Goal: Check status: Check status

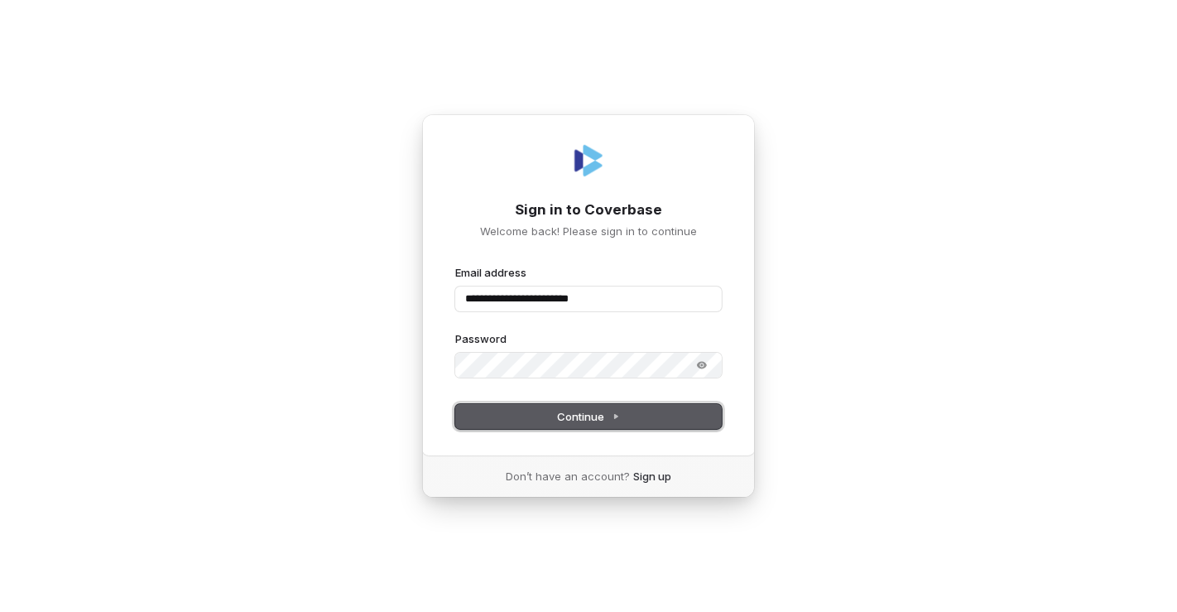
click at [619, 417] on icon at bounding box center [616, 416] width 8 height 8
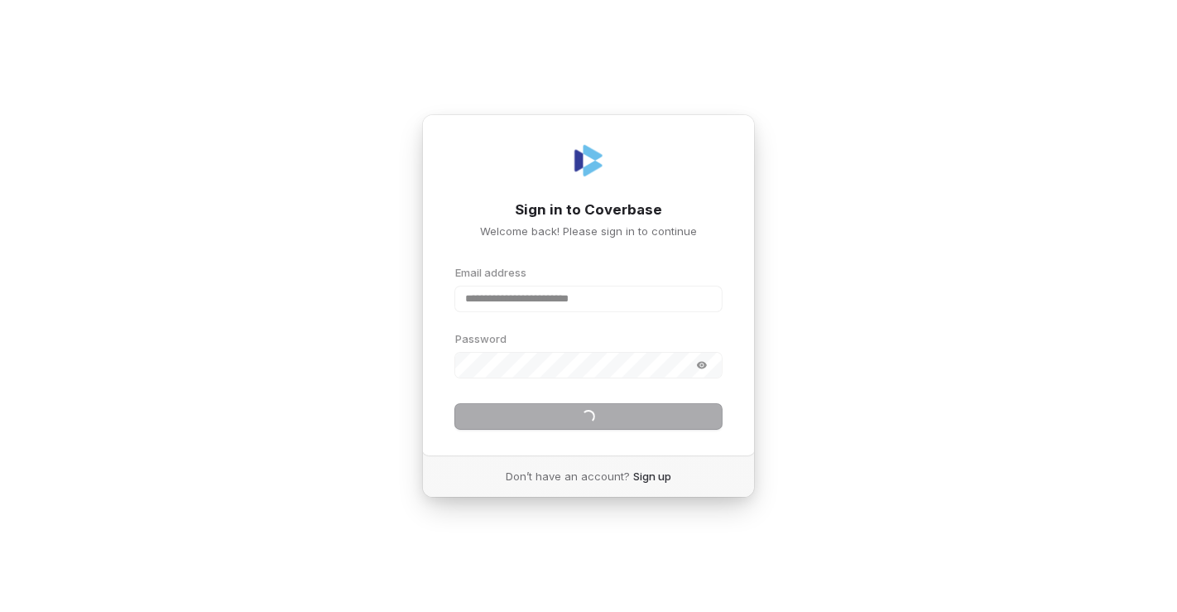
type input "**********"
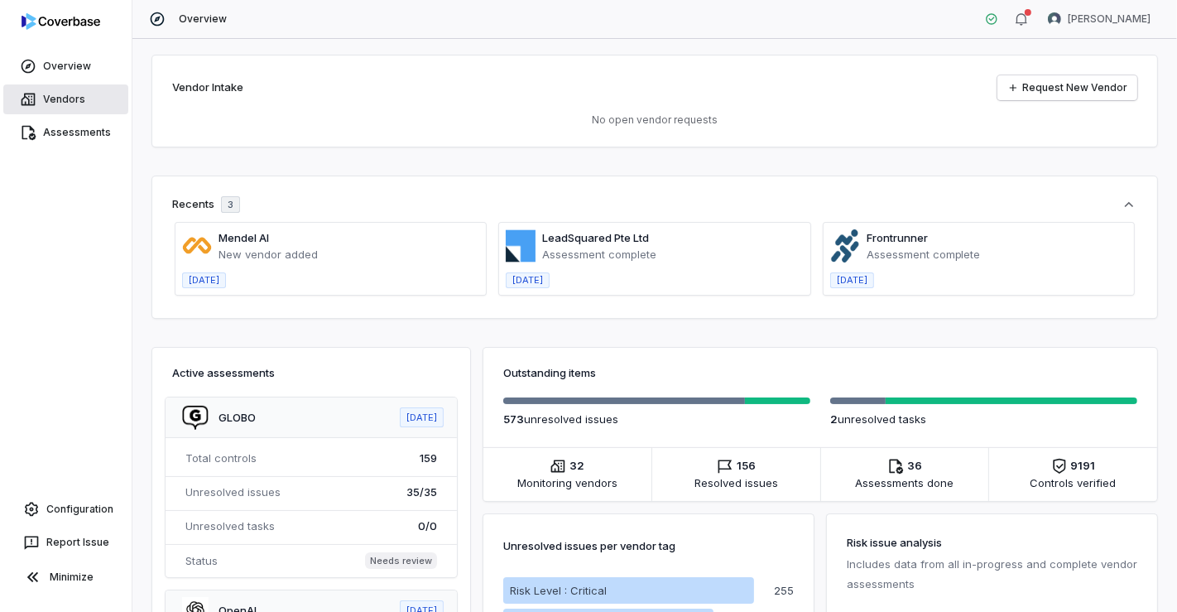
click at [75, 97] on link "Vendors" at bounding box center [65, 99] width 125 height 30
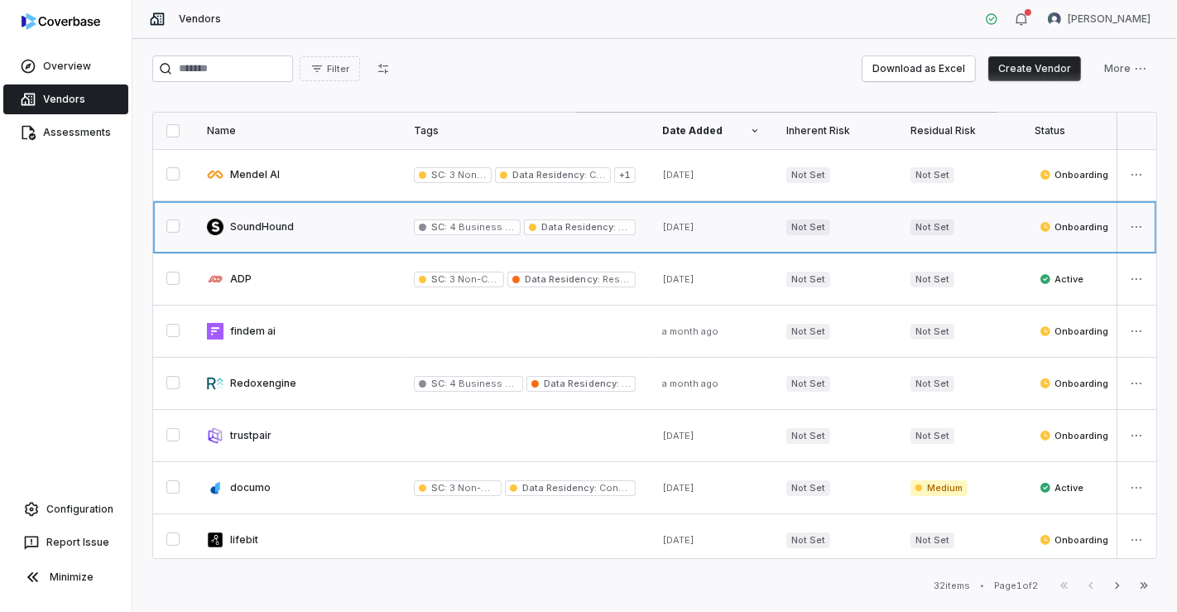
click at [236, 234] on link at bounding box center [297, 226] width 207 height 51
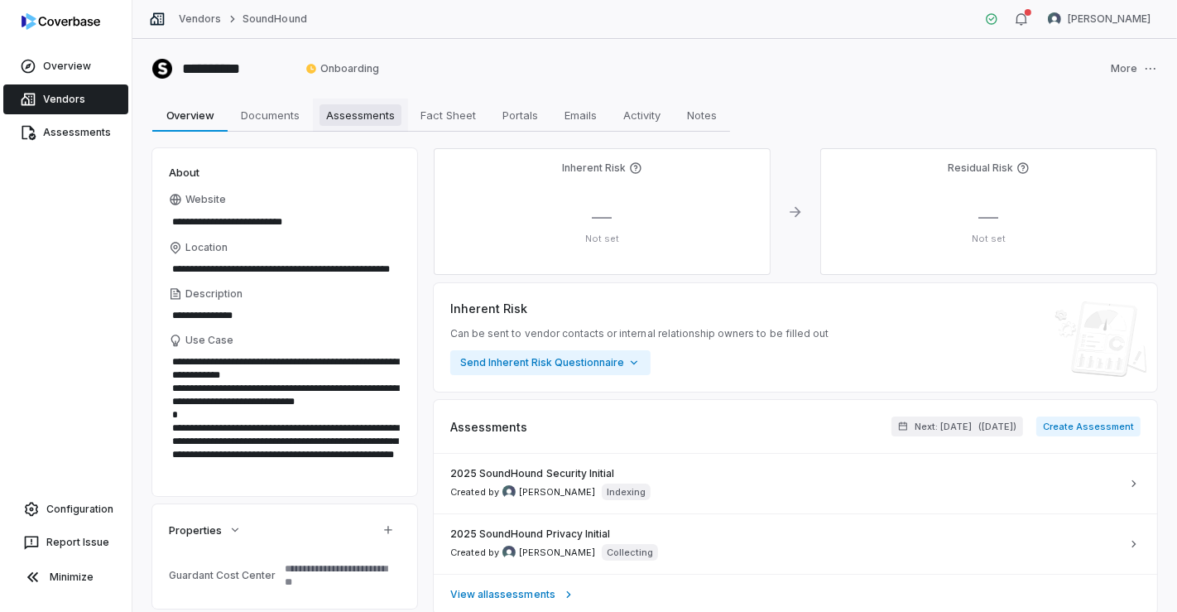
click at [368, 117] on span "Assessments" at bounding box center [361, 115] width 82 height 22
type textarea "*"
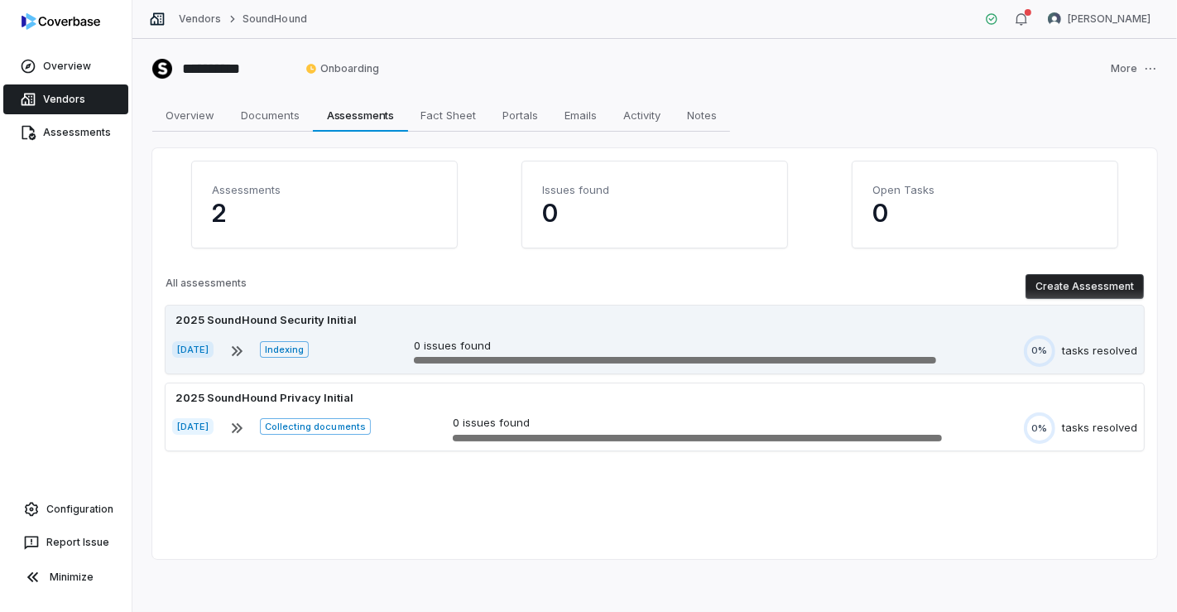
click at [373, 339] on div "Aug 5, 2025 Indexing 0 issues found 0% tasks resolved" at bounding box center [654, 350] width 965 height 31
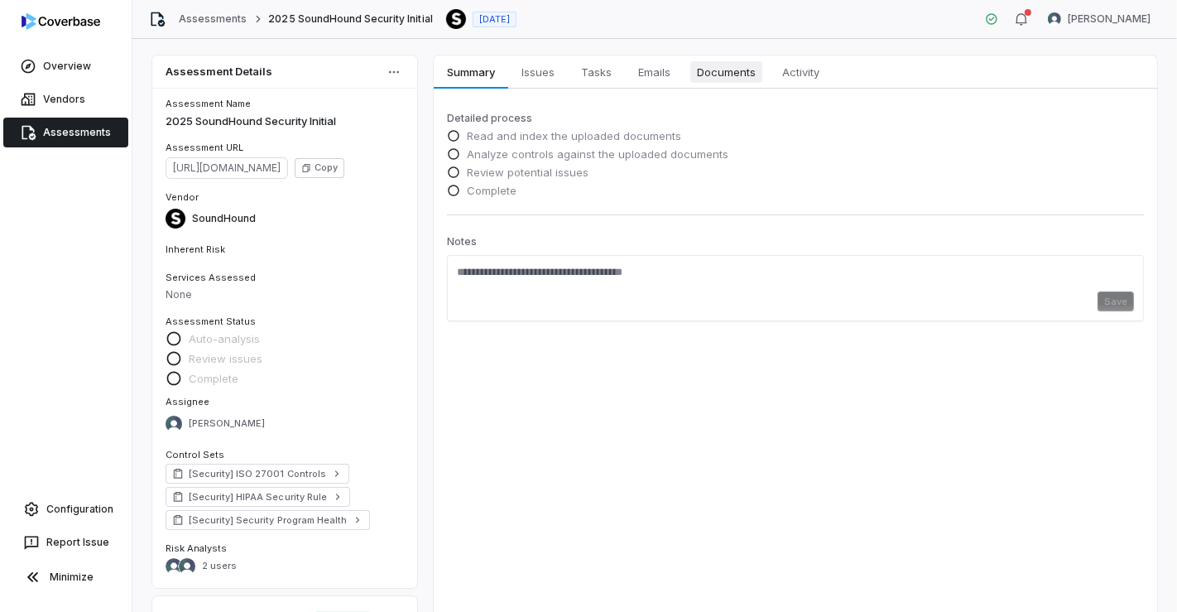
click at [727, 72] on span "Documents" at bounding box center [726, 72] width 72 height 22
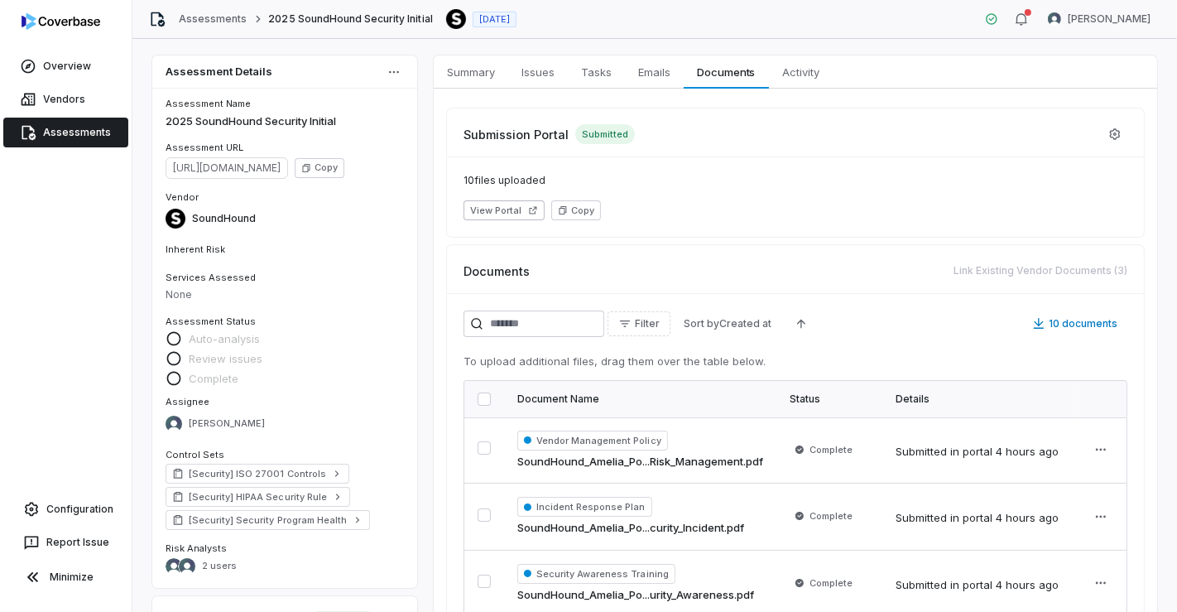
click at [483, 398] on button "button" at bounding box center [484, 398] width 13 height 13
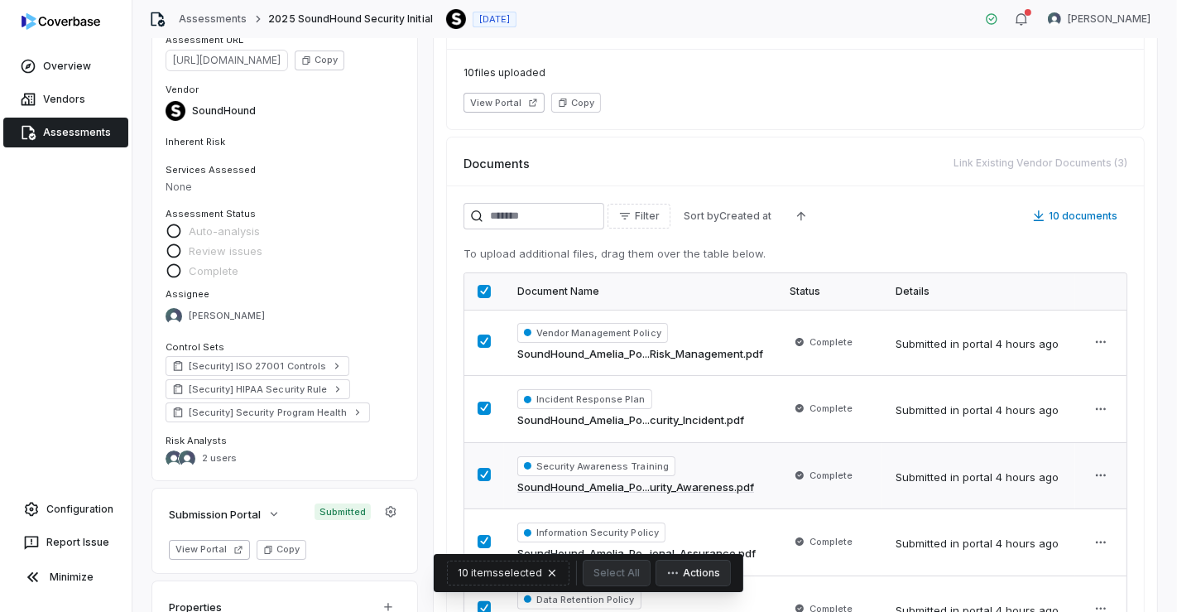
scroll to position [215, 0]
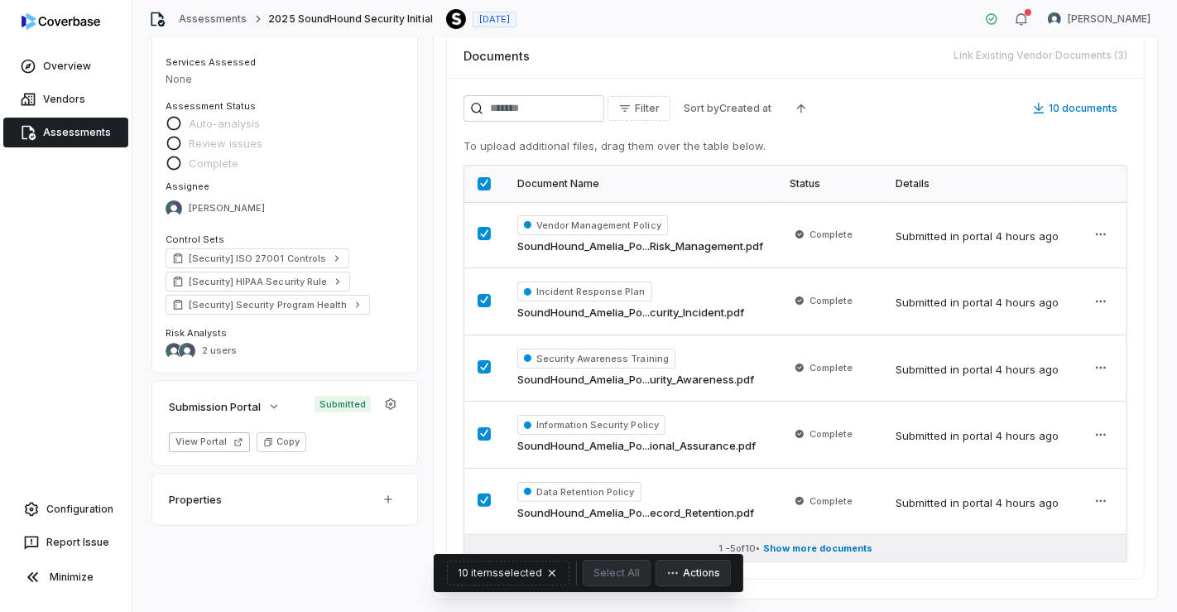
click at [806, 545] on span "Show more documents" at bounding box center [817, 548] width 109 height 12
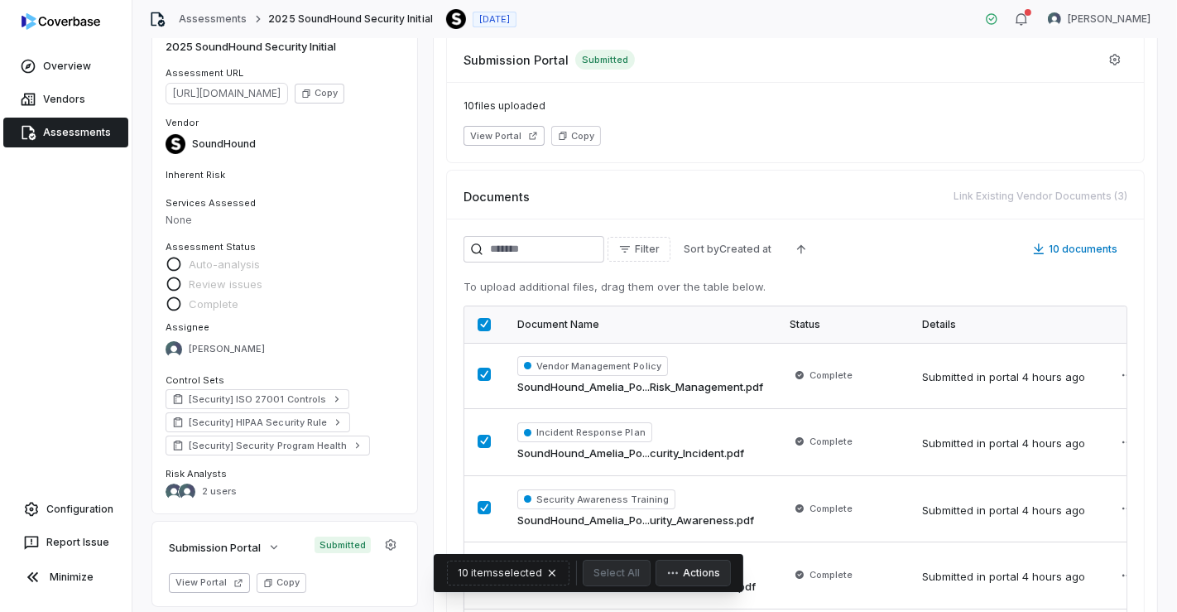
scroll to position [0, 0]
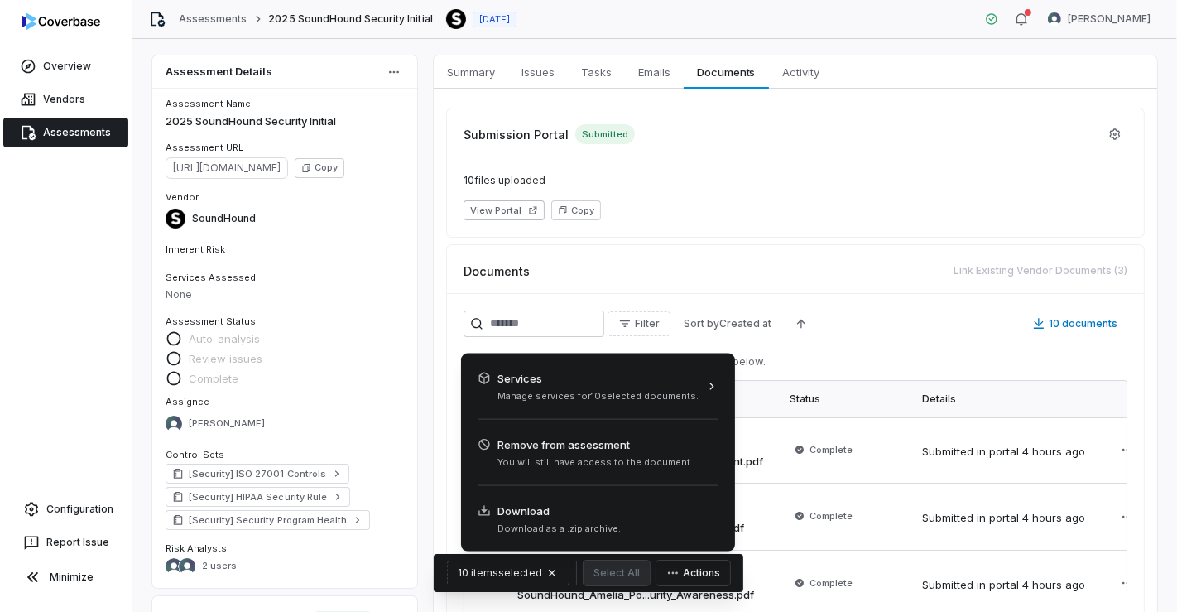
click at [666, 575] on icon "button" at bounding box center [672, 572] width 13 height 13
click at [845, 178] on html "Overview Vendors Assessments Configuration Report Issue Minimize Assessments 20…" at bounding box center [588, 306] width 1177 height 612
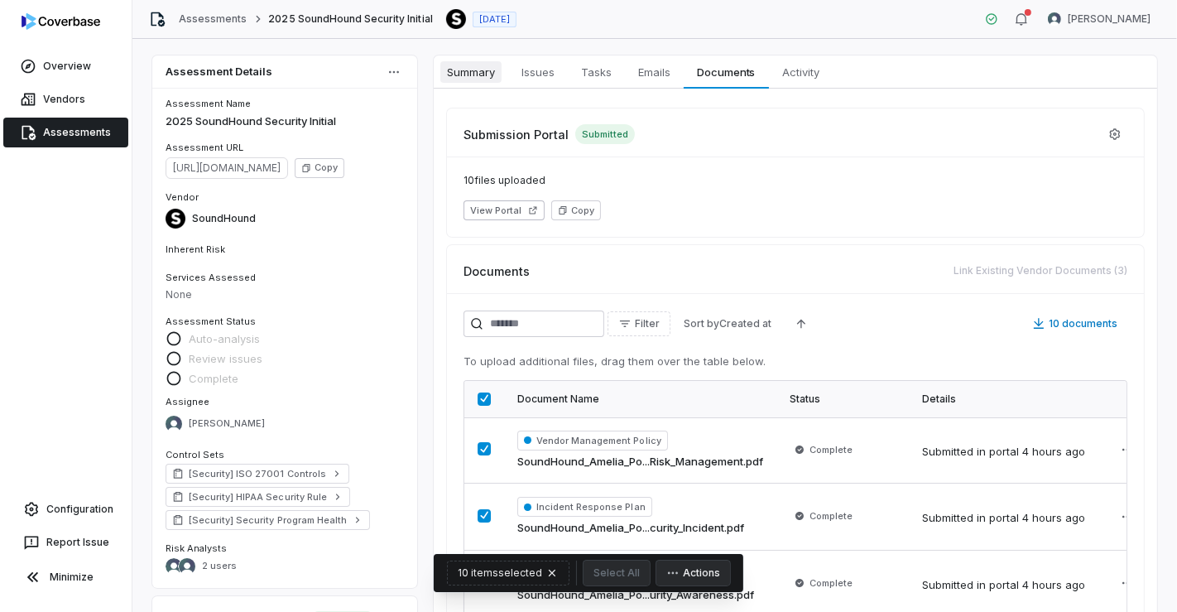
click at [488, 66] on span "Summary" at bounding box center [470, 72] width 61 height 22
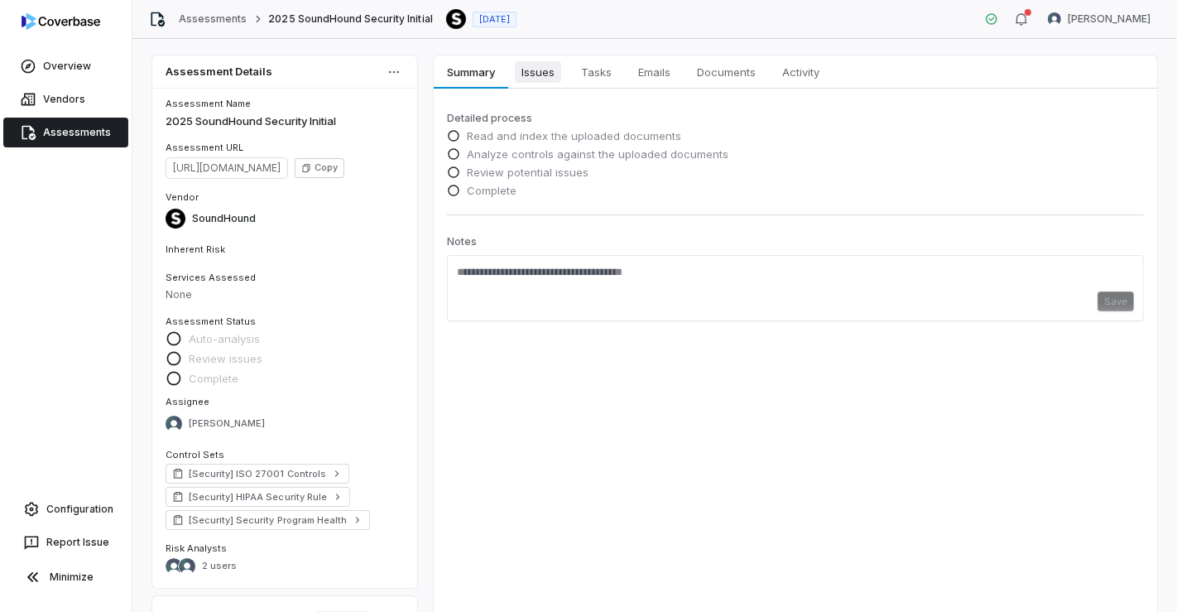
click at [540, 68] on span "Issues" at bounding box center [538, 72] width 46 height 22
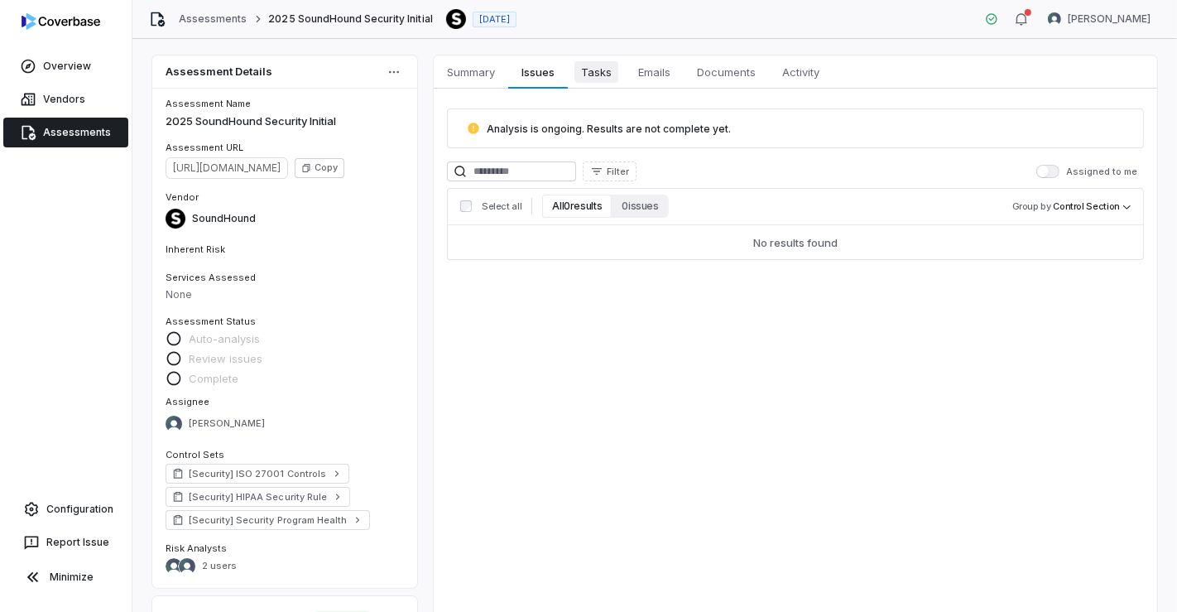
click at [589, 67] on span "Tasks" at bounding box center [597, 72] width 44 height 22
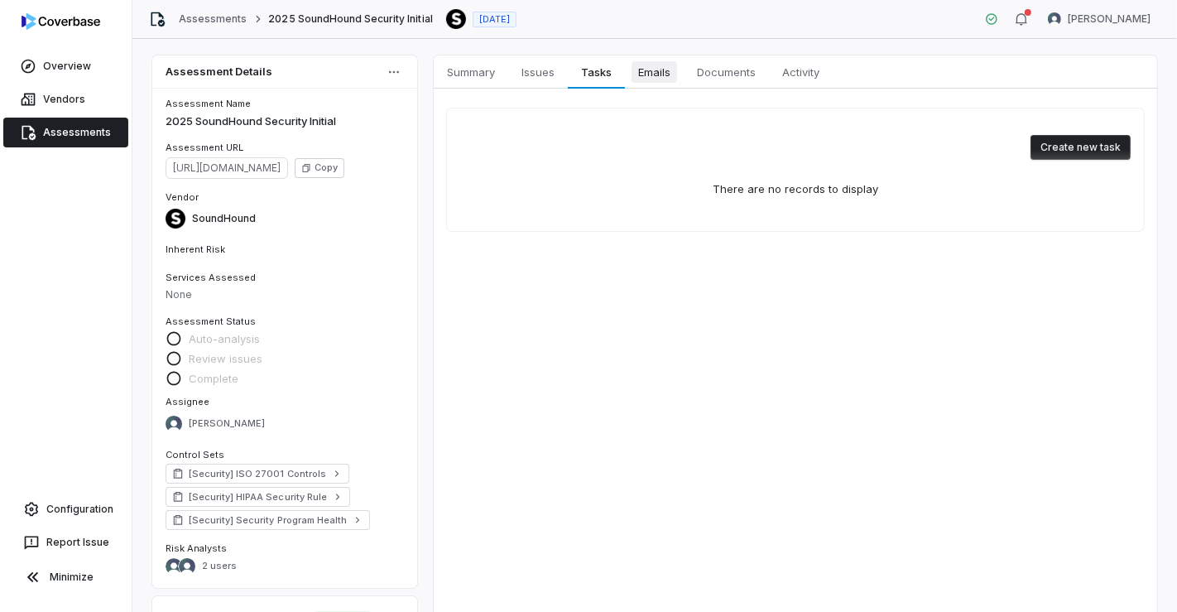
click at [641, 70] on span "Emails" at bounding box center [655, 72] width 46 height 22
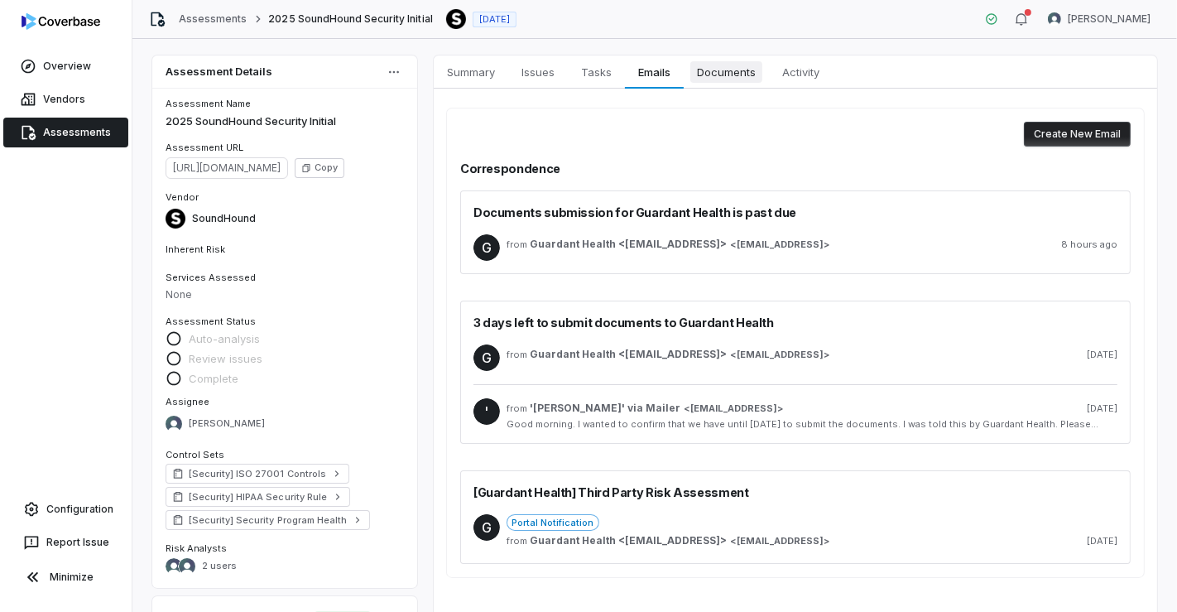
click at [724, 74] on span "Documents" at bounding box center [726, 72] width 72 height 22
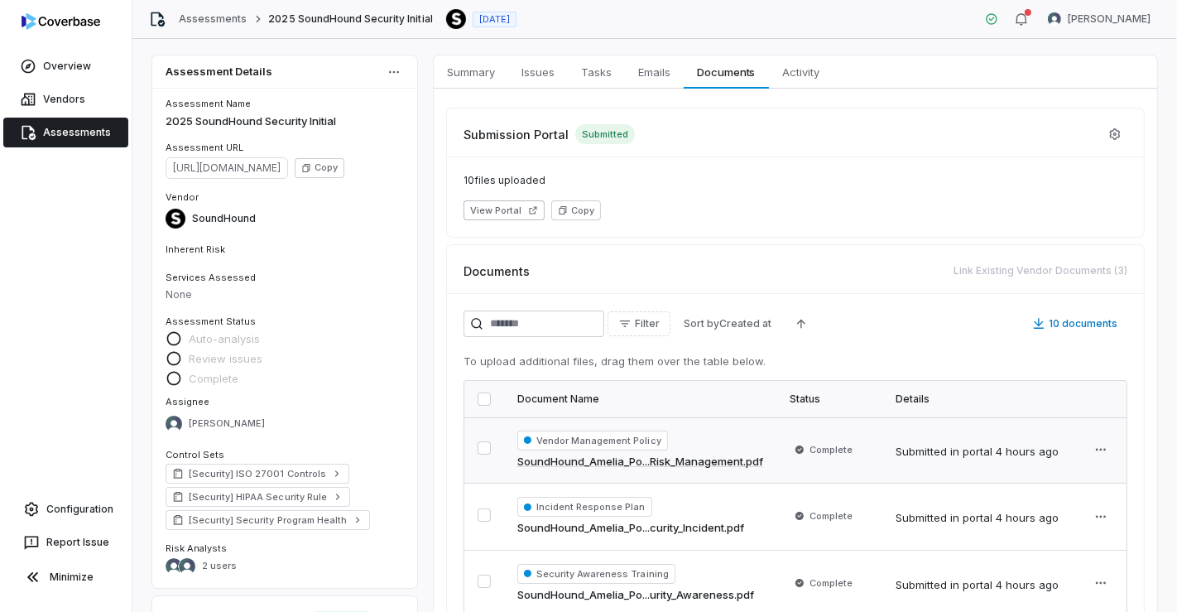
click at [480, 449] on button "button" at bounding box center [484, 447] width 13 height 13
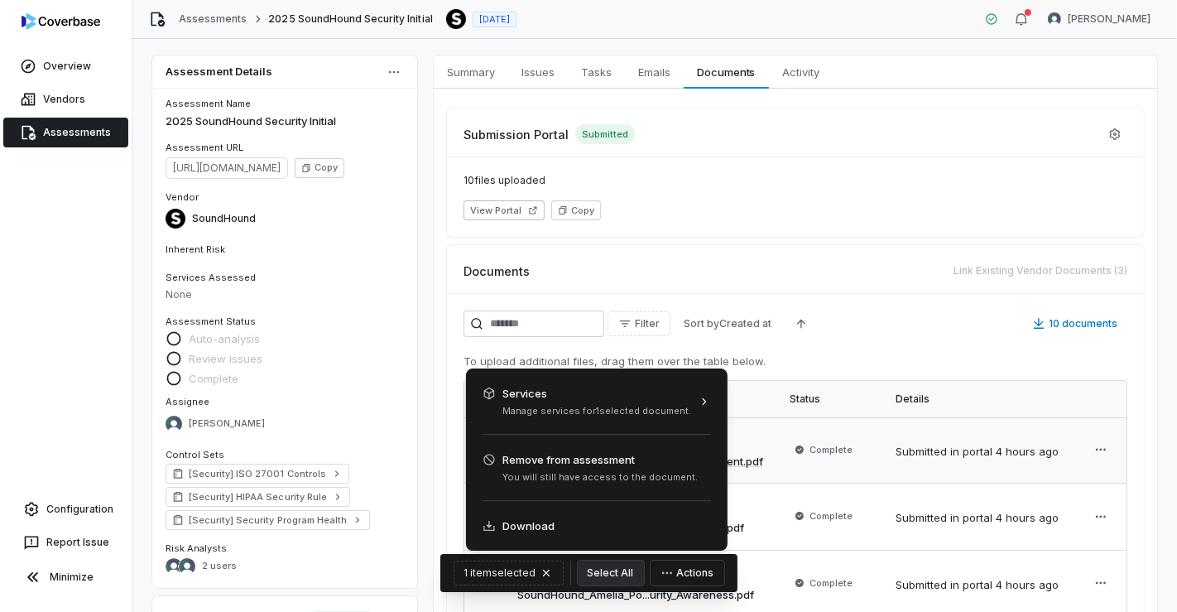
click at [676, 576] on button "Actions" at bounding box center [688, 572] width 74 height 25
click at [857, 201] on html "Overview Vendors Assessments Configuration Report Issue Minimize Assessments 20…" at bounding box center [588, 306] width 1177 height 612
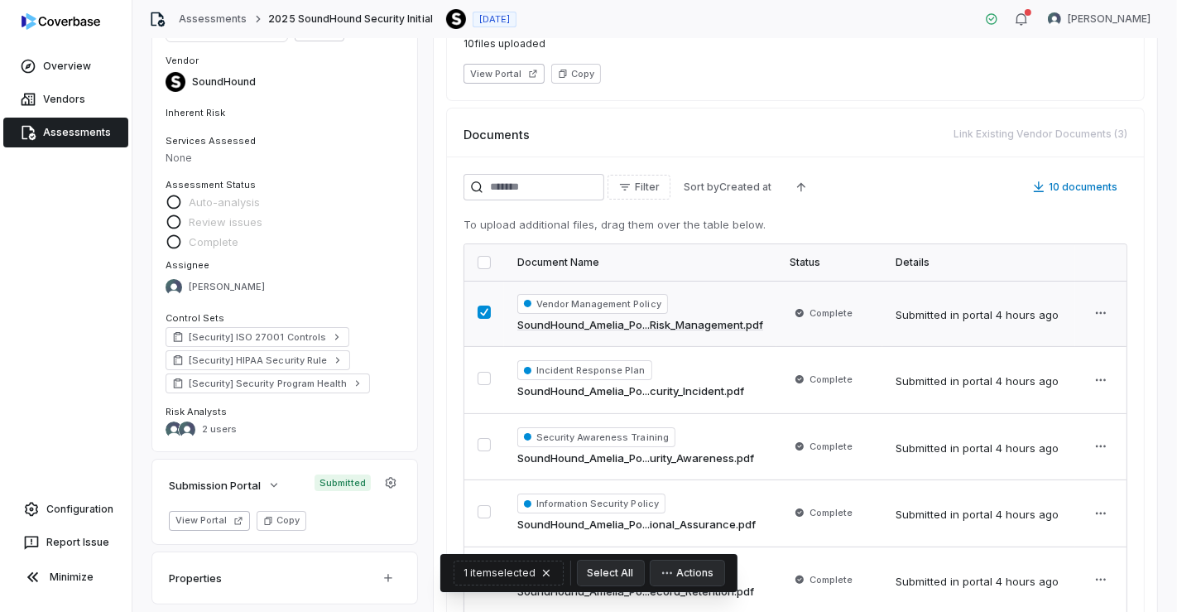
scroll to position [215, 0]
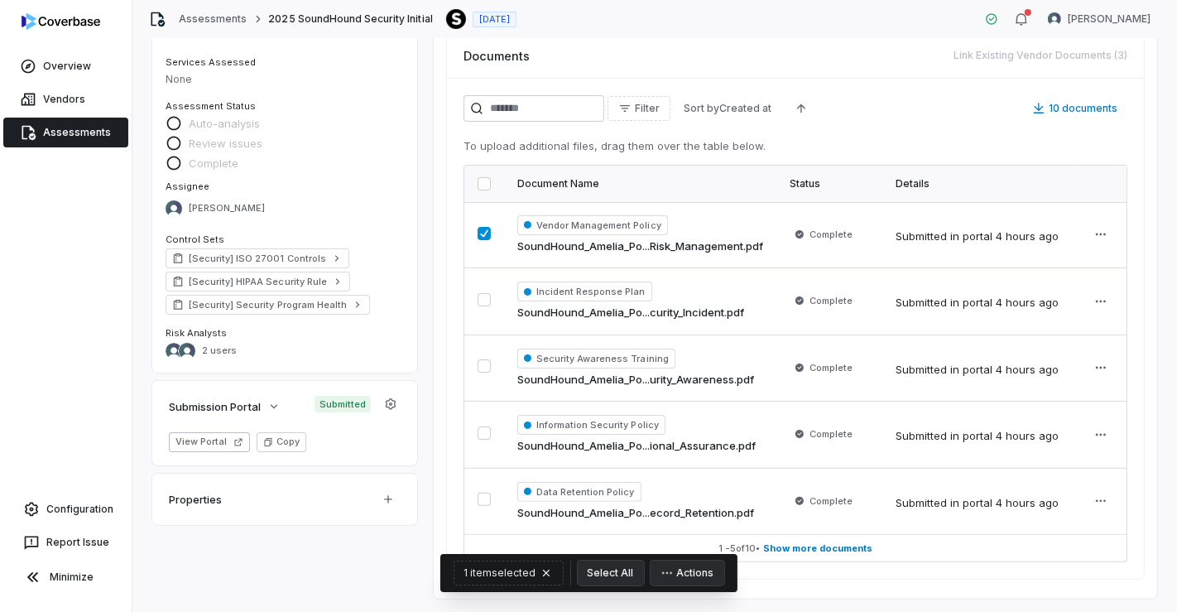
click at [484, 182] on button "button" at bounding box center [484, 183] width 13 height 13
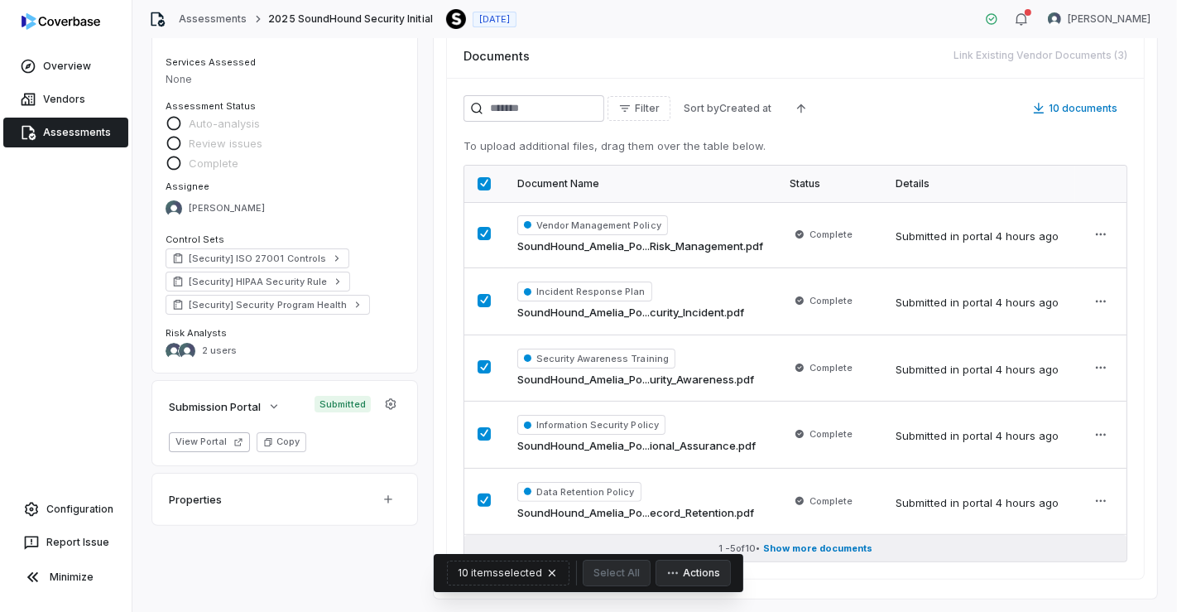
click at [806, 542] on span "Show more documents" at bounding box center [817, 548] width 109 height 12
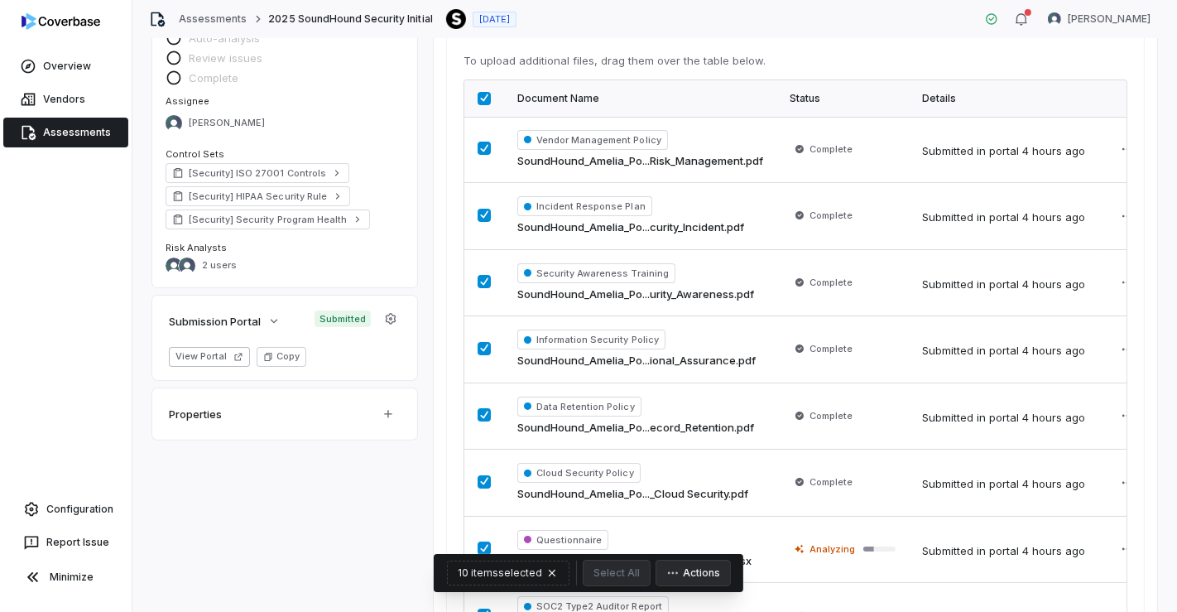
scroll to position [556, 0]
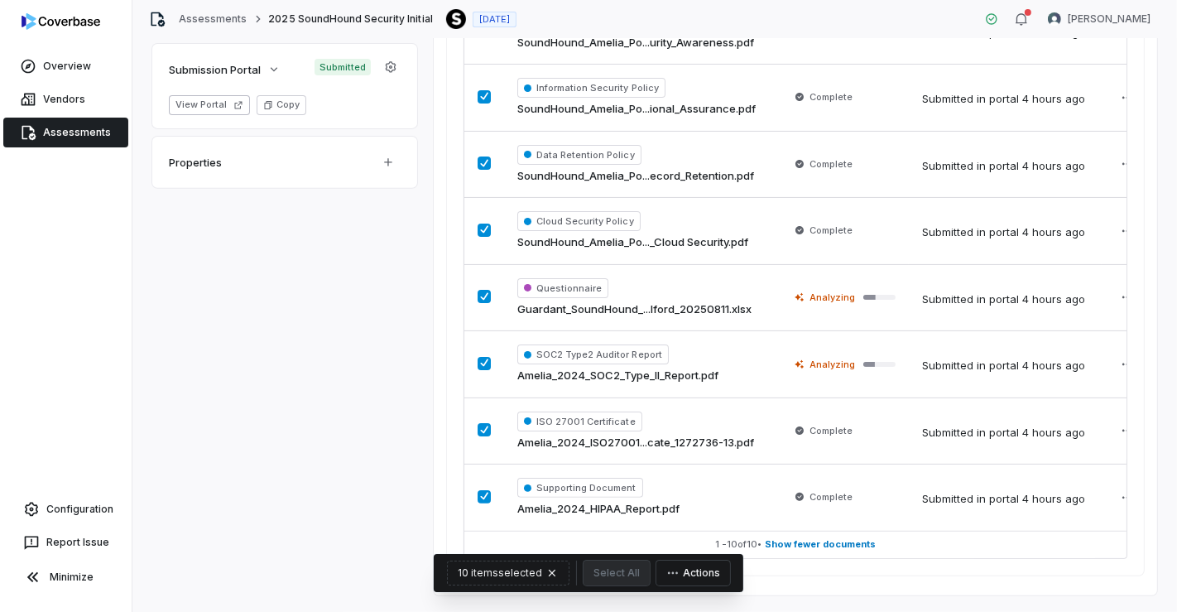
click at [682, 570] on button "Actions" at bounding box center [693, 572] width 74 height 25
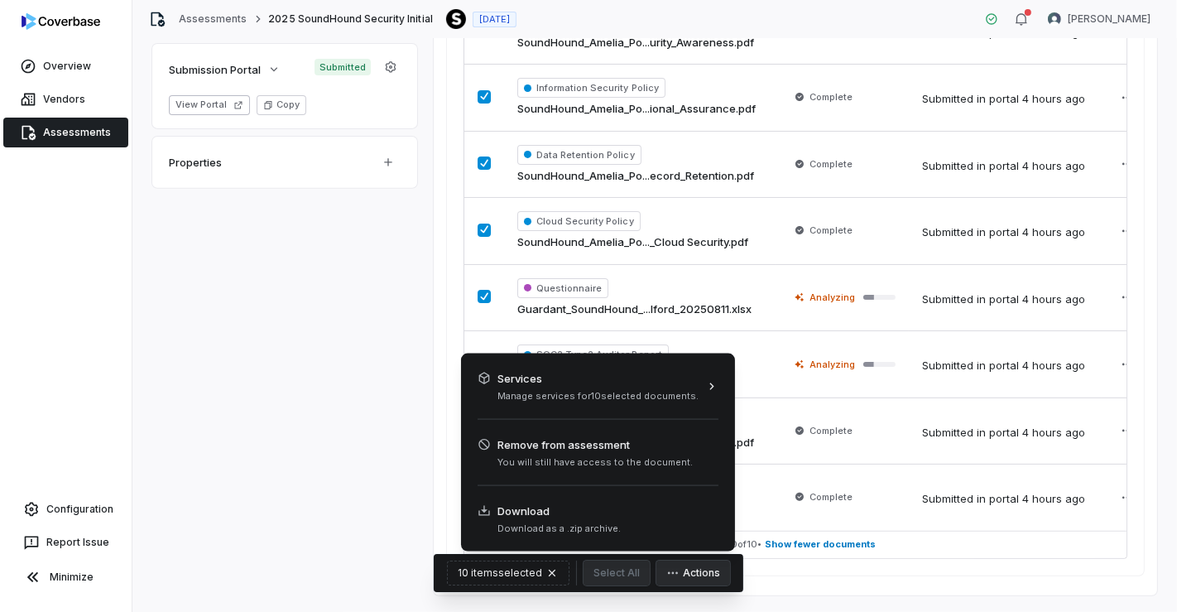
scroll to position [55, 0]
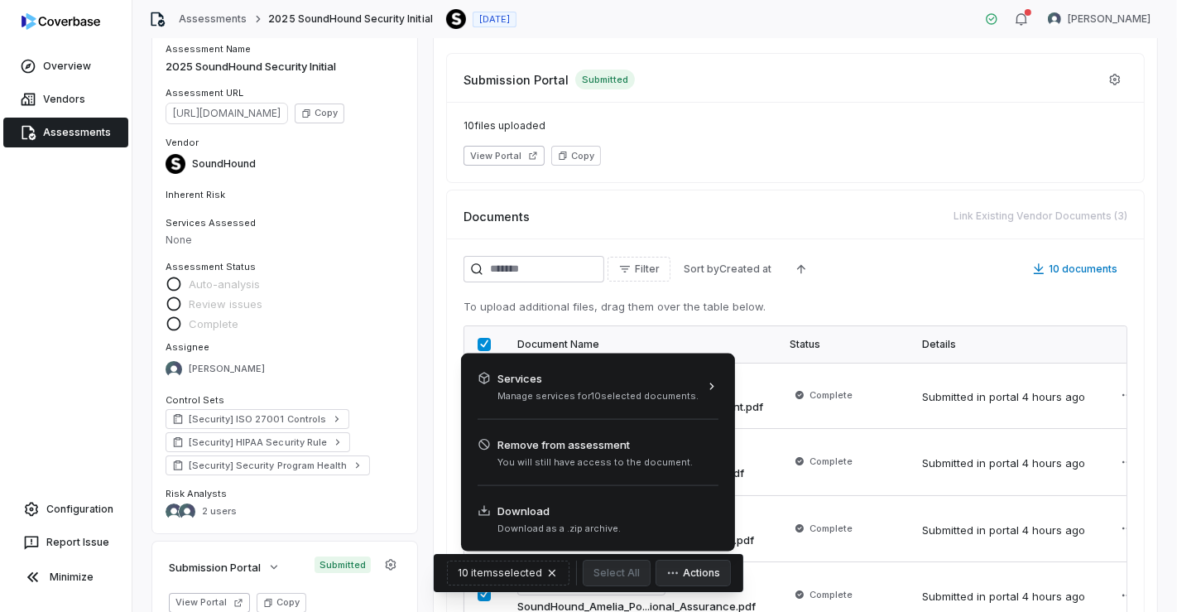
click at [1172, 310] on html "Overview Vendors Assessments Configuration Report Issue Minimize Assessments 20…" at bounding box center [588, 306] width 1177 height 612
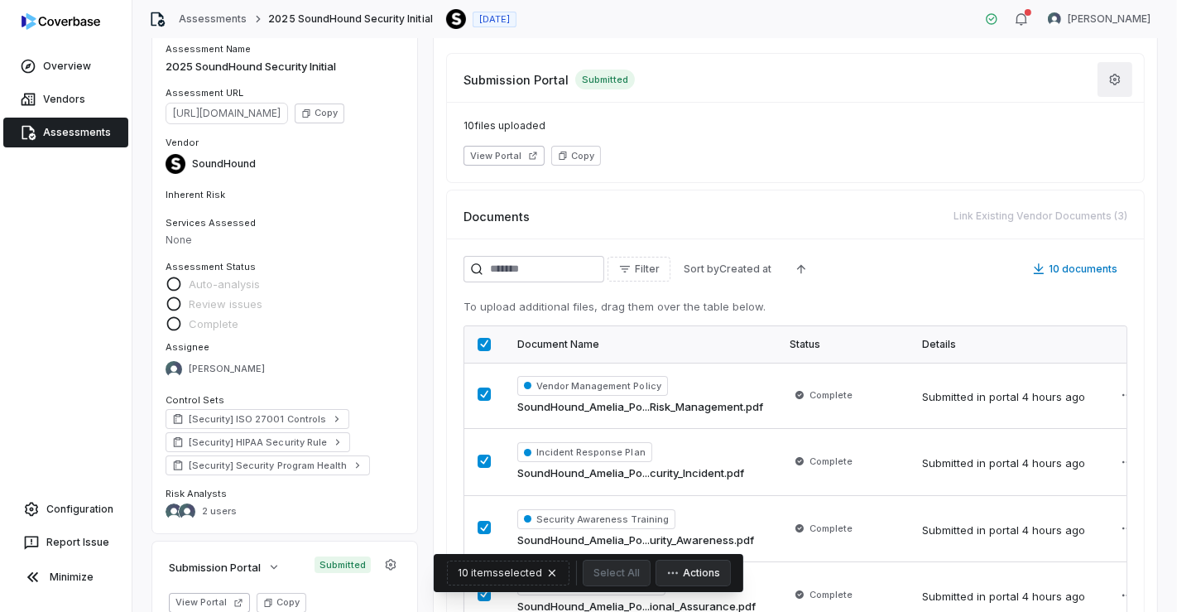
click at [1109, 76] on icon "button" at bounding box center [1114, 79] width 13 height 13
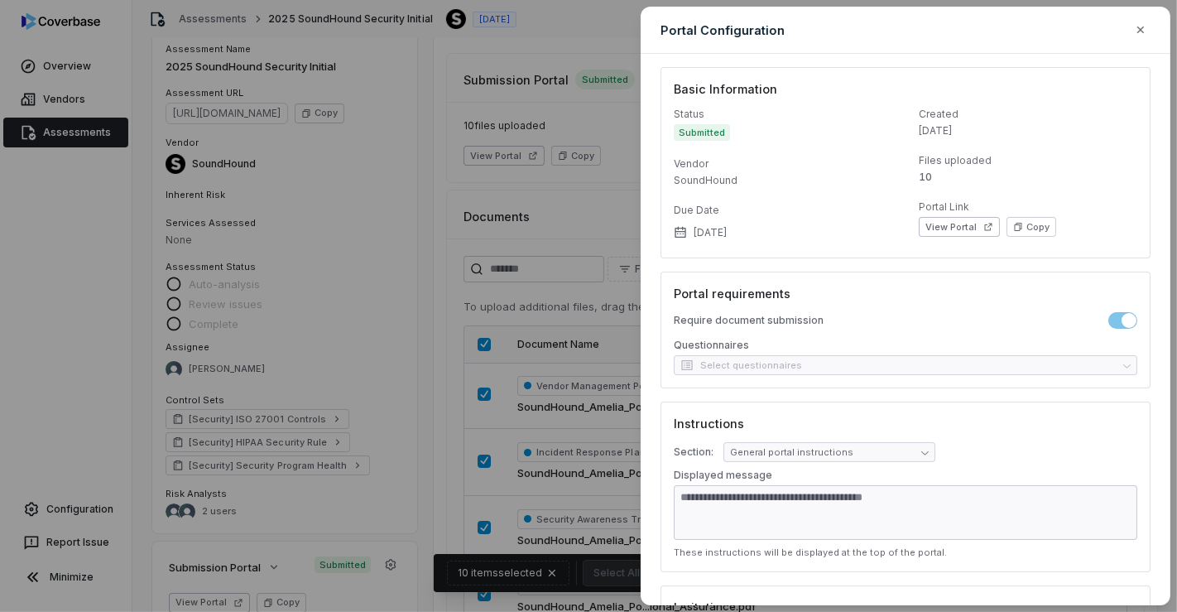
click at [579, 33] on div "**********" at bounding box center [588, 306] width 1177 height 612
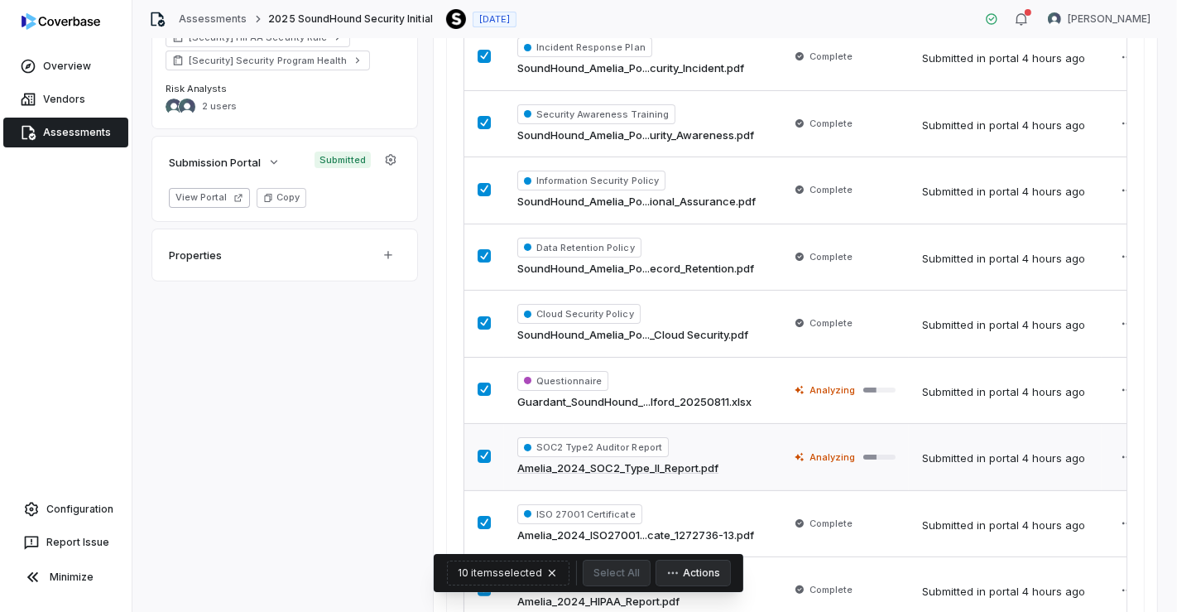
scroll to position [556, 0]
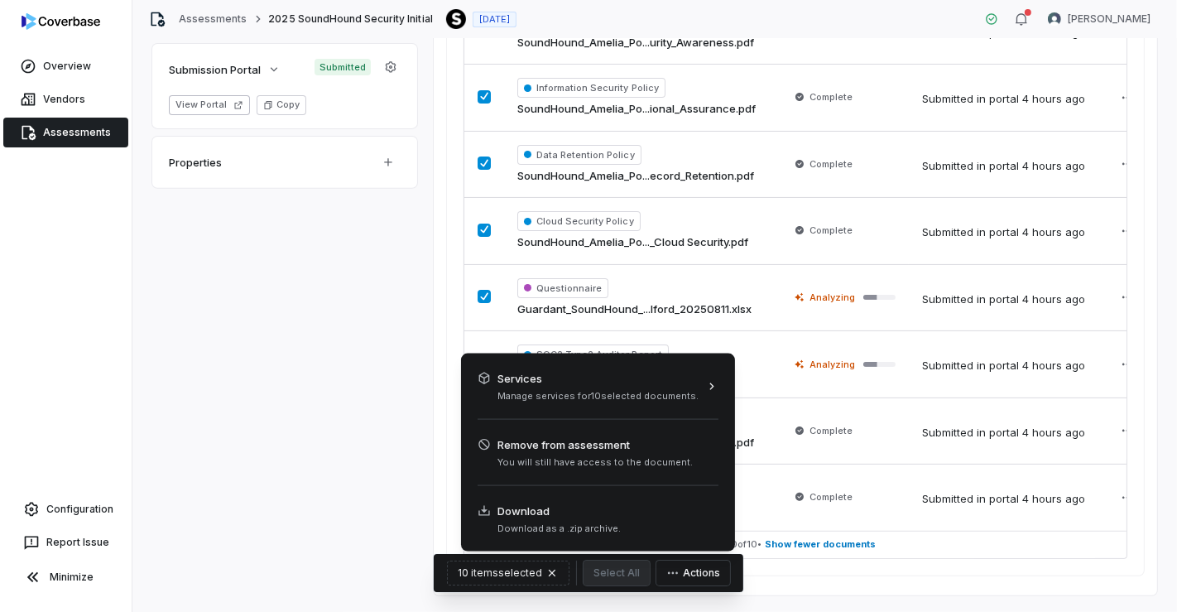
click at [676, 572] on icon "button" at bounding box center [672, 572] width 13 height 13
click at [883, 578] on html "Overview Vendors Assessments Configuration Report Issue Minimize Assessments 20…" at bounding box center [588, 306] width 1177 height 612
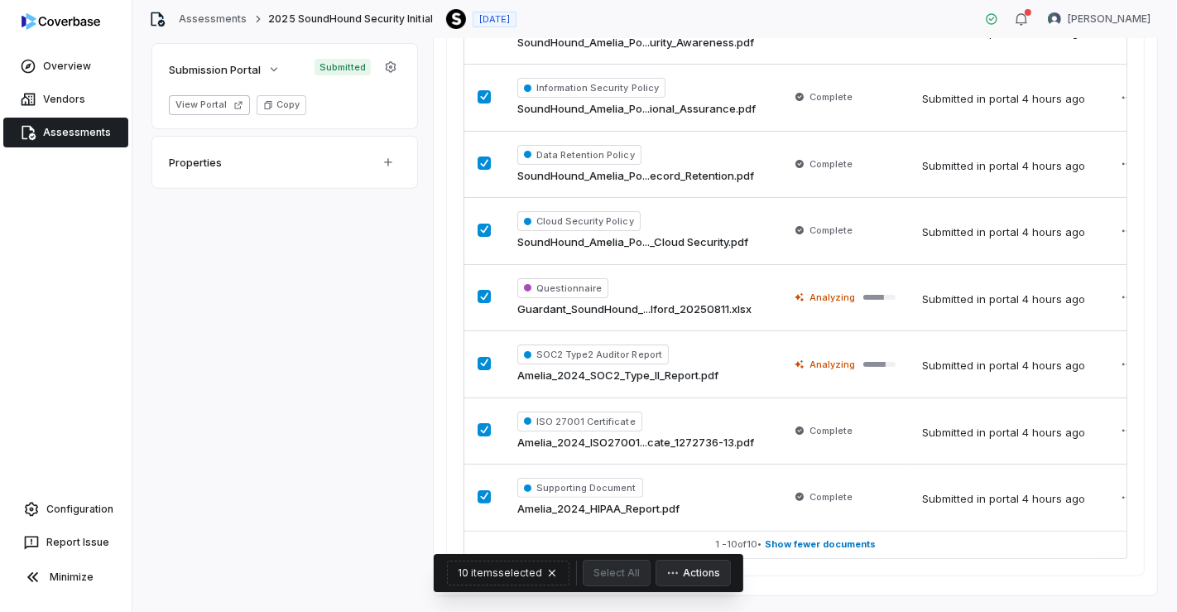
scroll to position [0, 36]
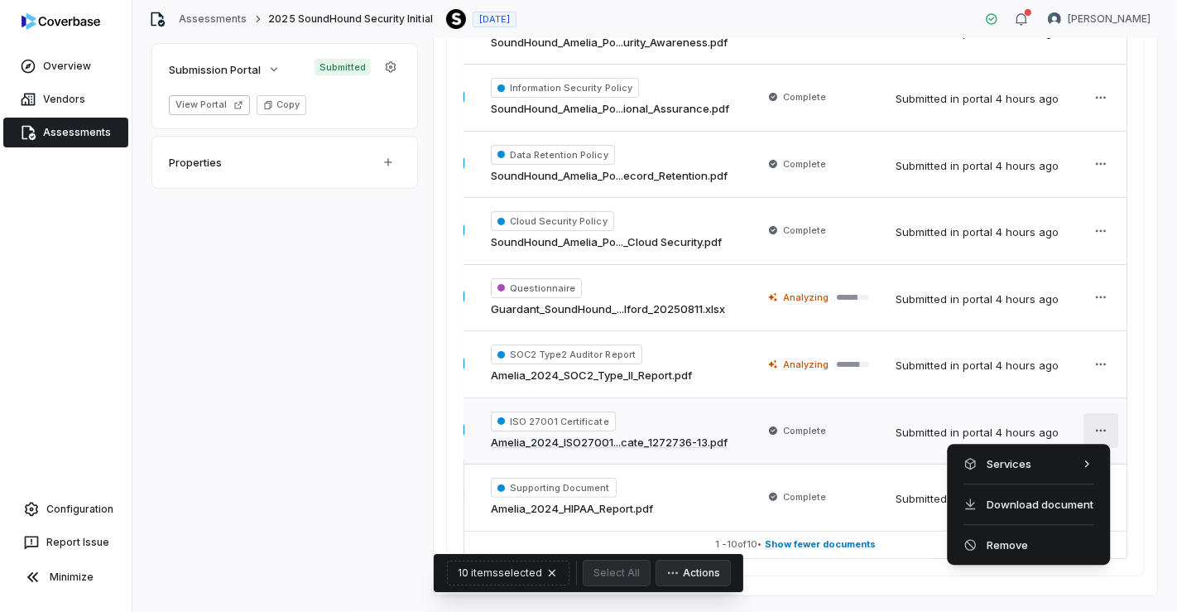
click at [1090, 421] on html "Overview Vendors Assessments Configuration Report Issue Minimize Assessments 20…" at bounding box center [588, 306] width 1177 height 612
click at [1147, 407] on html "Overview Vendors Assessments Configuration Report Issue Minimize Assessments 20…" at bounding box center [588, 306] width 1177 height 612
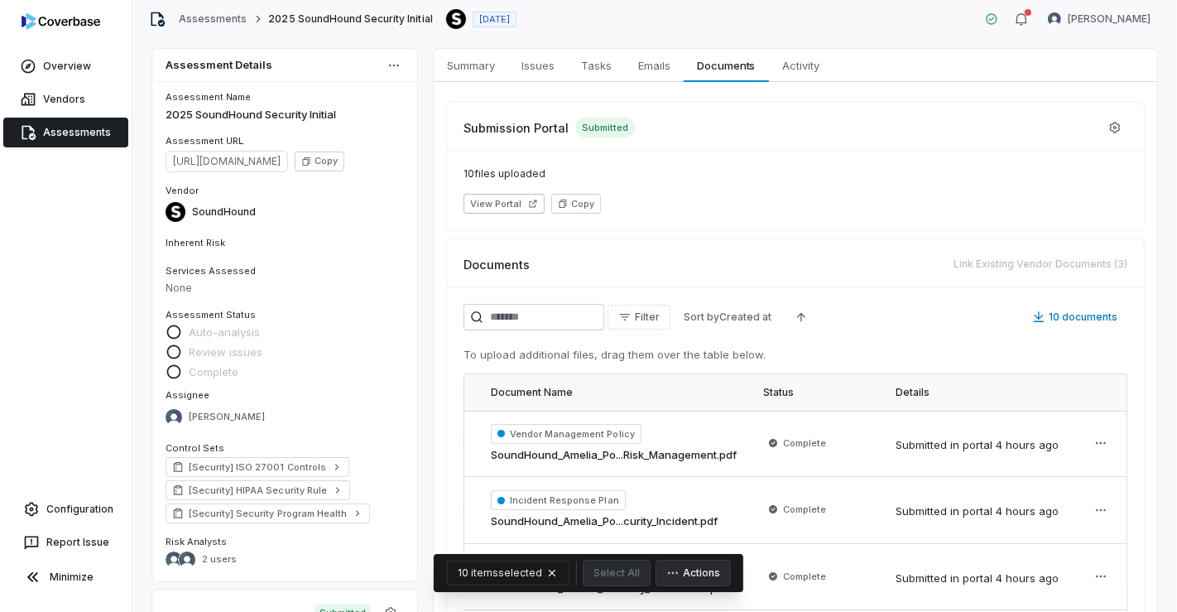
scroll to position [0, 0]
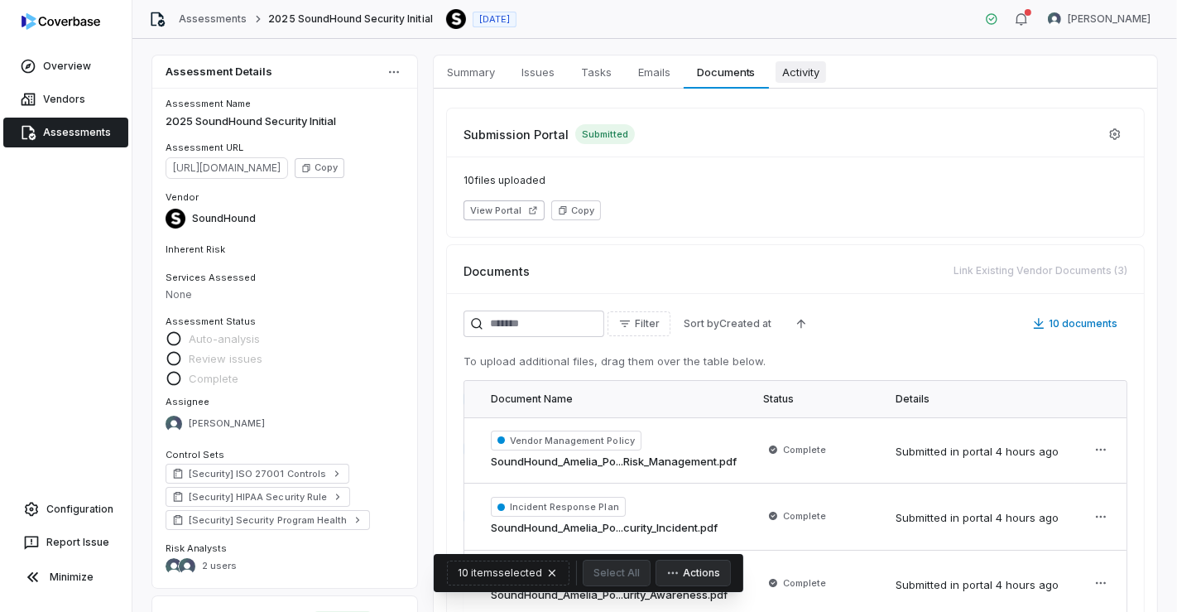
click at [803, 62] on span "Activity" at bounding box center [801, 72] width 50 height 22
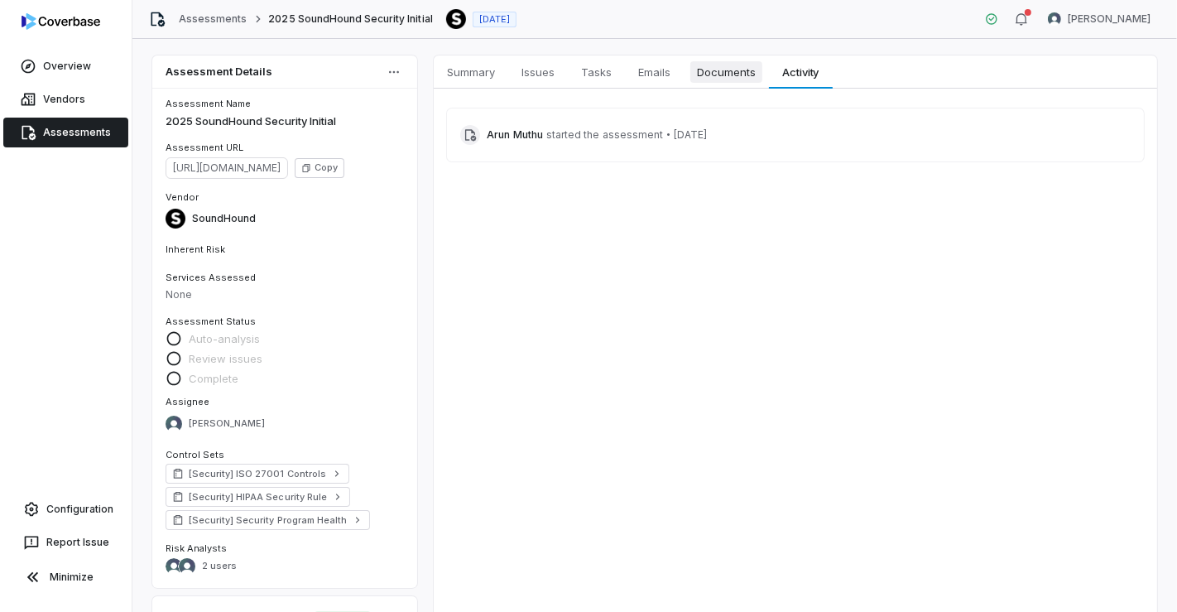
click at [744, 73] on span "Documents" at bounding box center [726, 72] width 72 height 22
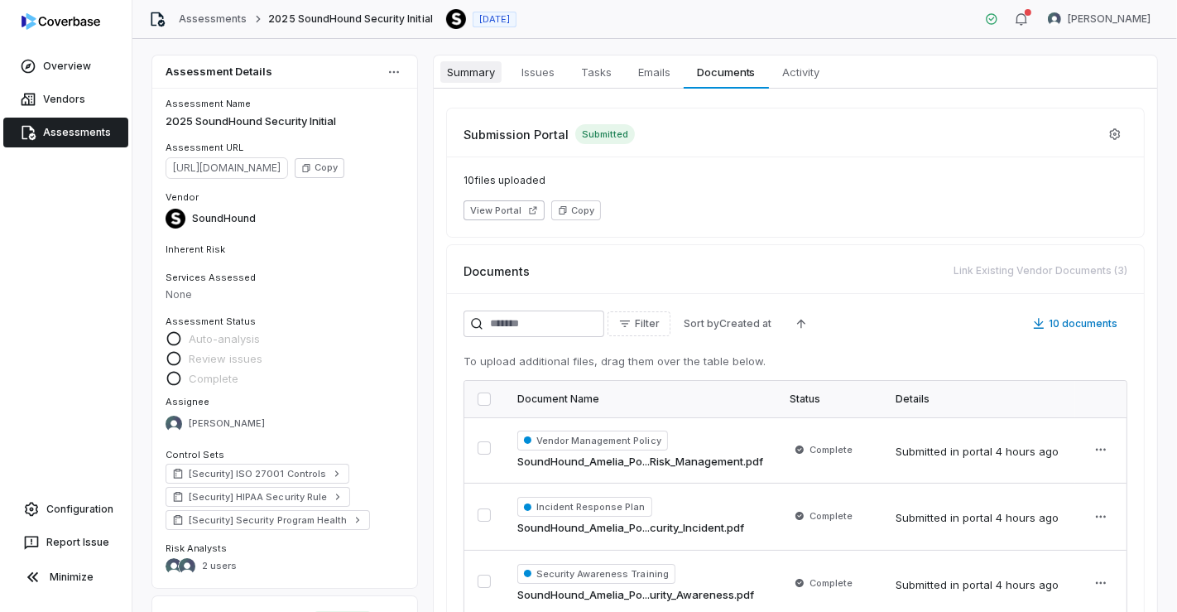
click at [487, 78] on span "Summary" at bounding box center [470, 72] width 61 height 22
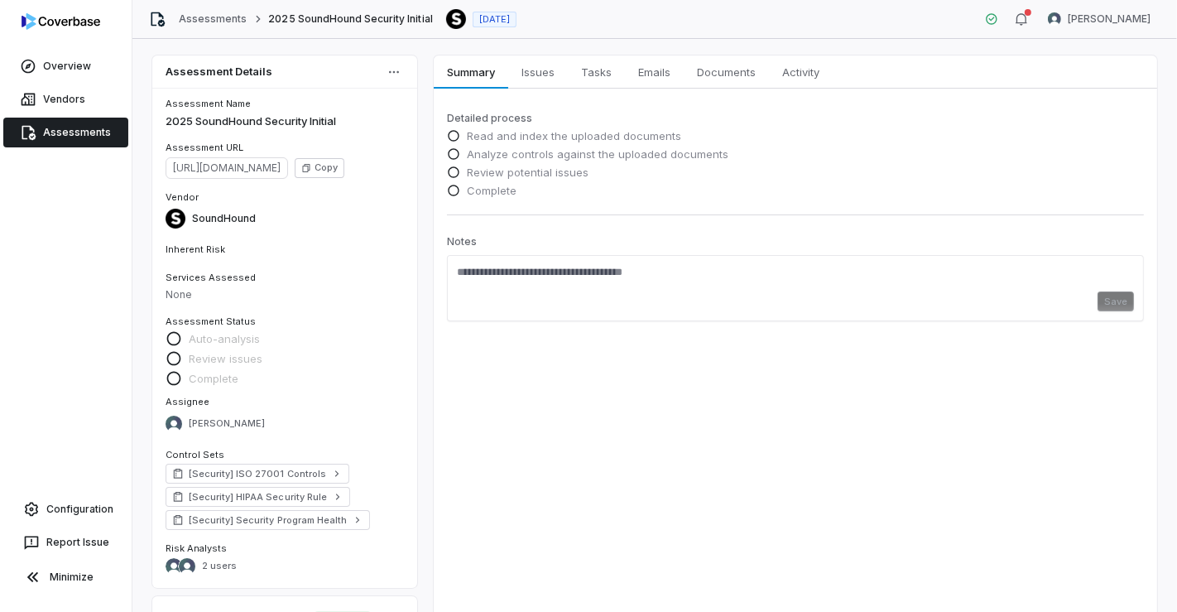
click at [489, 132] on span "Read and index the uploaded documents" at bounding box center [574, 135] width 214 height 15
click at [491, 132] on span "Read and index the uploaded documents" at bounding box center [574, 135] width 214 height 15
click at [62, 95] on link "Vendors" at bounding box center [65, 99] width 125 height 30
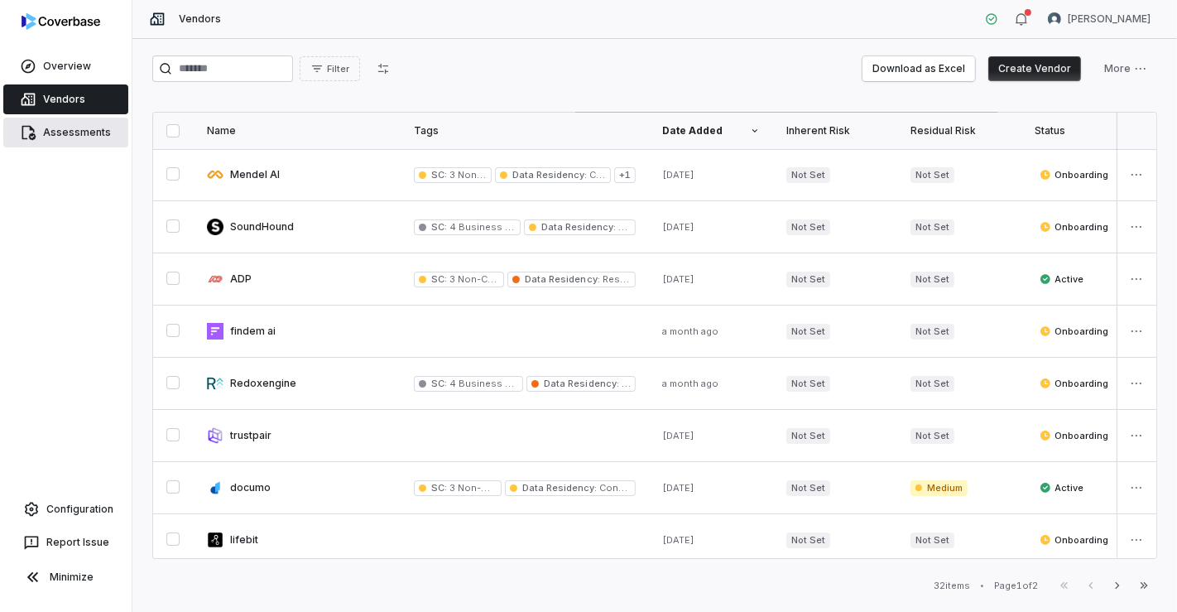
click at [89, 141] on link "Assessments" at bounding box center [65, 133] width 125 height 30
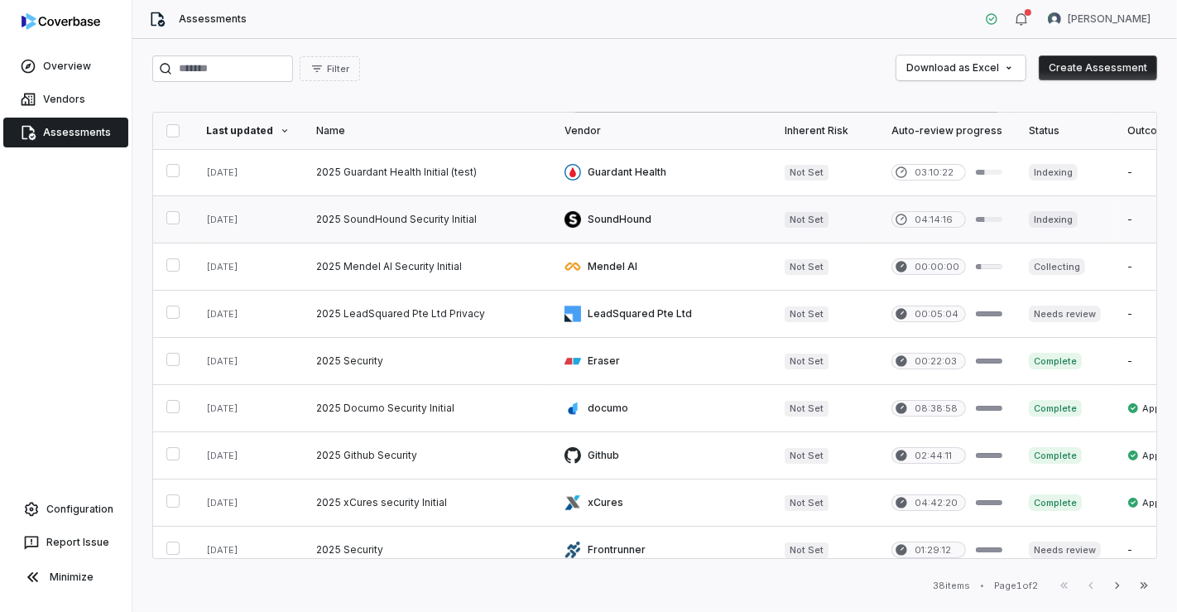
click at [175, 221] on button "button" at bounding box center [172, 217] width 13 height 13
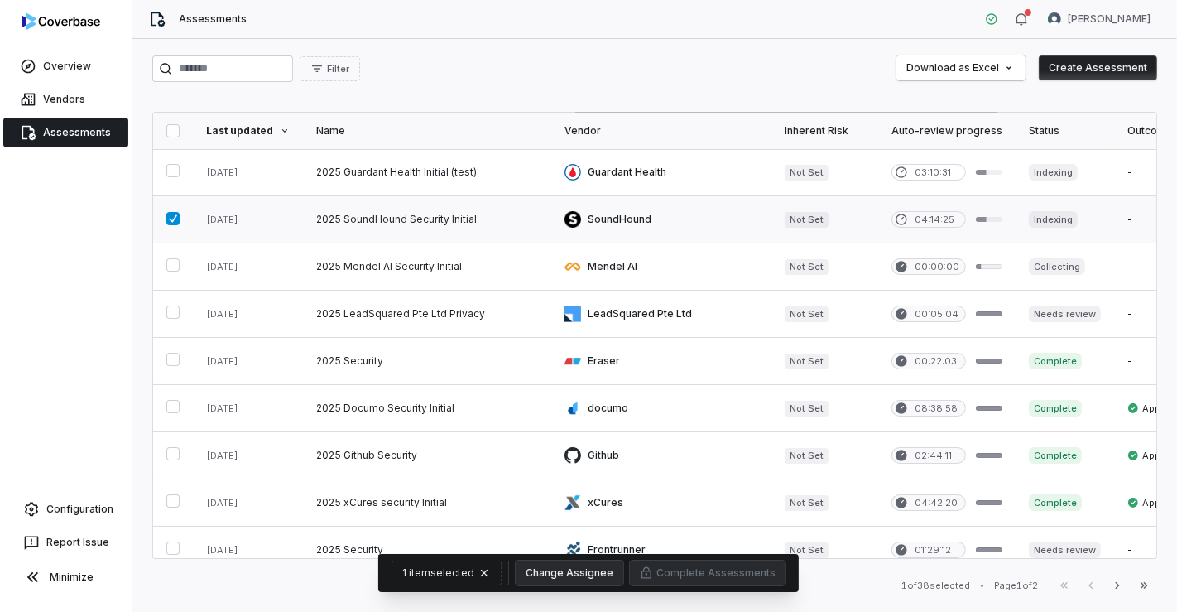
drag, startPoint x: 172, startPoint y: 216, endPoint x: 200, endPoint y: 219, distance: 28.3
click at [174, 217] on button "button" at bounding box center [172, 218] width 13 height 13
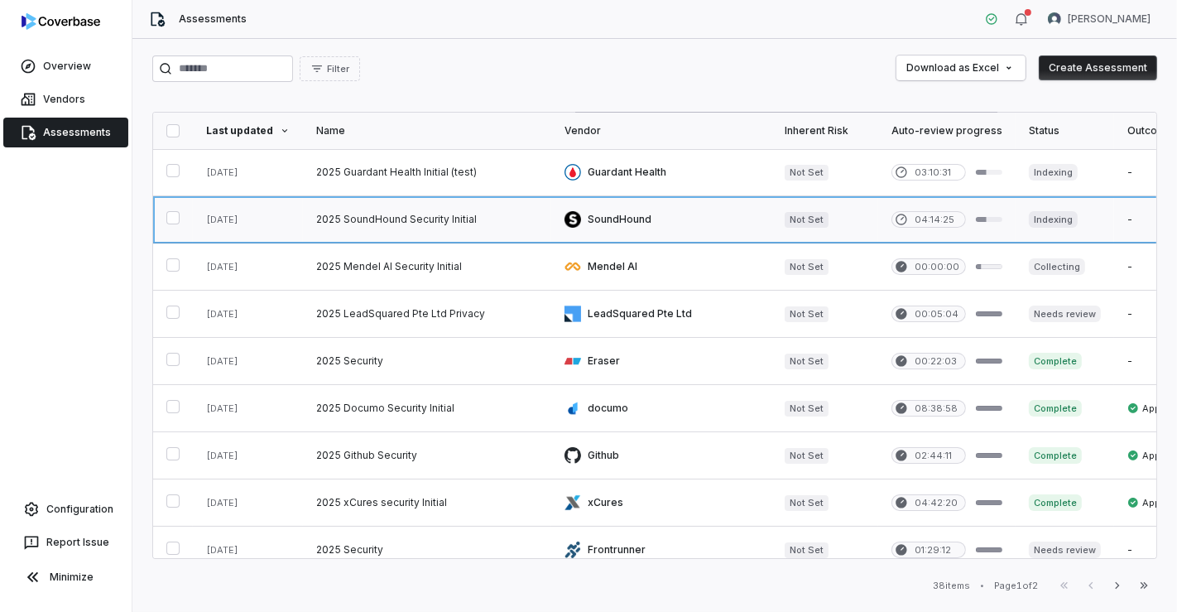
click at [373, 222] on link at bounding box center [427, 219] width 248 height 46
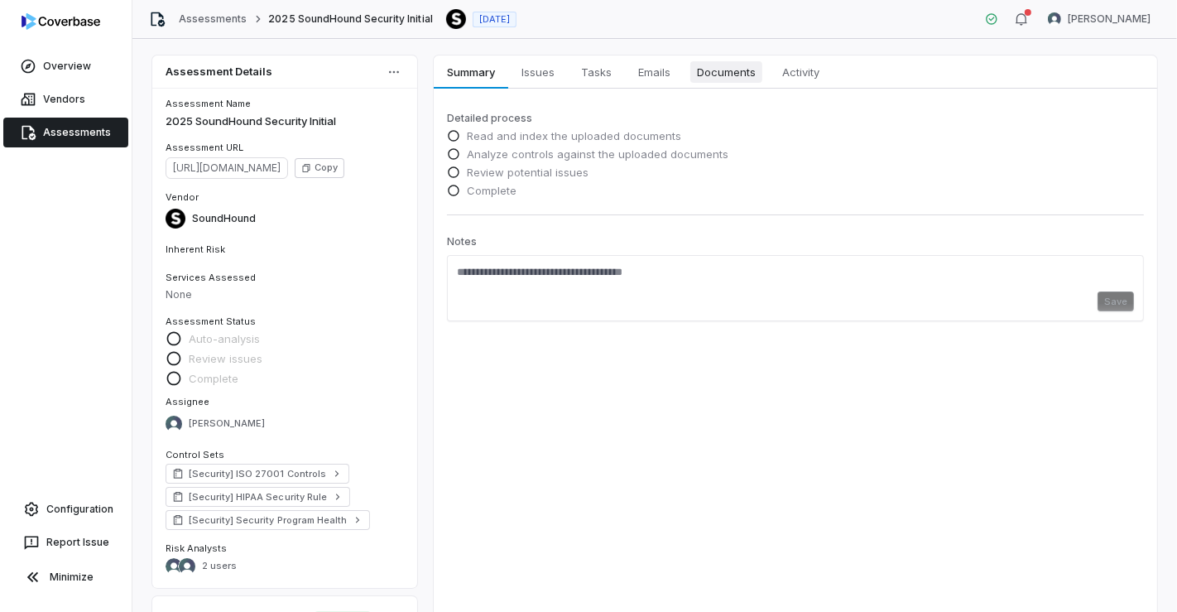
click at [746, 77] on span "Documents" at bounding box center [726, 72] width 72 height 22
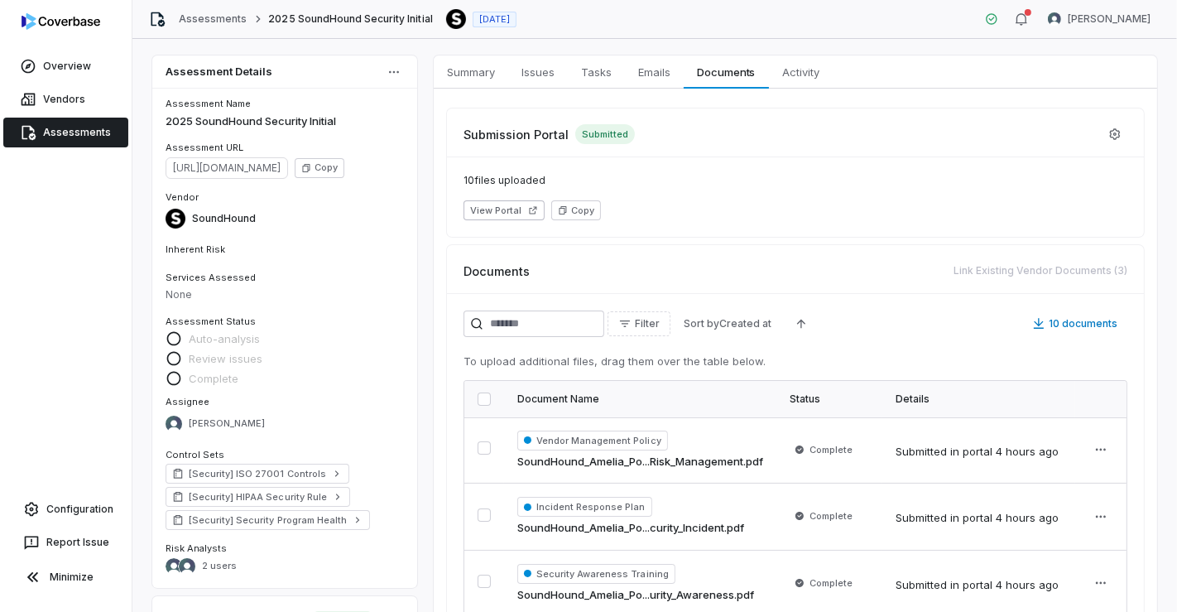
scroll to position [184, 0]
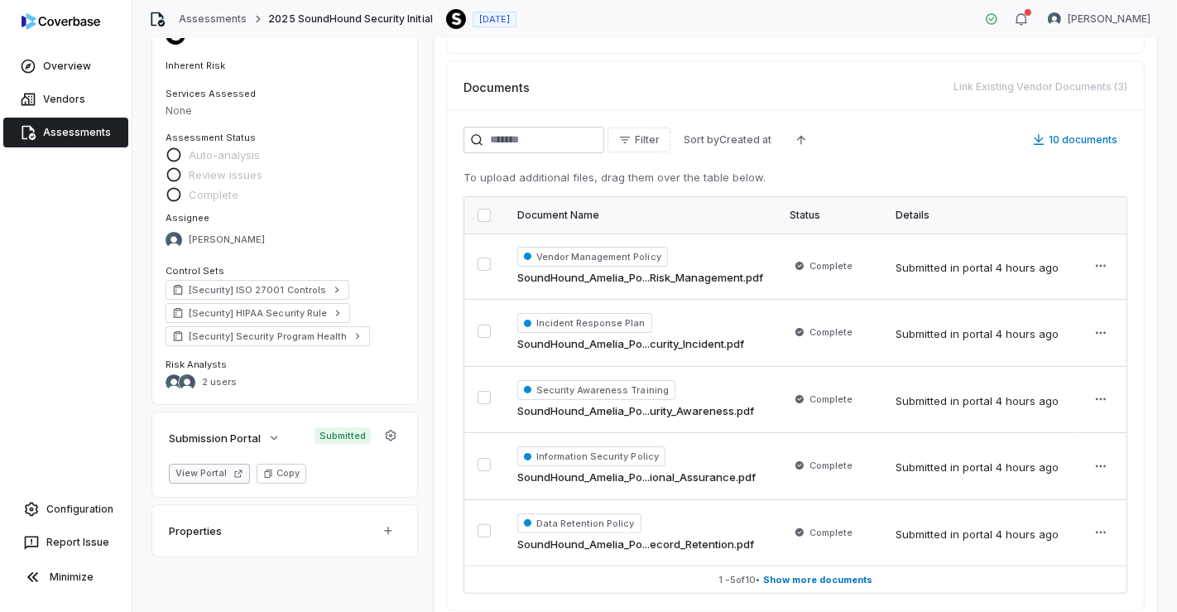
click at [215, 475] on button "View Portal" at bounding box center [209, 474] width 81 height 20
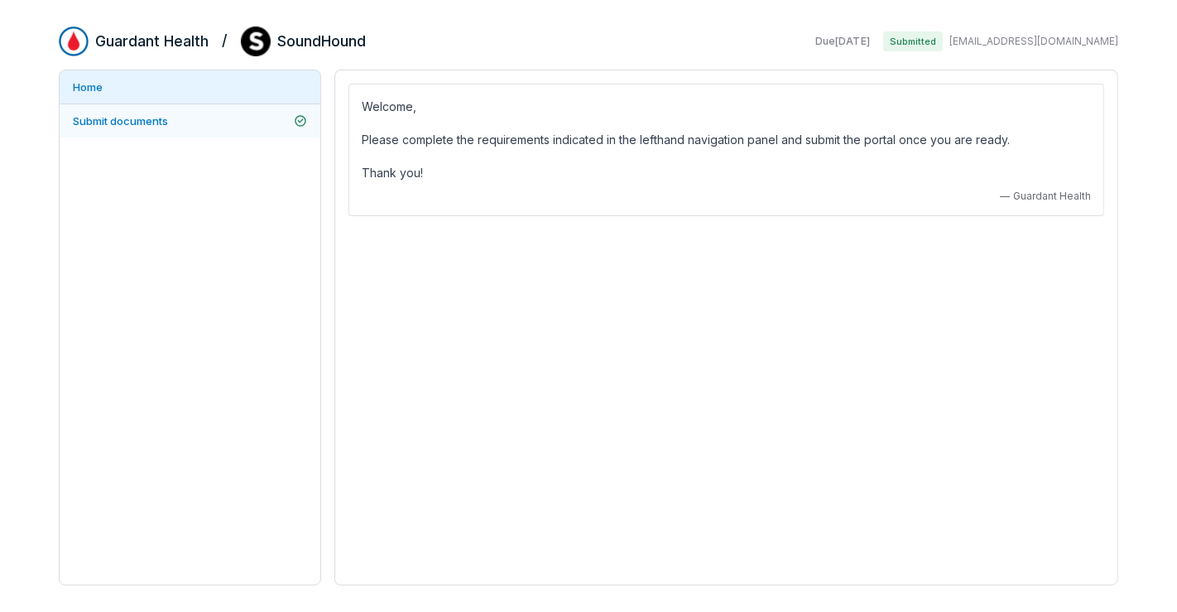
click at [132, 119] on span "Submit documents" at bounding box center [120, 120] width 95 height 13
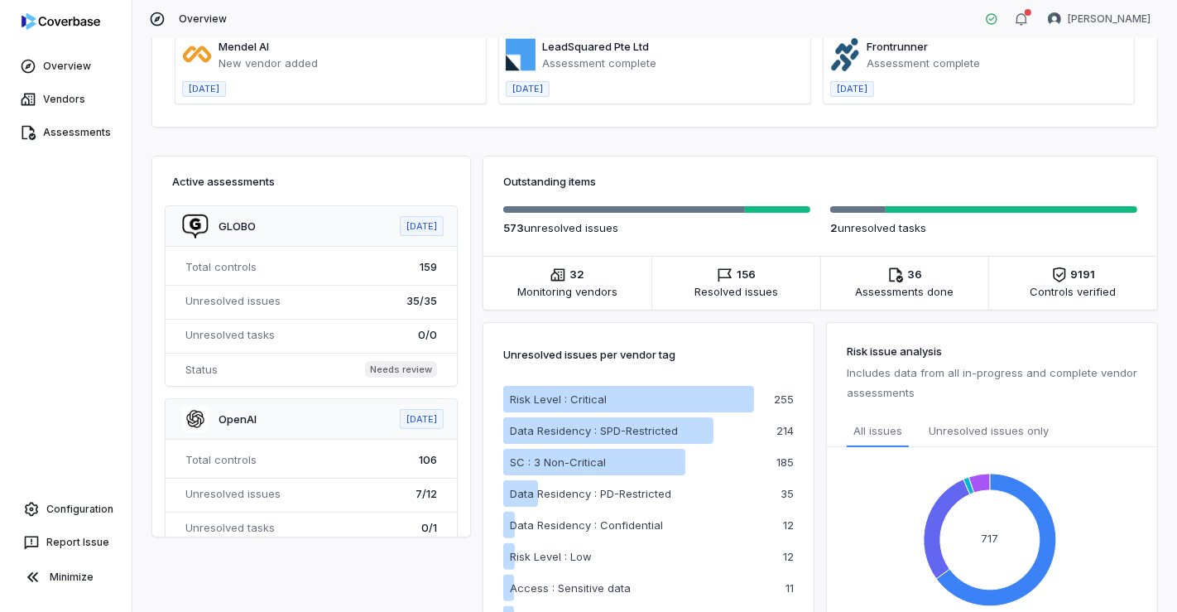
scroll to position [184, 0]
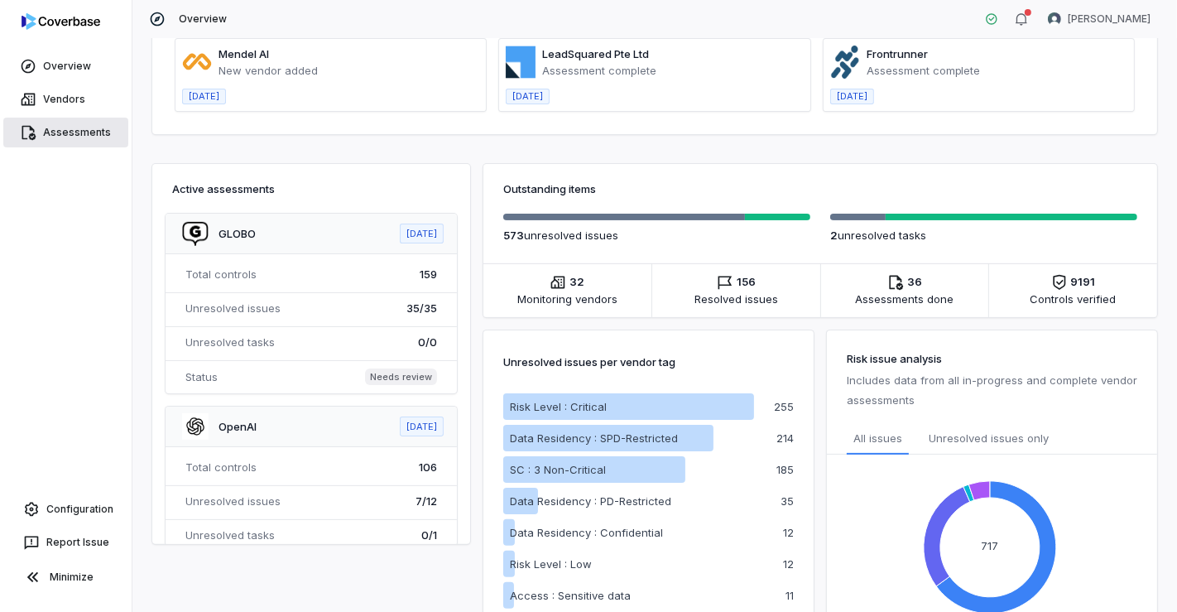
click at [75, 127] on link "Assessments" at bounding box center [65, 133] width 125 height 30
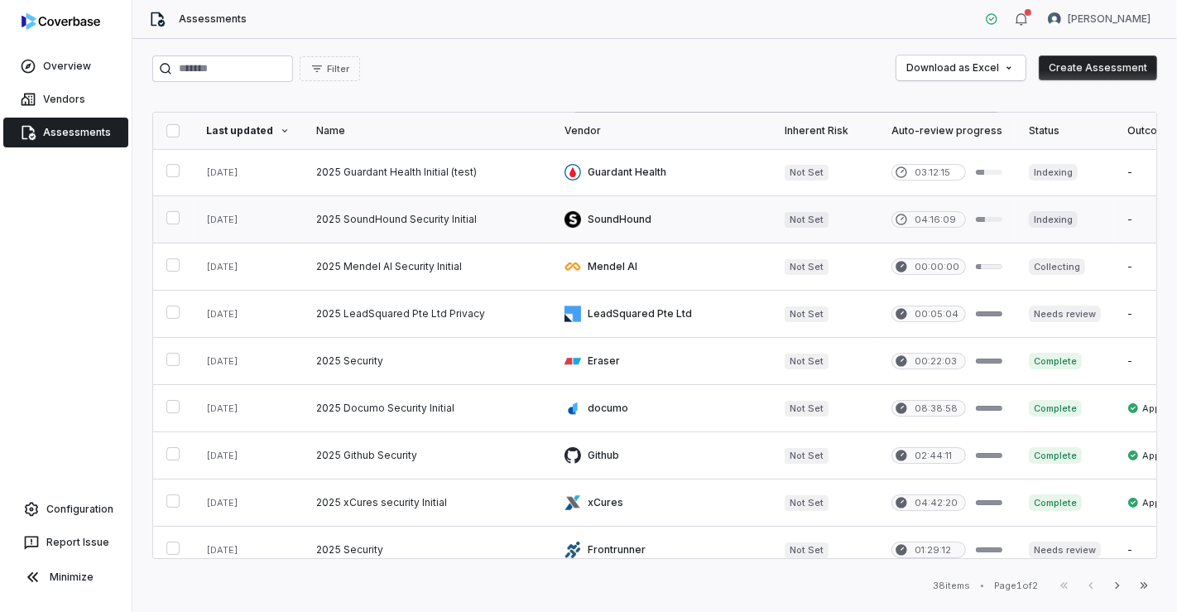
click at [171, 219] on button "button" at bounding box center [172, 217] width 13 height 13
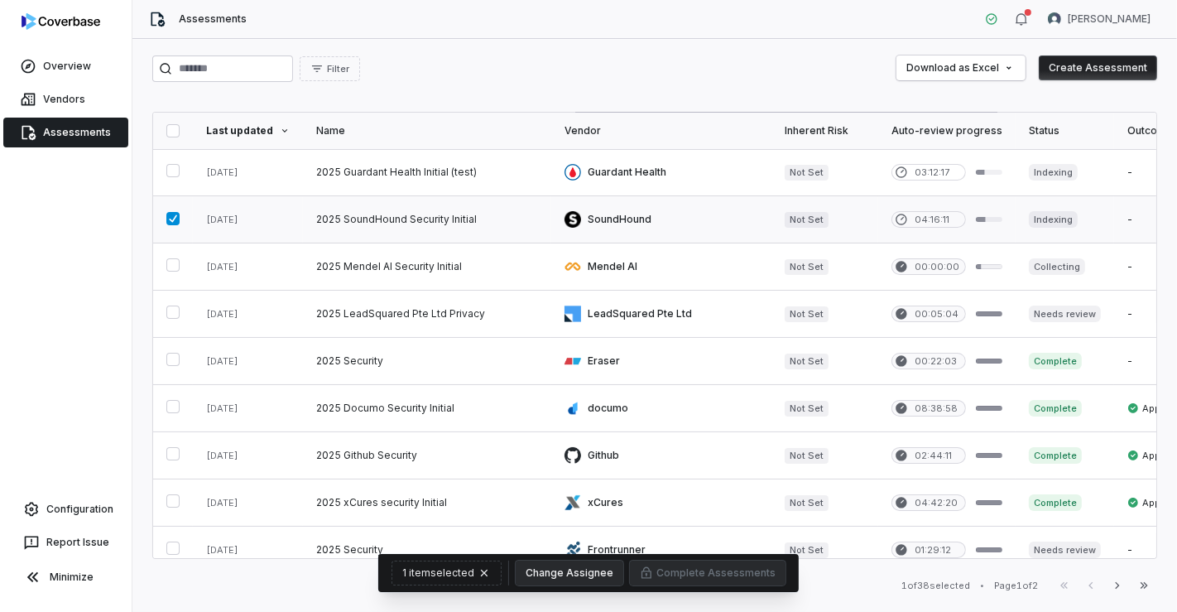
drag, startPoint x: 176, startPoint y: 215, endPoint x: 232, endPoint y: 216, distance: 55.5
click at [176, 215] on button "button" at bounding box center [172, 218] width 13 height 13
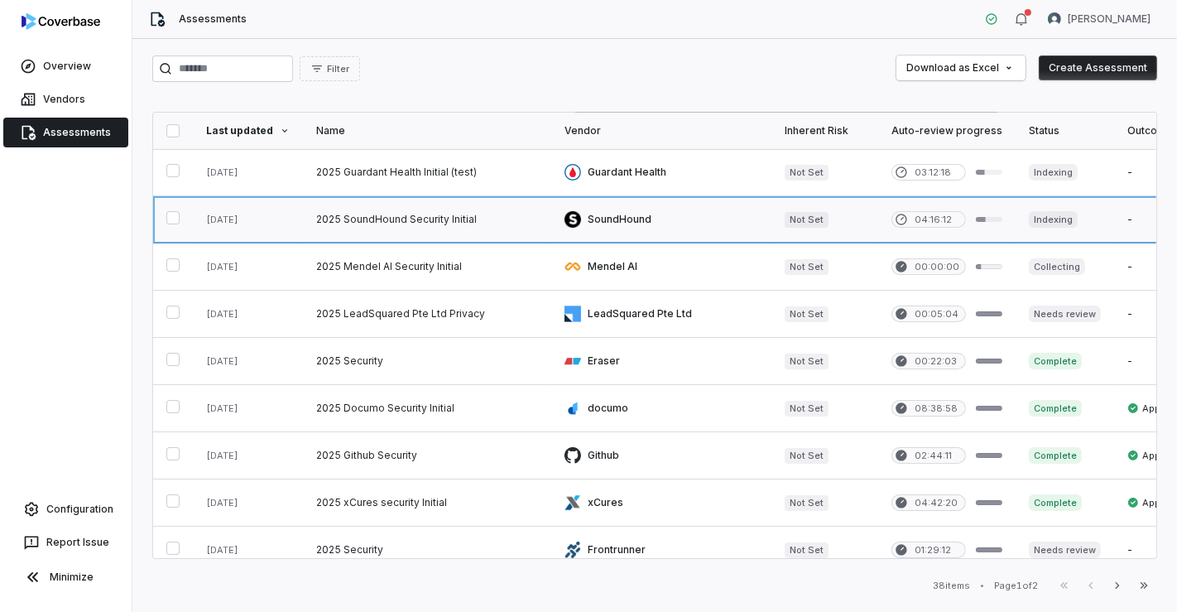
click at [323, 216] on link at bounding box center [427, 219] width 248 height 46
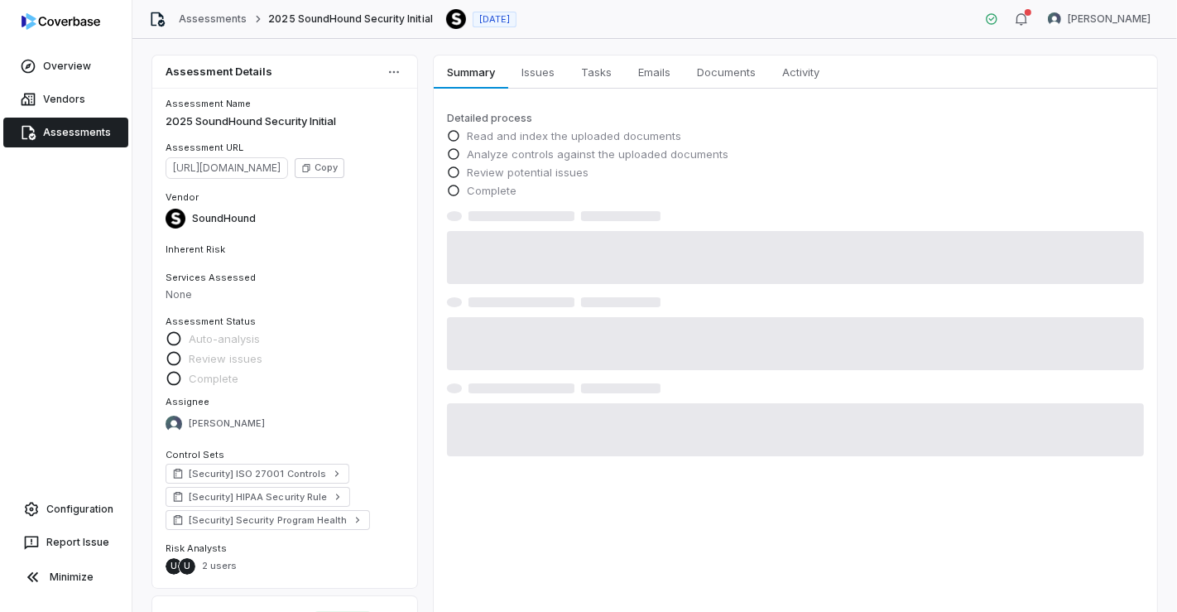
click at [541, 162] on div "Analyze controls against the uploaded documents" at bounding box center [795, 156] width 697 height 18
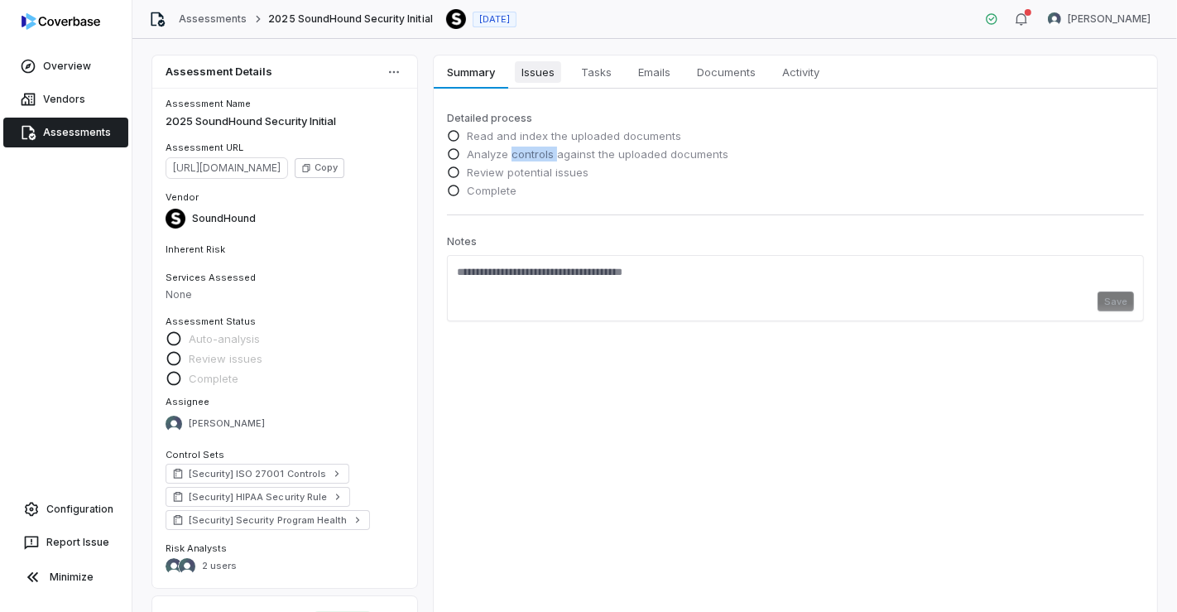
click at [548, 68] on span "Issues" at bounding box center [538, 72] width 46 height 22
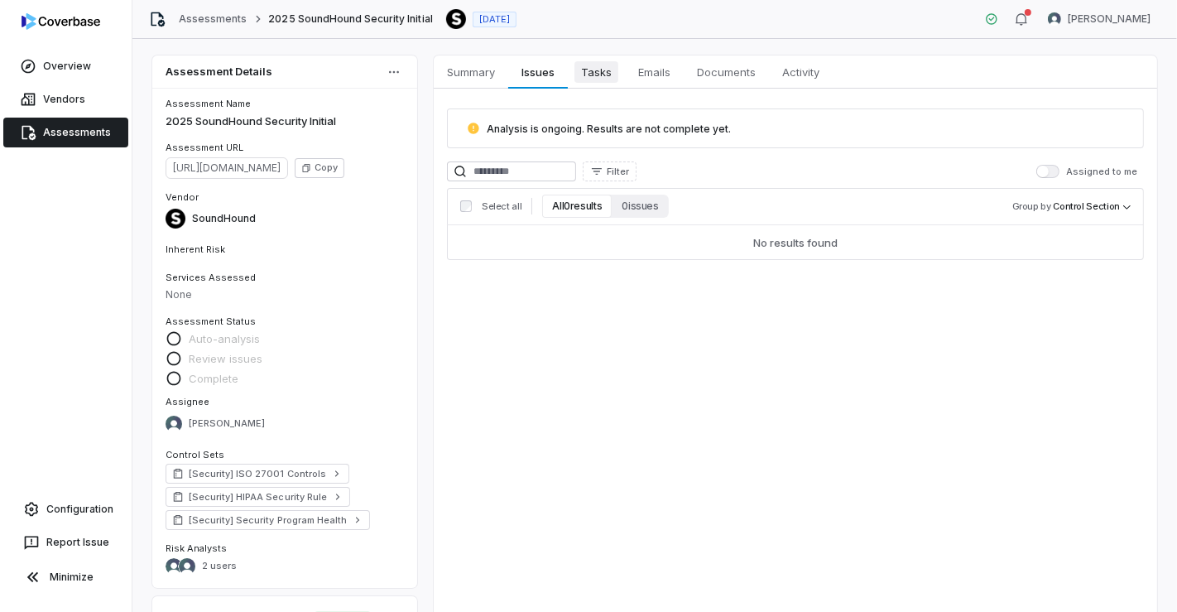
click at [605, 68] on span "Tasks" at bounding box center [597, 72] width 44 height 22
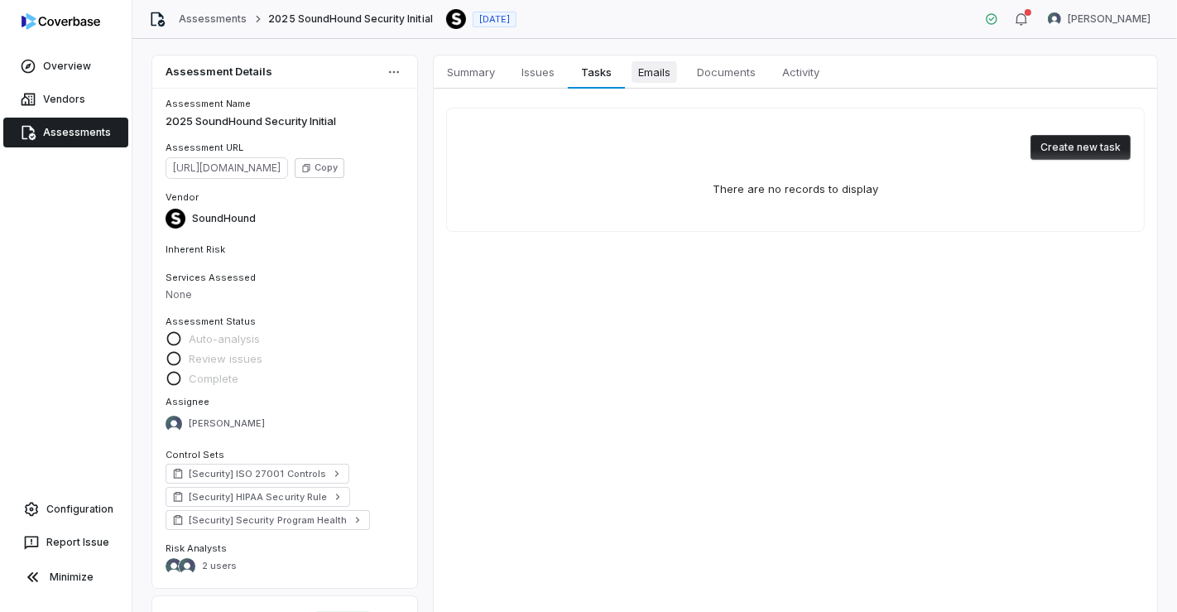
click at [637, 70] on span "Emails" at bounding box center [655, 72] width 46 height 22
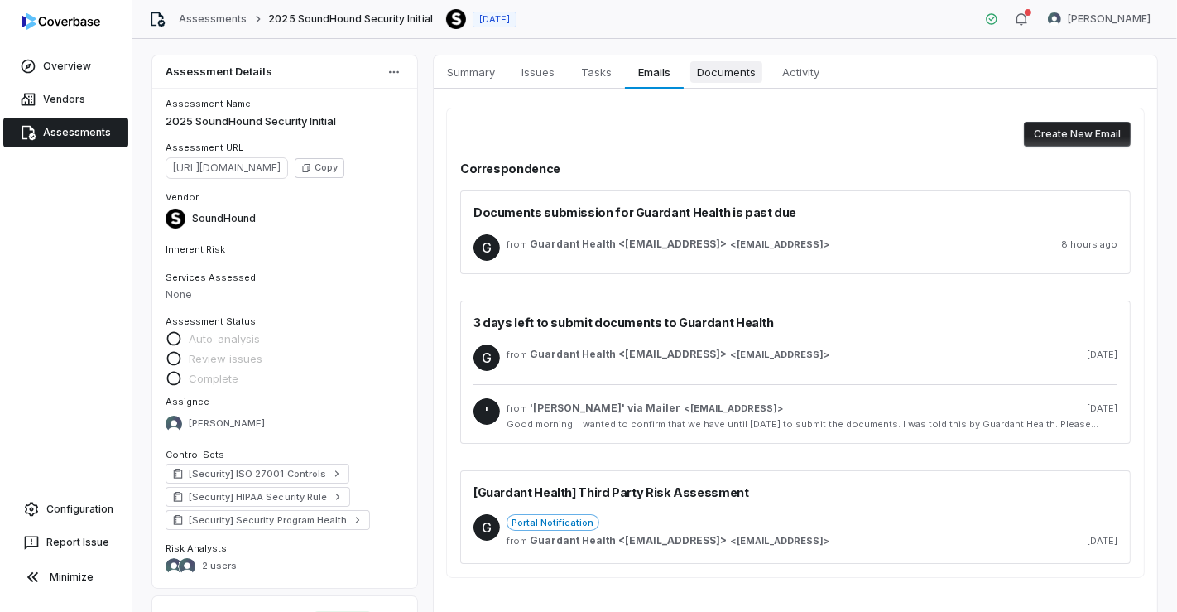
click at [733, 66] on span "Documents" at bounding box center [726, 72] width 72 height 22
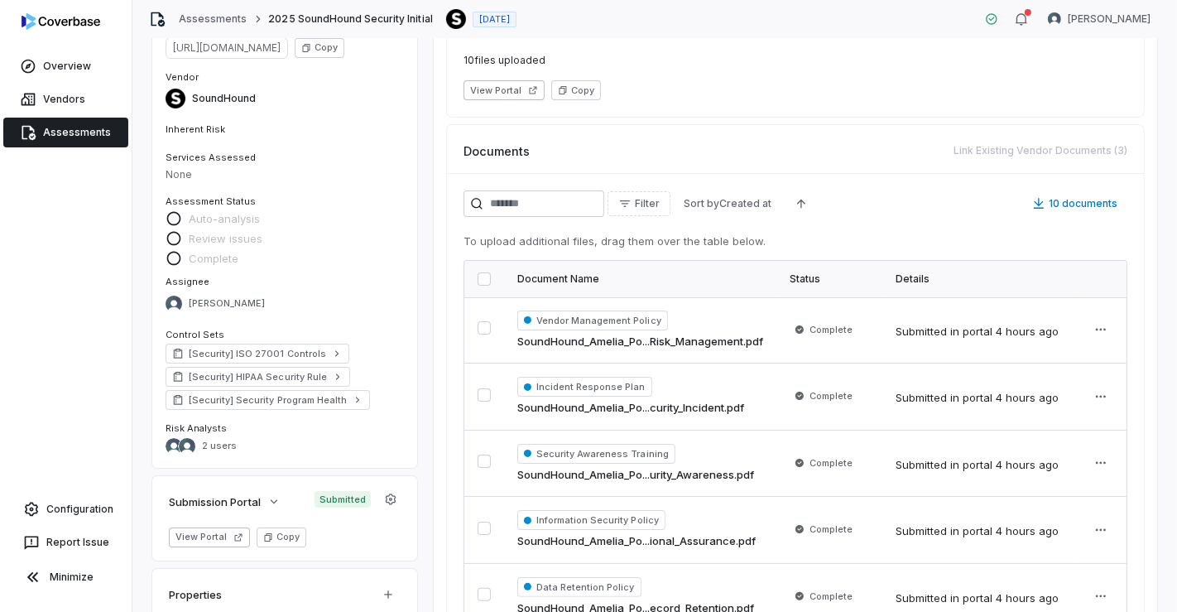
scroll to position [184, 0]
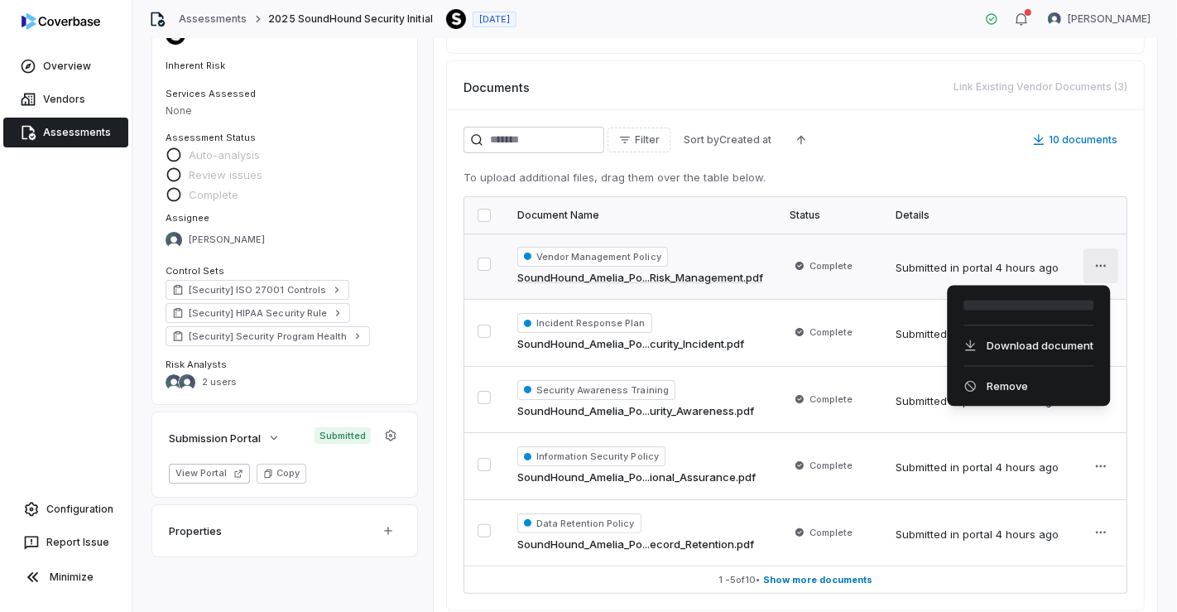
click at [1104, 257] on html "Overview Vendors Assessments Configuration Report Issue Minimize Assessments 20…" at bounding box center [588, 306] width 1177 height 612
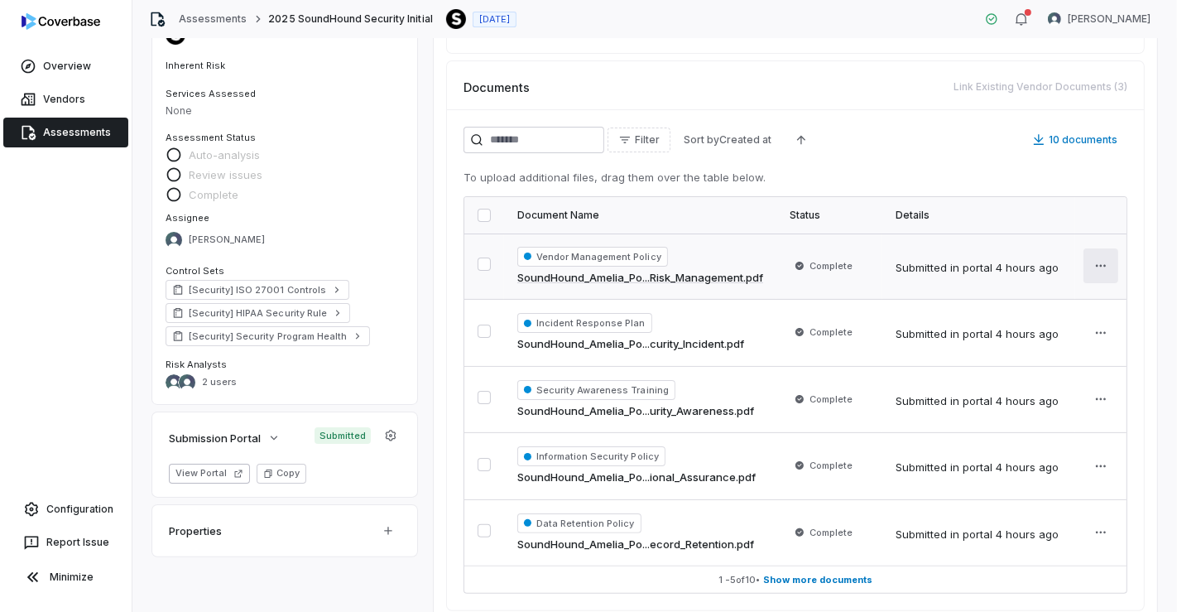
click at [1104, 257] on html "Overview Vendors Assessments Configuration Report Issue Minimize Assessments 20…" at bounding box center [588, 306] width 1177 height 612
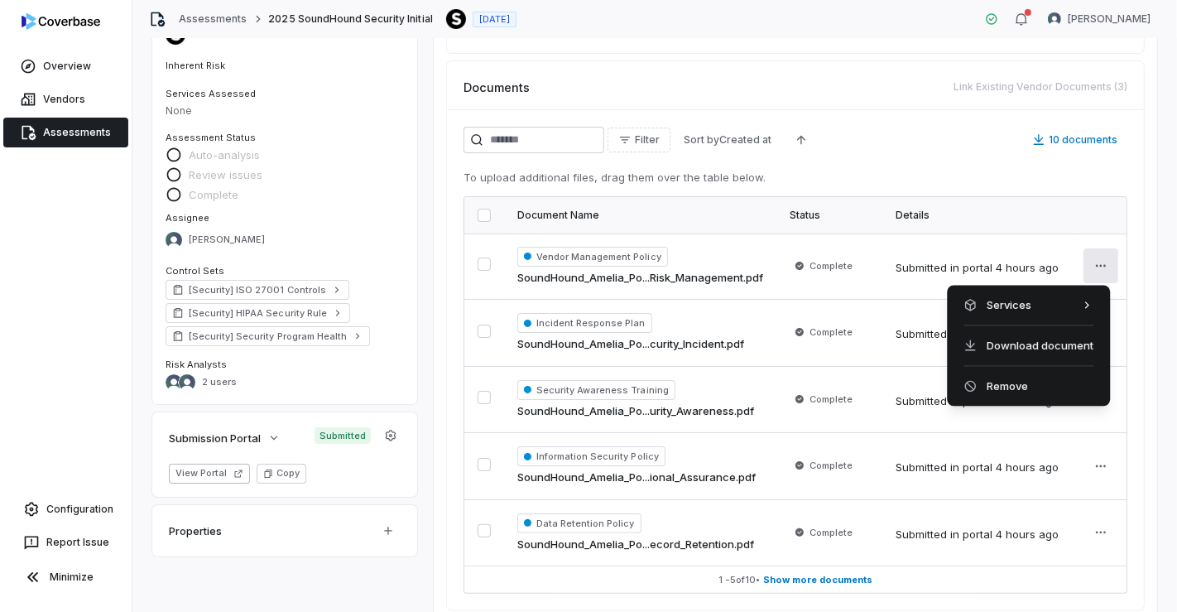
click at [1149, 213] on html "Overview Vendors Assessments Configuration Report Issue Minimize Assessments 20…" at bounding box center [588, 306] width 1177 height 612
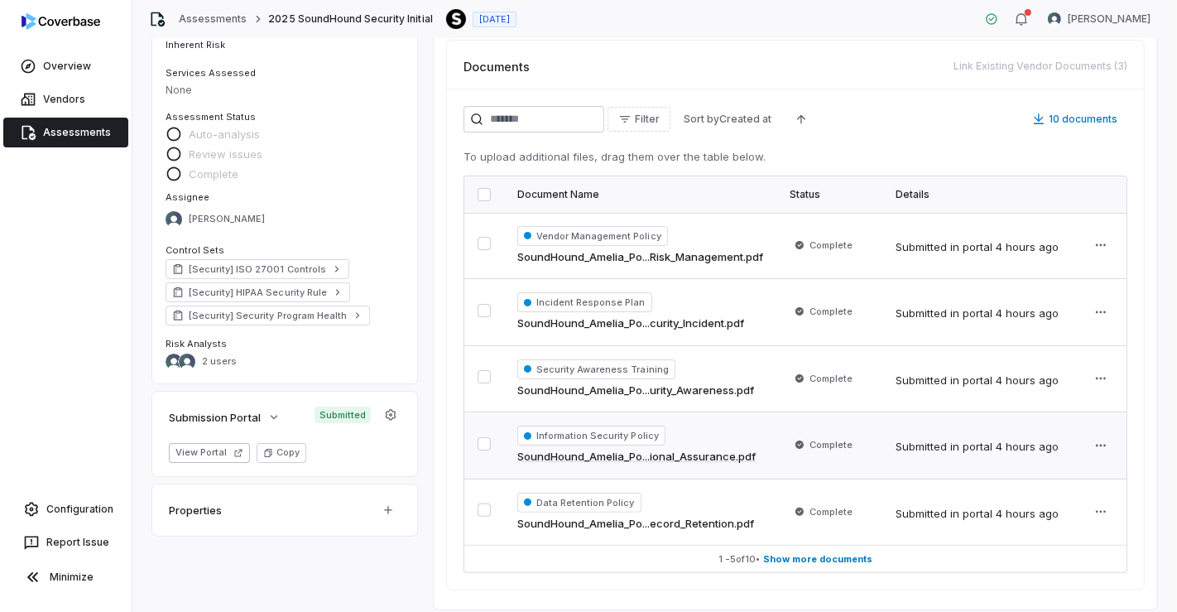
scroll to position [215, 0]
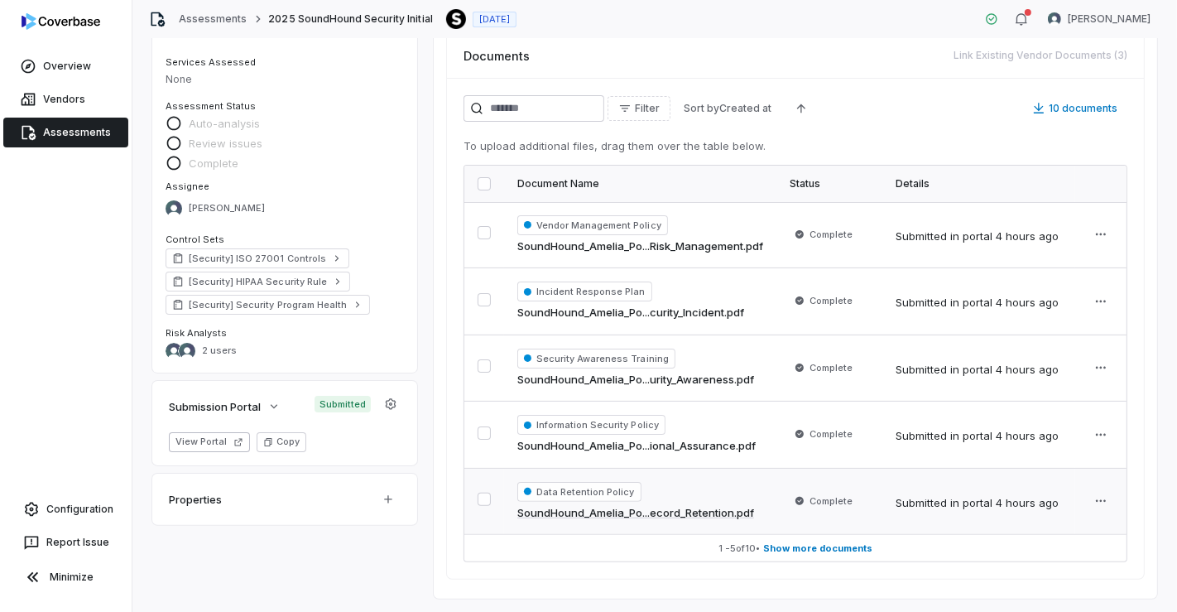
click at [680, 519] on td "Data Retention Policy SoundHound_Amelia_Po...ecord_Retention.pdf" at bounding box center [640, 501] width 272 height 66
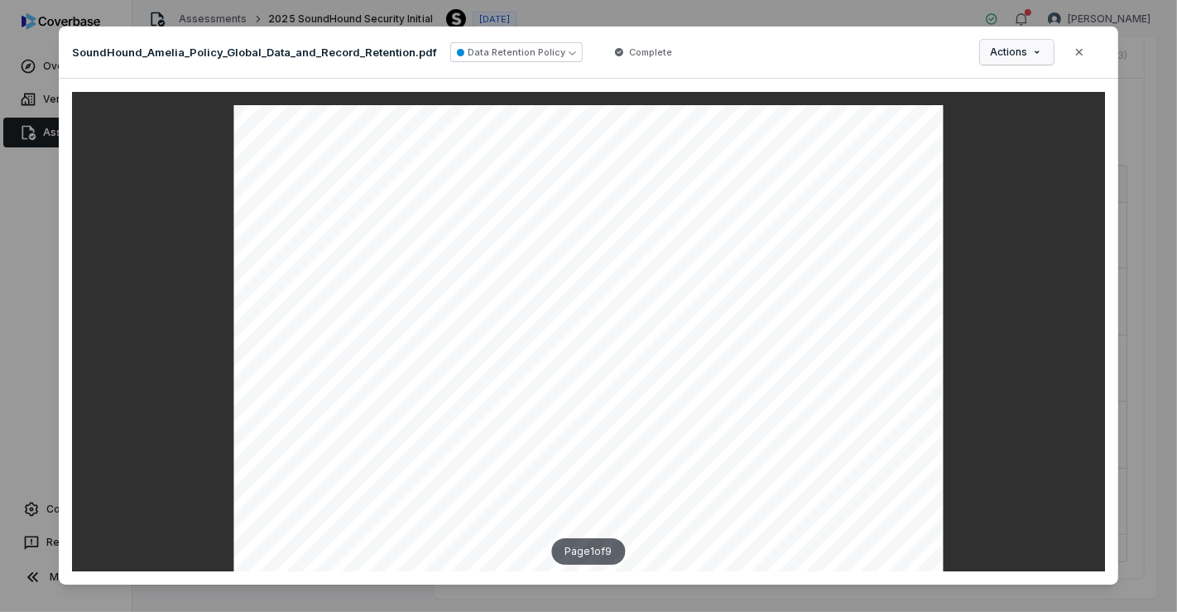
click at [1030, 46] on div "Document Preview SoundHound_Amelia_Policy_Global_Data_and_Record_Retention.pdf …" at bounding box center [588, 310] width 1177 height 621
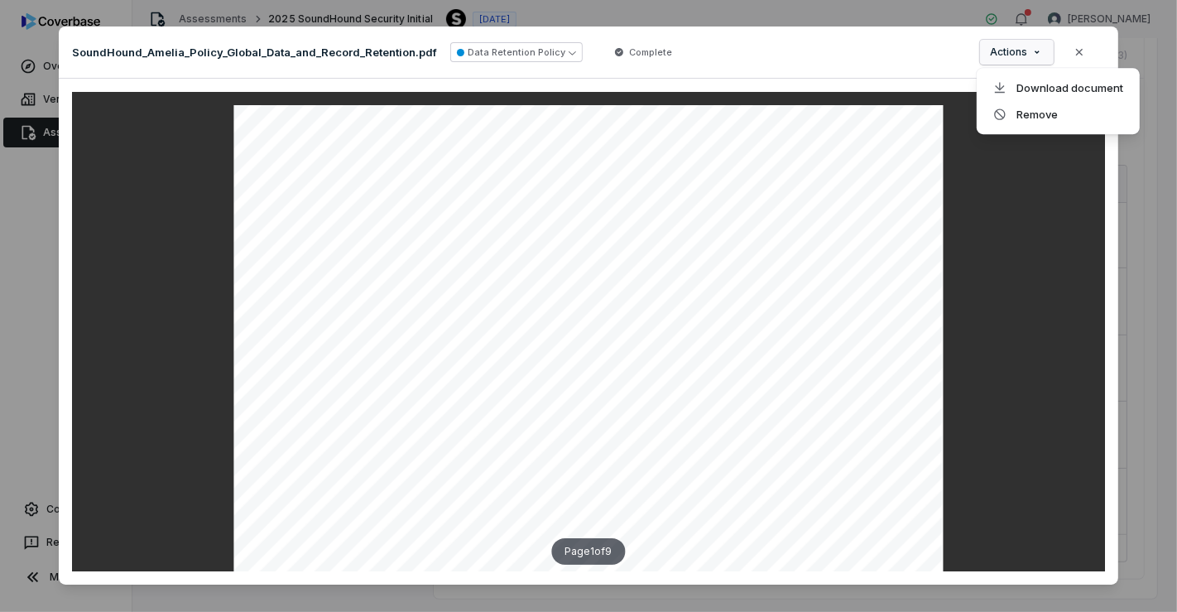
click at [1073, 56] on div "Document Preview SoundHound_Amelia_Policy_Global_Data_and_Record_Retention.pdf …" at bounding box center [588, 310] width 1177 height 621
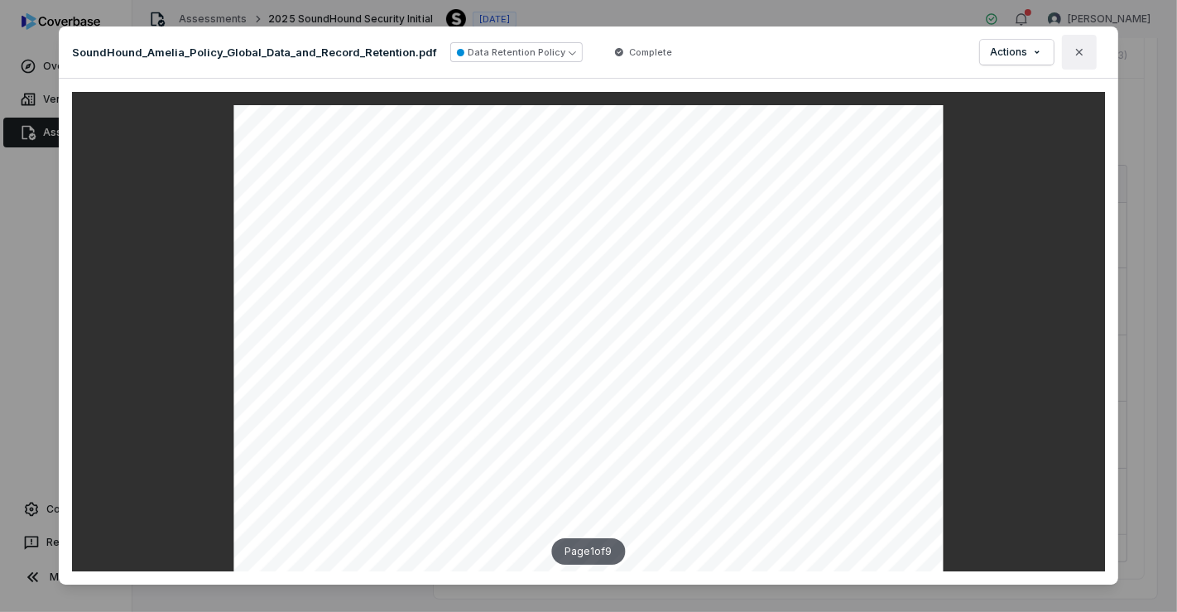
click at [1076, 57] on icon "button" at bounding box center [1079, 52] width 13 height 13
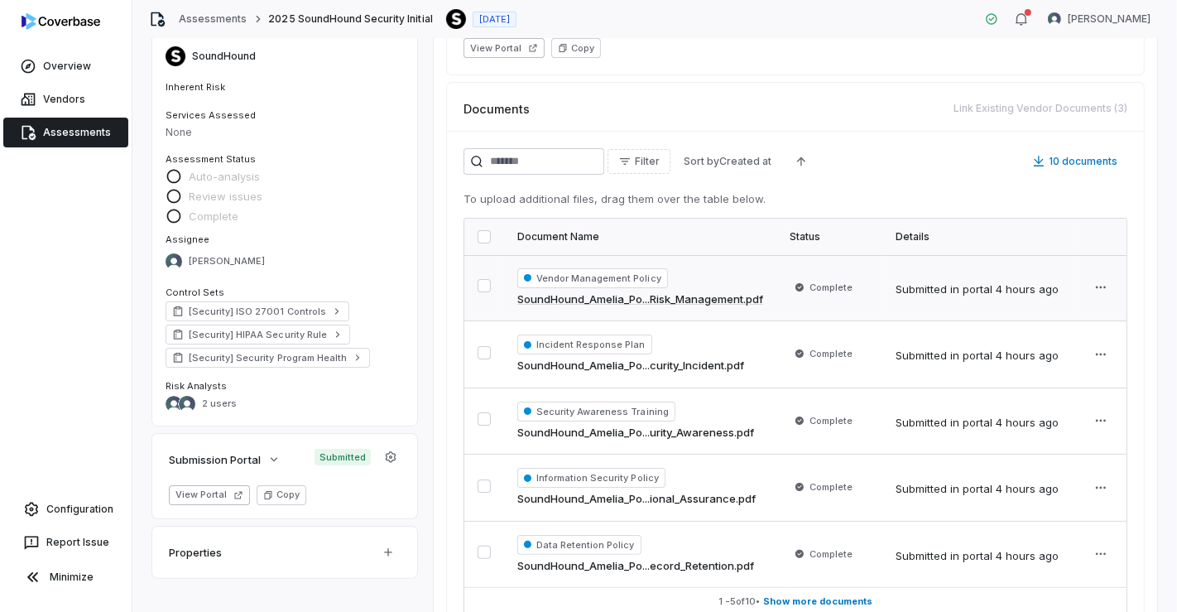
scroll to position [123, 0]
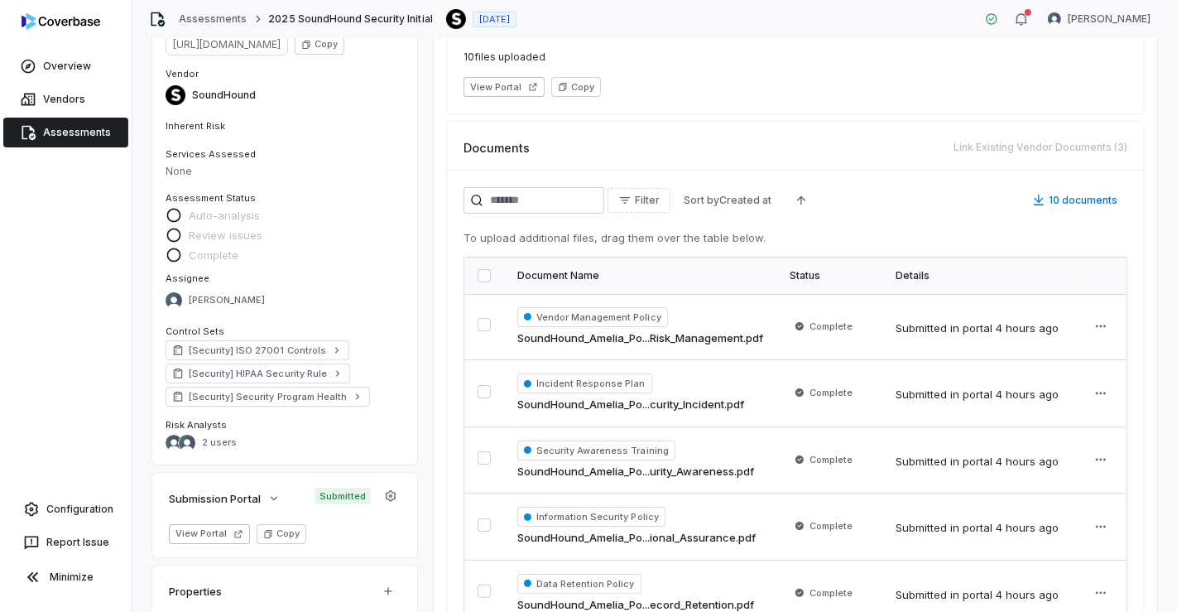
click at [487, 278] on button "button" at bounding box center [484, 275] width 13 height 13
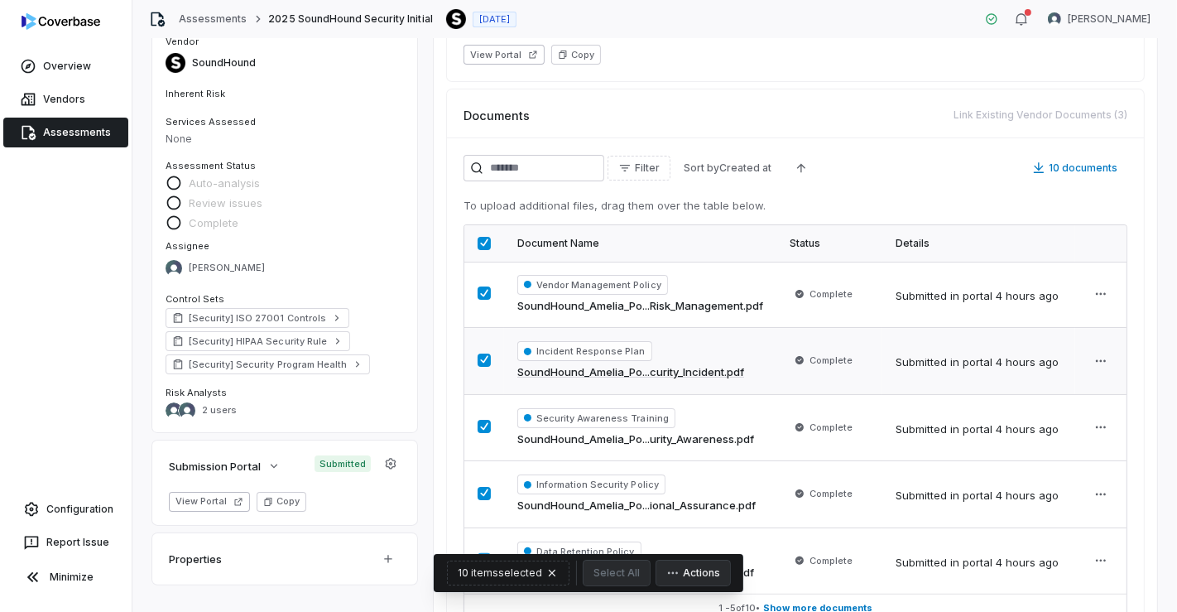
scroll to position [215, 0]
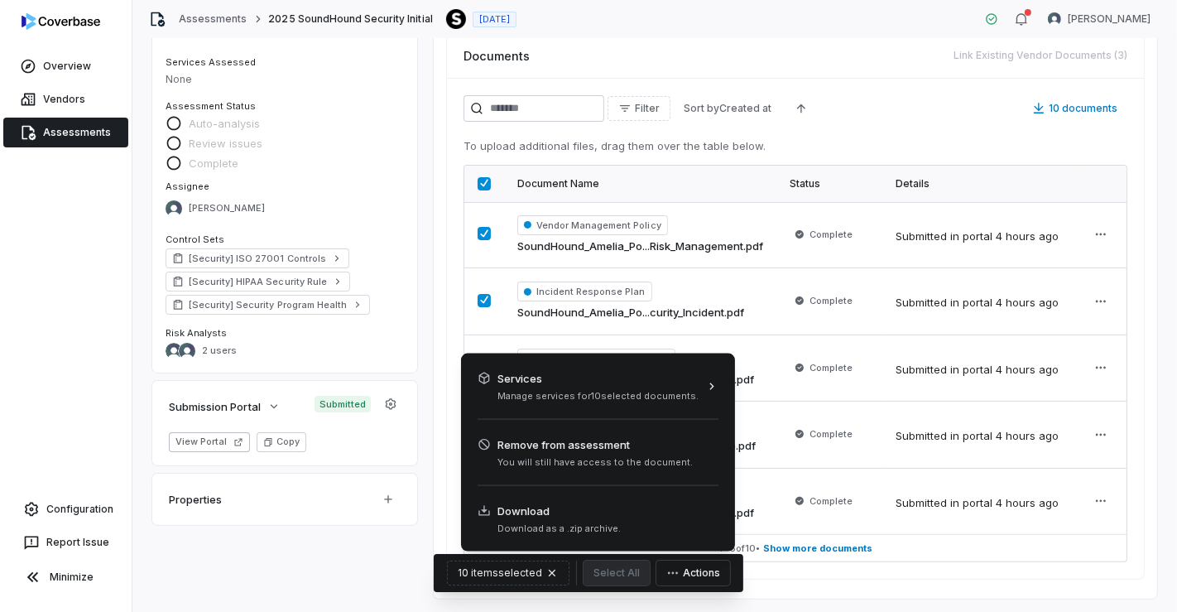
click at [675, 573] on icon "button" at bounding box center [673, 573] width 10 height 2
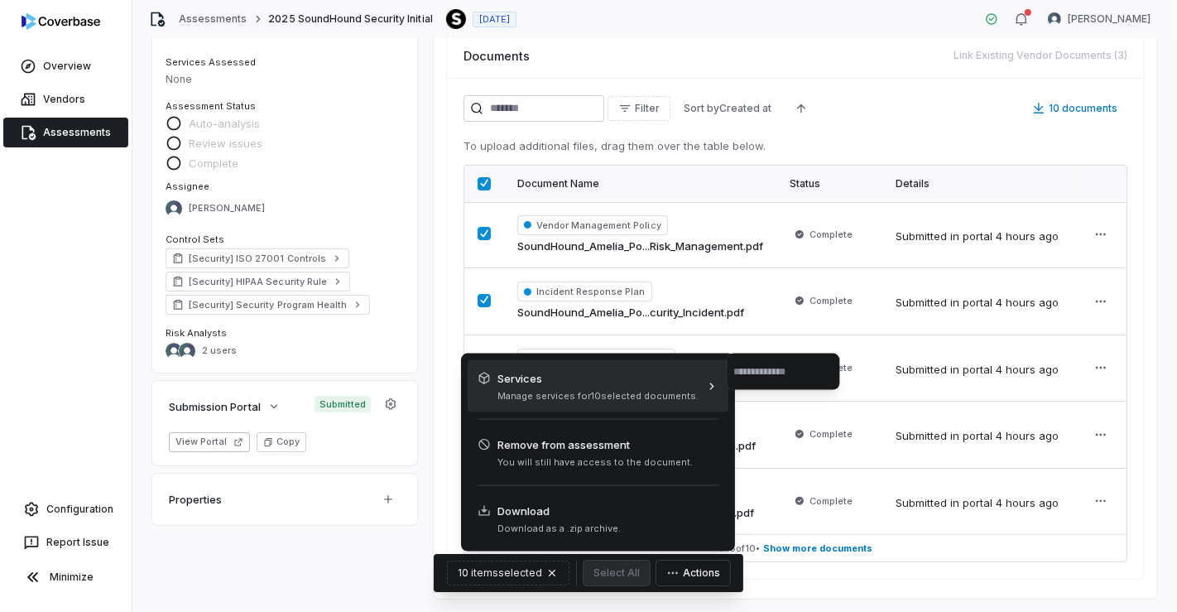
click at [705, 387] on icon at bounding box center [711, 385] width 13 height 13
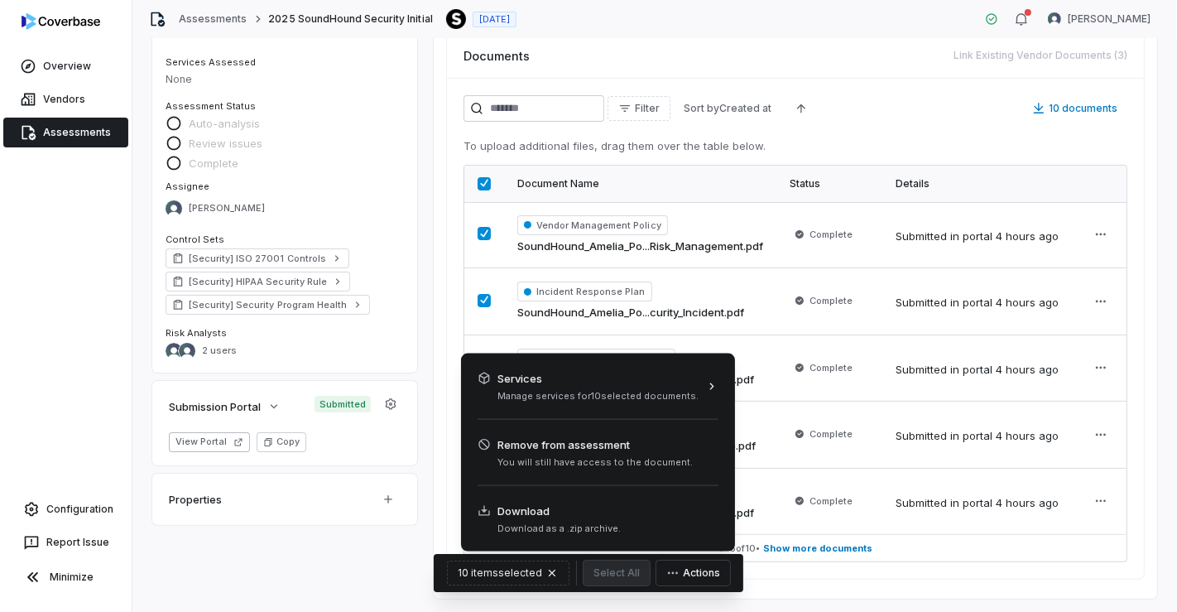
click at [1133, 556] on html "Overview Vendors Assessments Configuration Report Issue Minimize Assessments 20…" at bounding box center [588, 306] width 1177 height 612
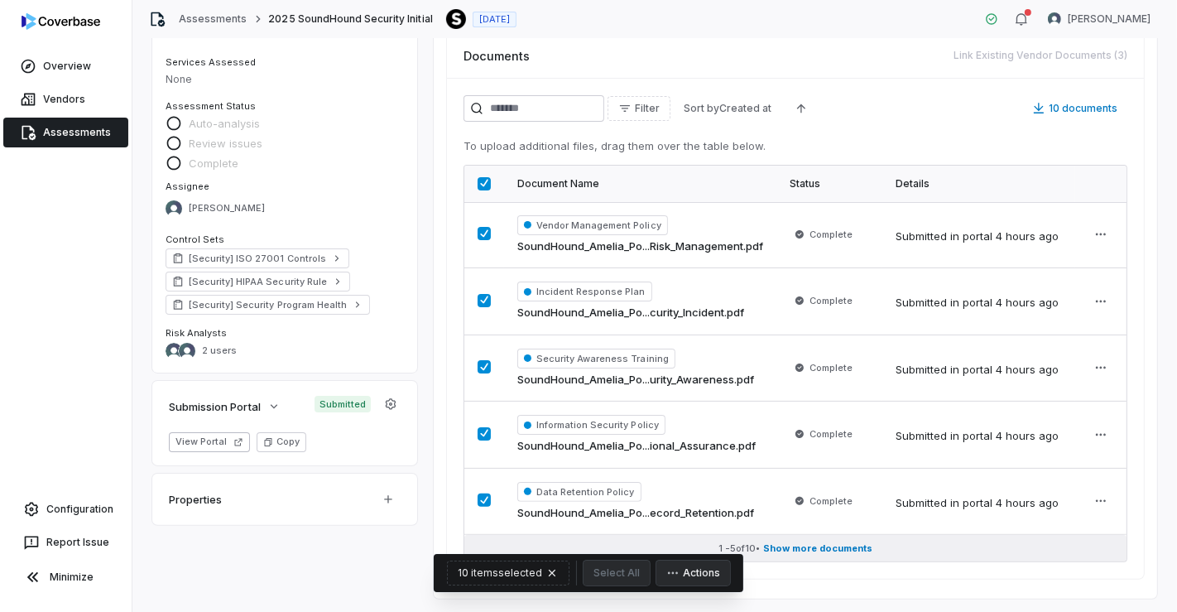
click at [784, 545] on span "Show more documents" at bounding box center [817, 548] width 109 height 12
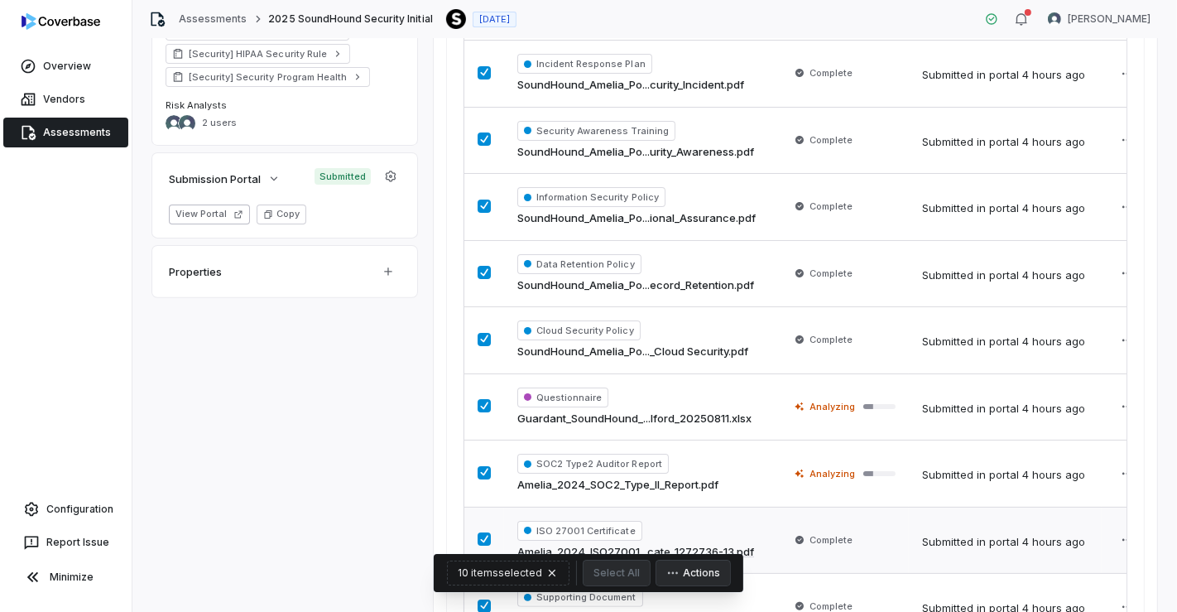
scroll to position [556, 0]
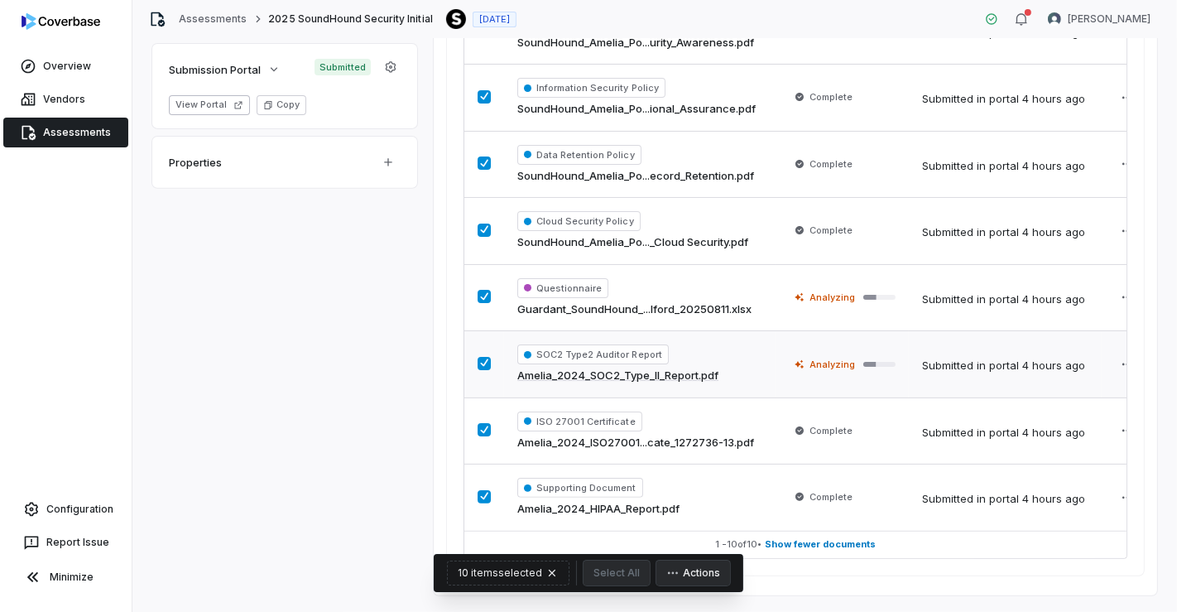
click at [840, 358] on span "Analyzing" at bounding box center [833, 364] width 46 height 13
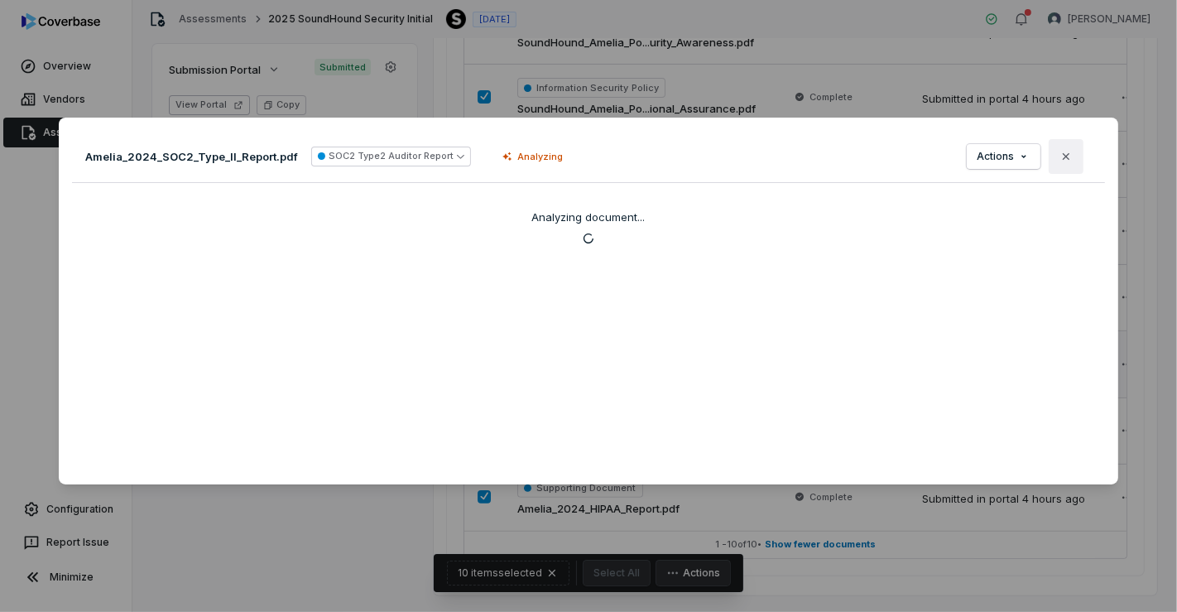
click at [1064, 150] on button "Close" at bounding box center [1066, 156] width 35 height 35
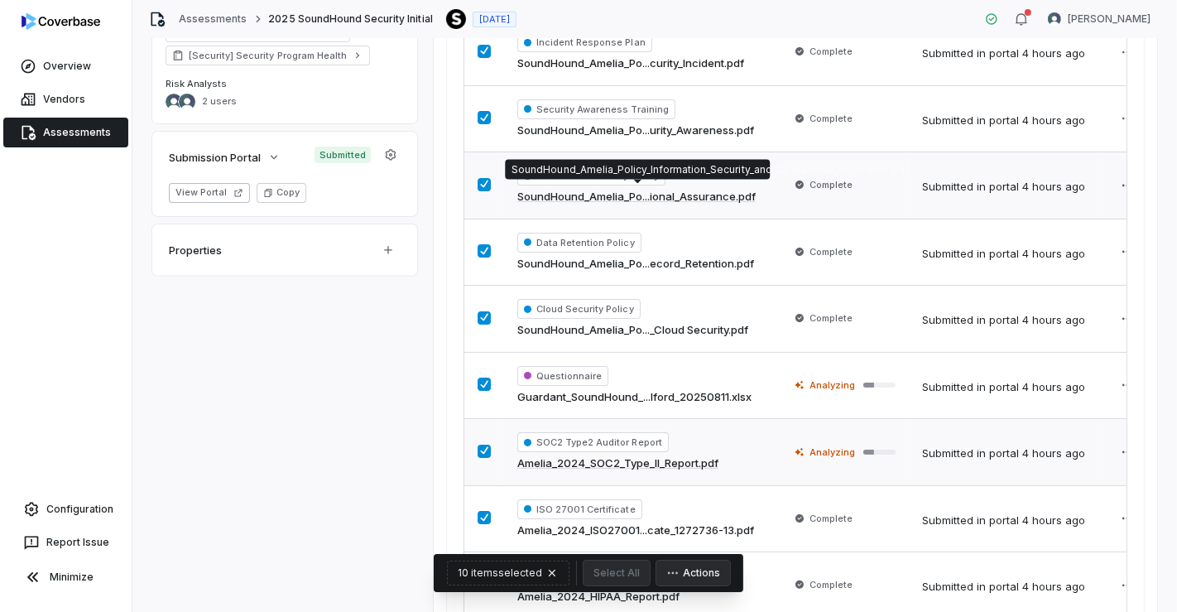
scroll to position [4, 0]
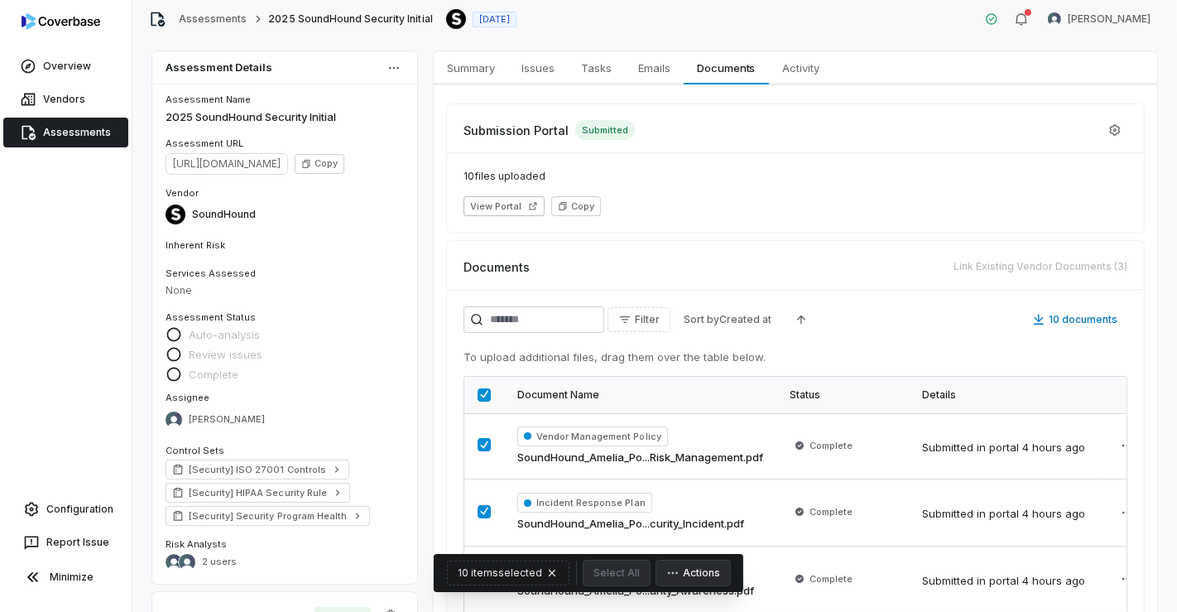
click at [482, 393] on button "button" at bounding box center [484, 394] width 13 height 13
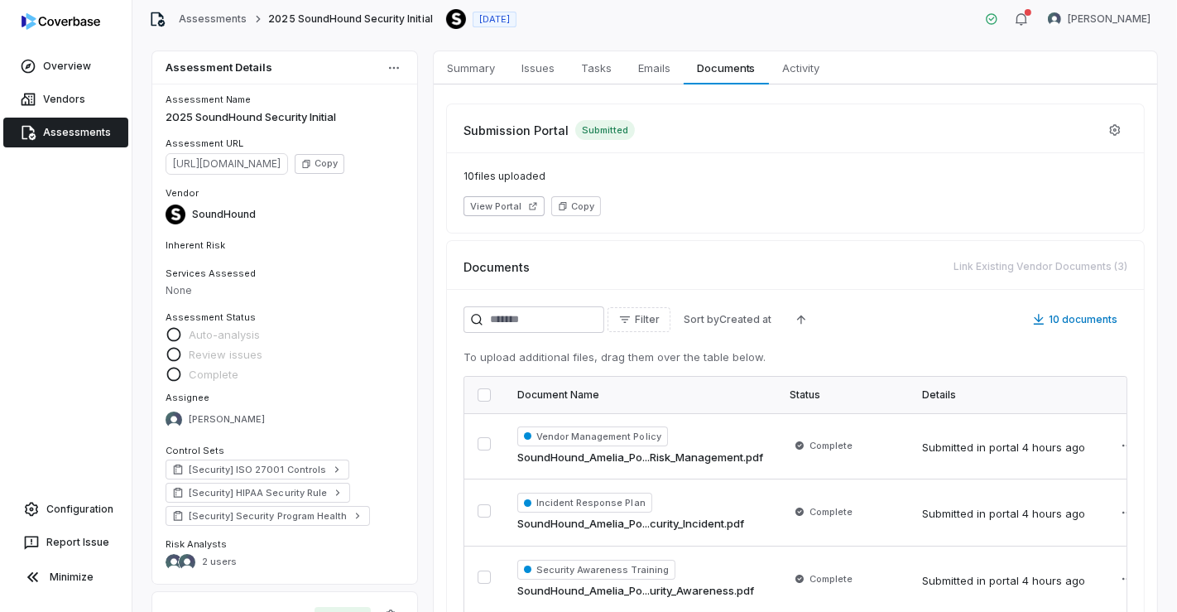
click at [208, 341] on div "Auto-analysis" at bounding box center [214, 336] width 97 height 20
click at [230, 291] on div "None" at bounding box center [285, 290] width 238 height 17
click at [1028, 16] on icon "button" at bounding box center [1021, 18] width 13 height 13
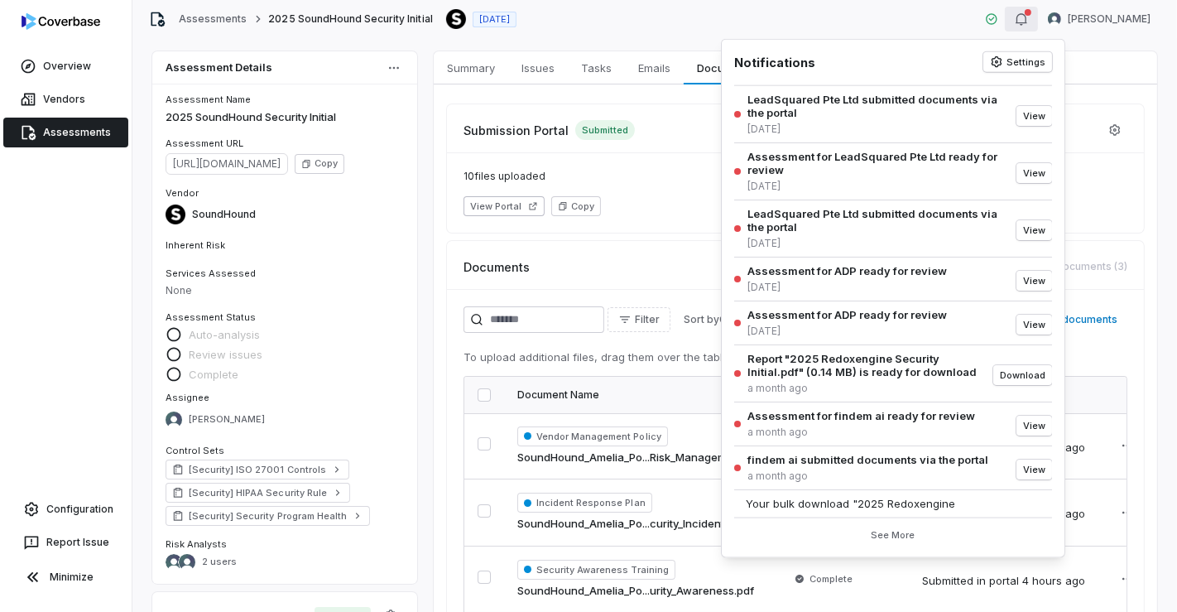
click at [1130, 88] on div "Submission Portal Submitted 10 files uploaded View Portal Copy Documents Link E…" at bounding box center [796, 613] width 724 height 1059
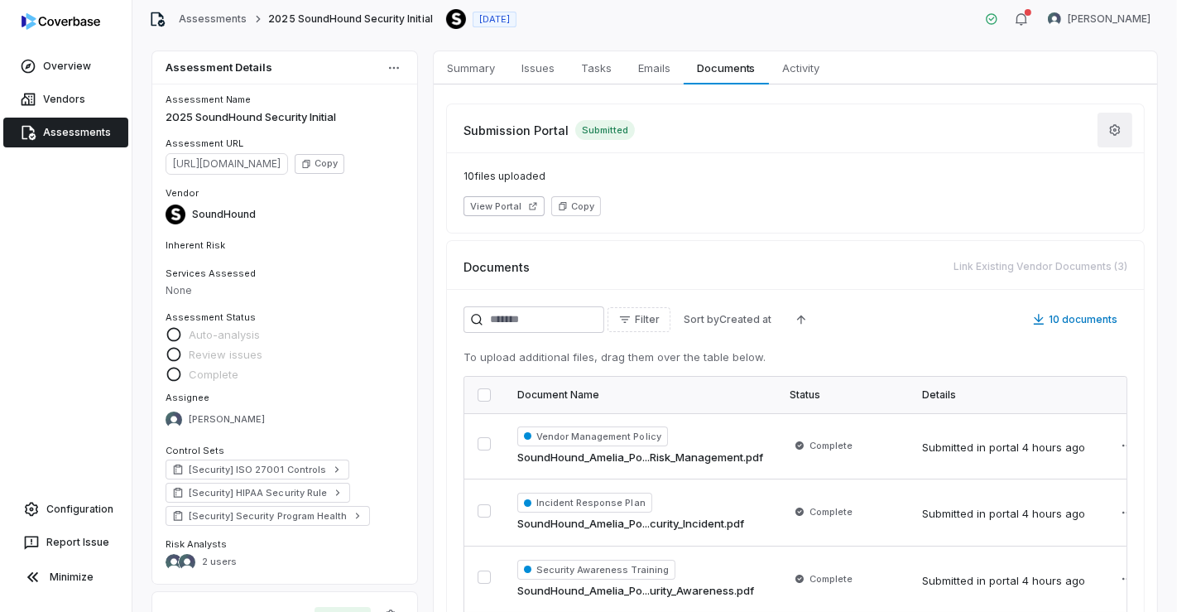
click at [1108, 127] on icon "button" at bounding box center [1114, 129] width 13 height 13
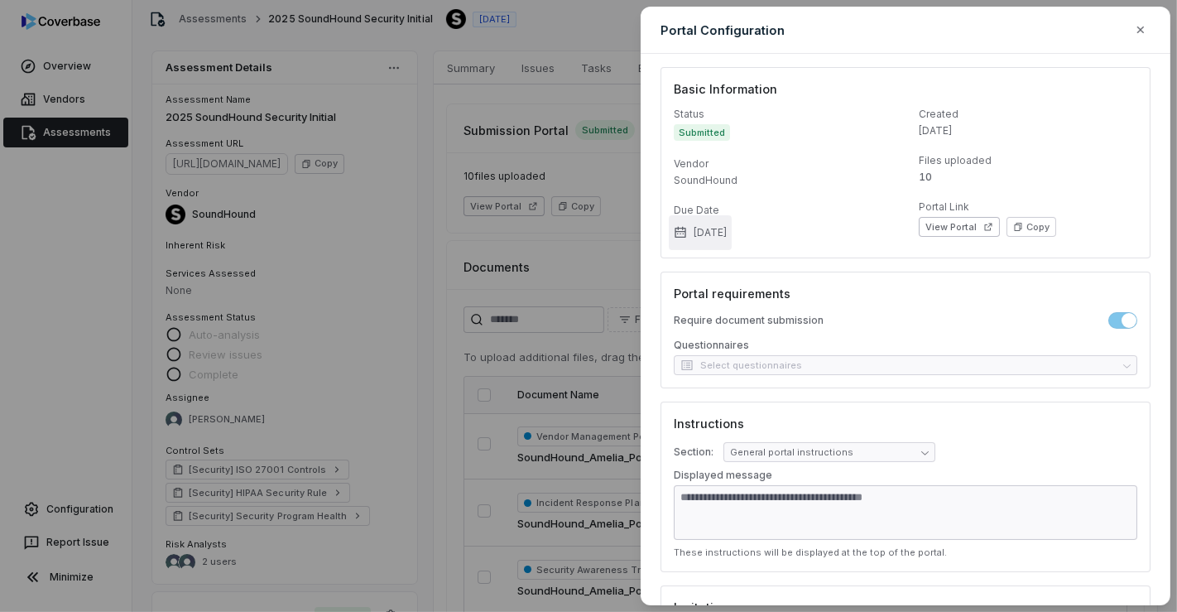
click at [732, 230] on button "[DATE]" at bounding box center [700, 232] width 63 height 35
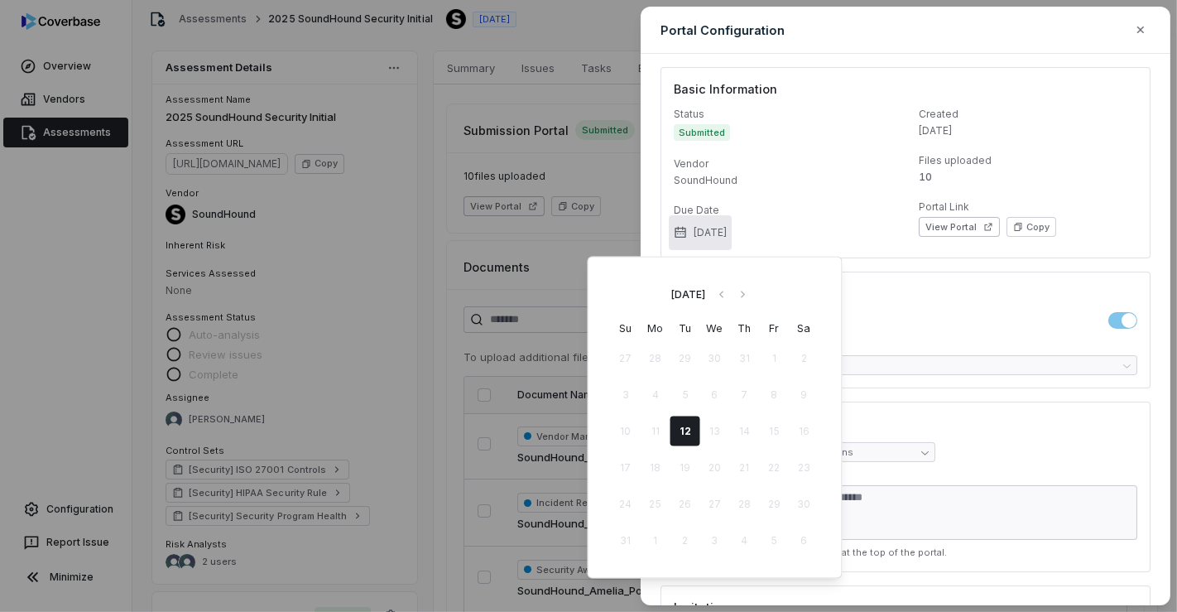
click at [690, 430] on td "12" at bounding box center [686, 431] width 30 height 30
click at [1109, 108] on dt "Created" at bounding box center [1028, 114] width 219 height 13
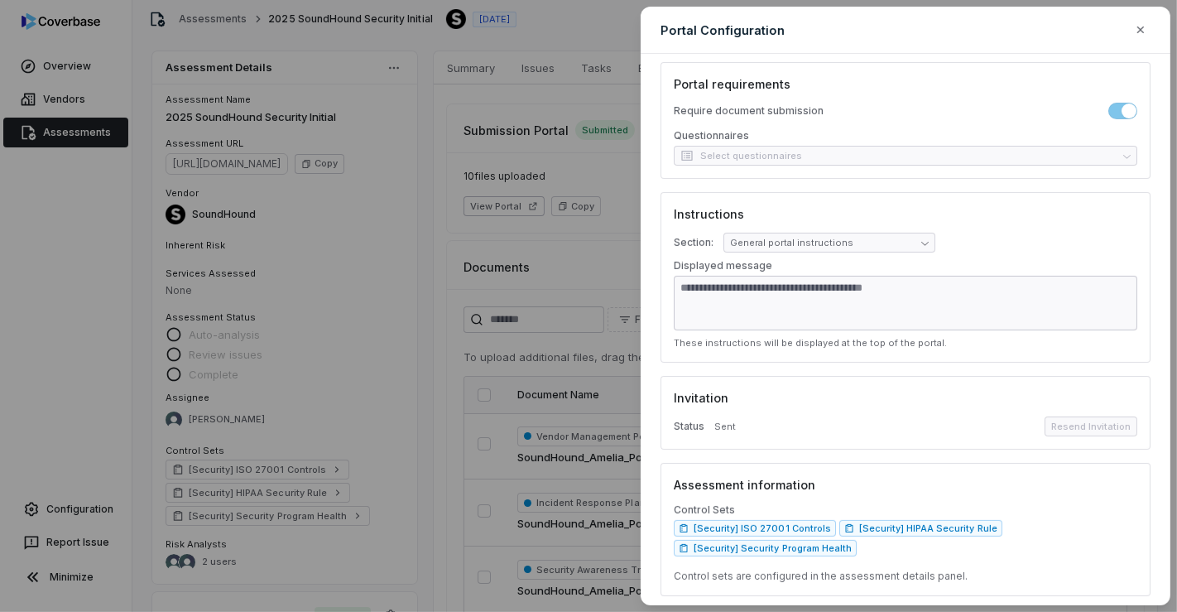
scroll to position [213, 0]
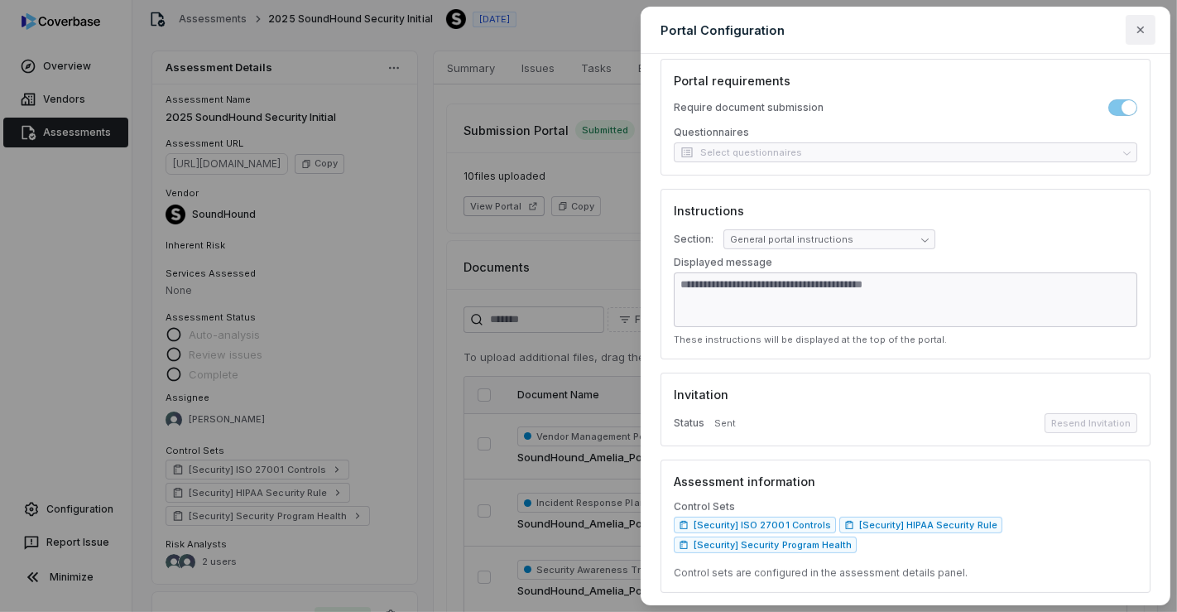
click at [1140, 34] on icon "button" at bounding box center [1140, 29] width 13 height 13
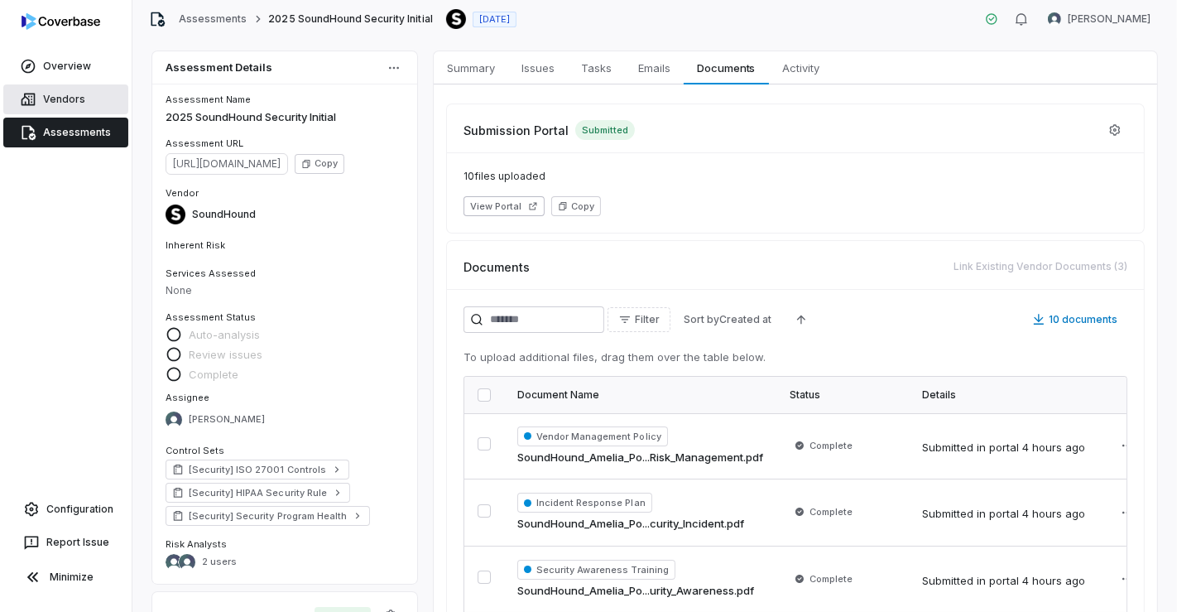
click at [62, 87] on link "Vendors" at bounding box center [65, 99] width 125 height 30
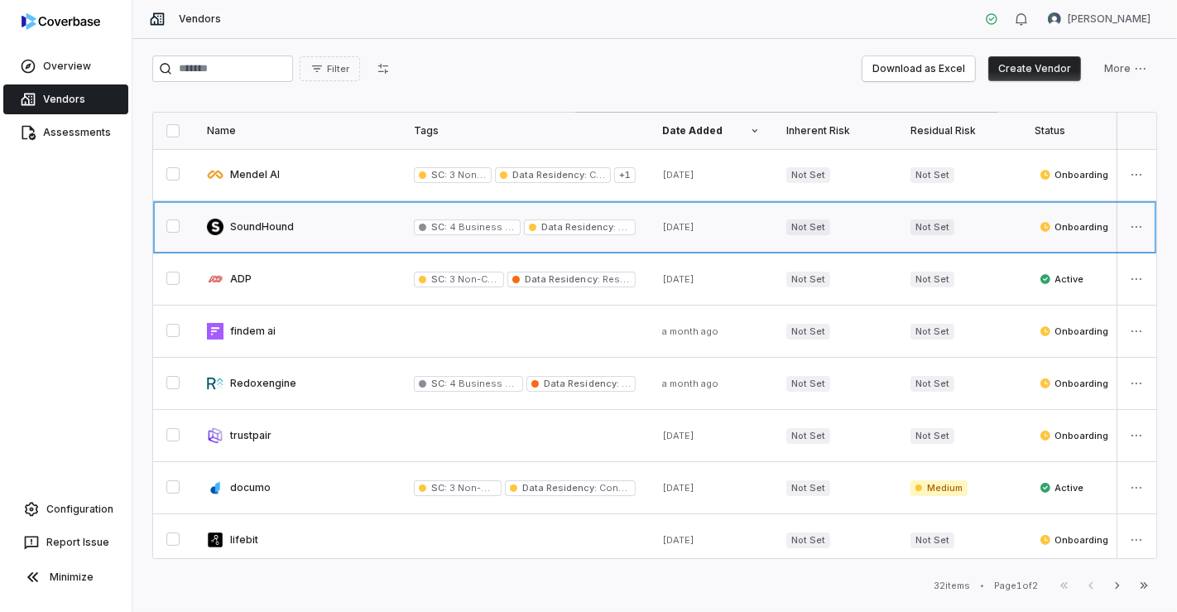
click at [274, 225] on link at bounding box center [297, 226] width 207 height 51
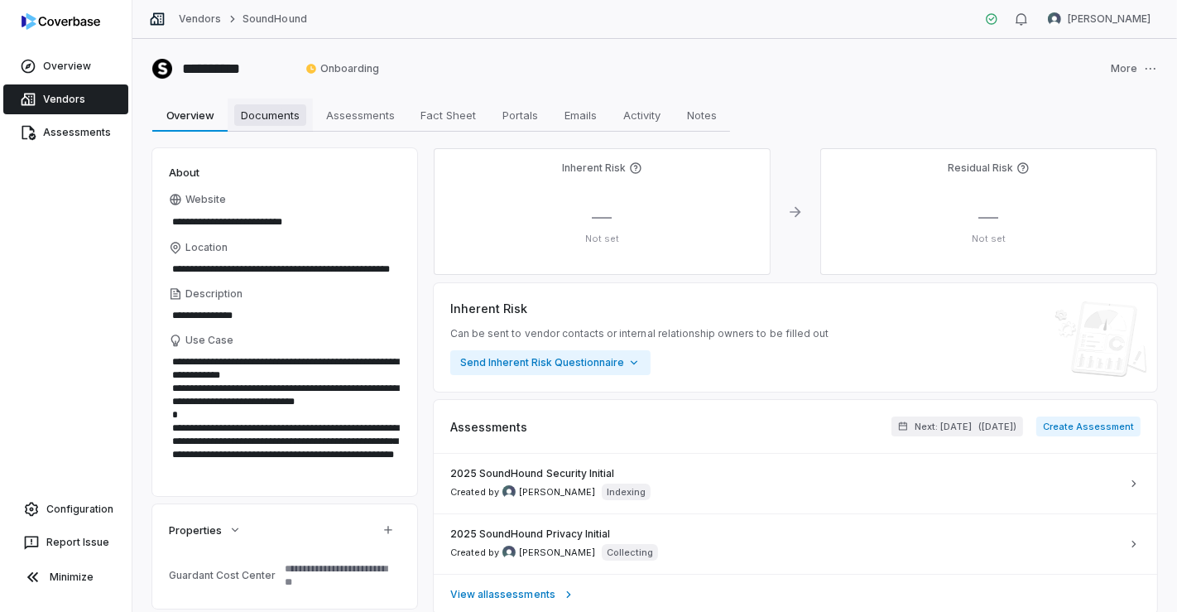
click at [293, 116] on span "Documents" at bounding box center [270, 115] width 72 height 22
type textarea "*"
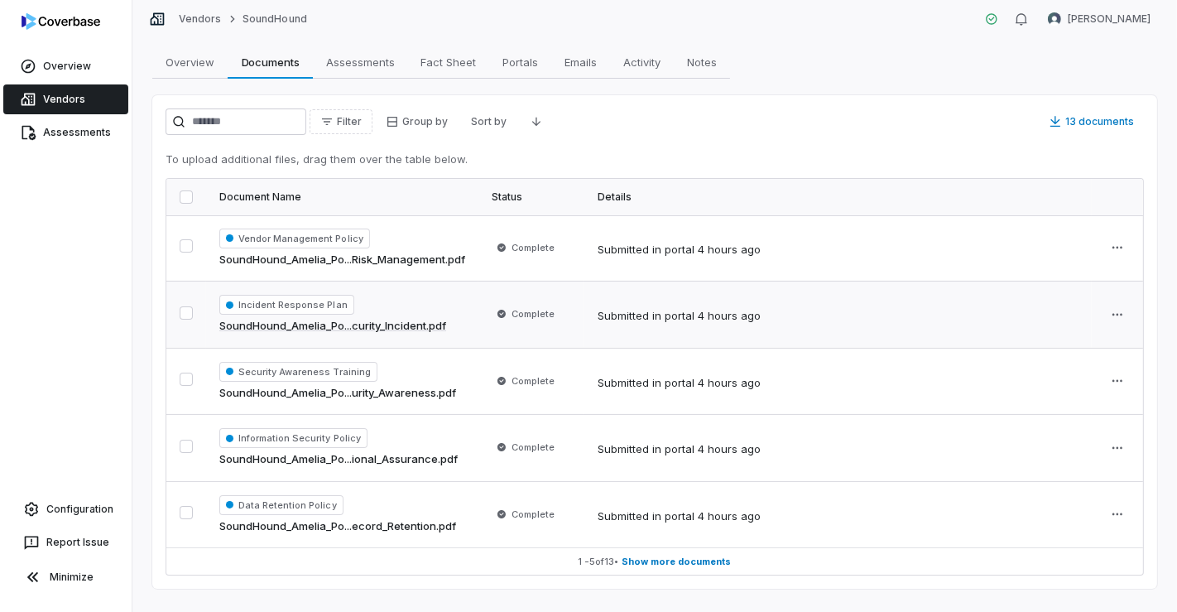
scroll to position [80, 0]
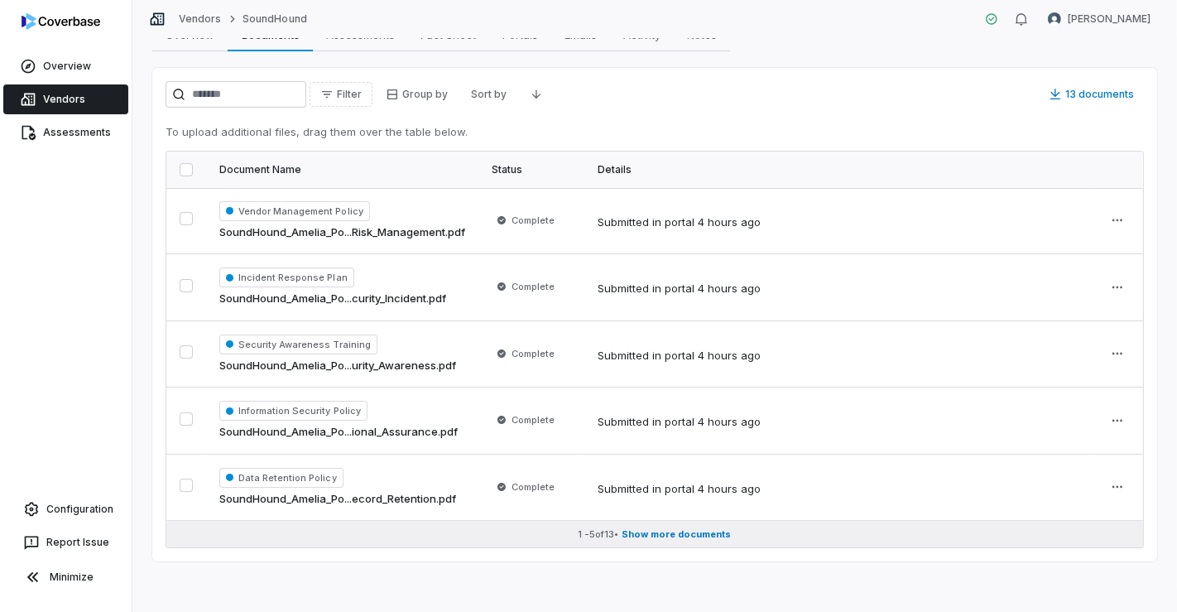
click at [713, 536] on span "Show more documents" at bounding box center [677, 534] width 109 height 12
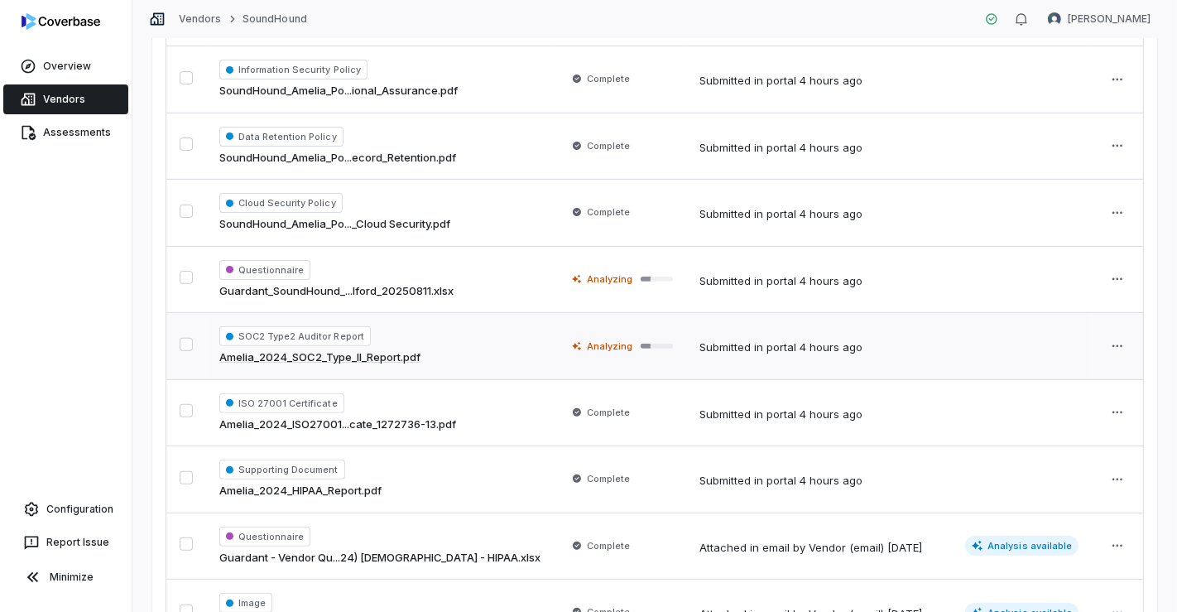
scroll to position [611, 0]
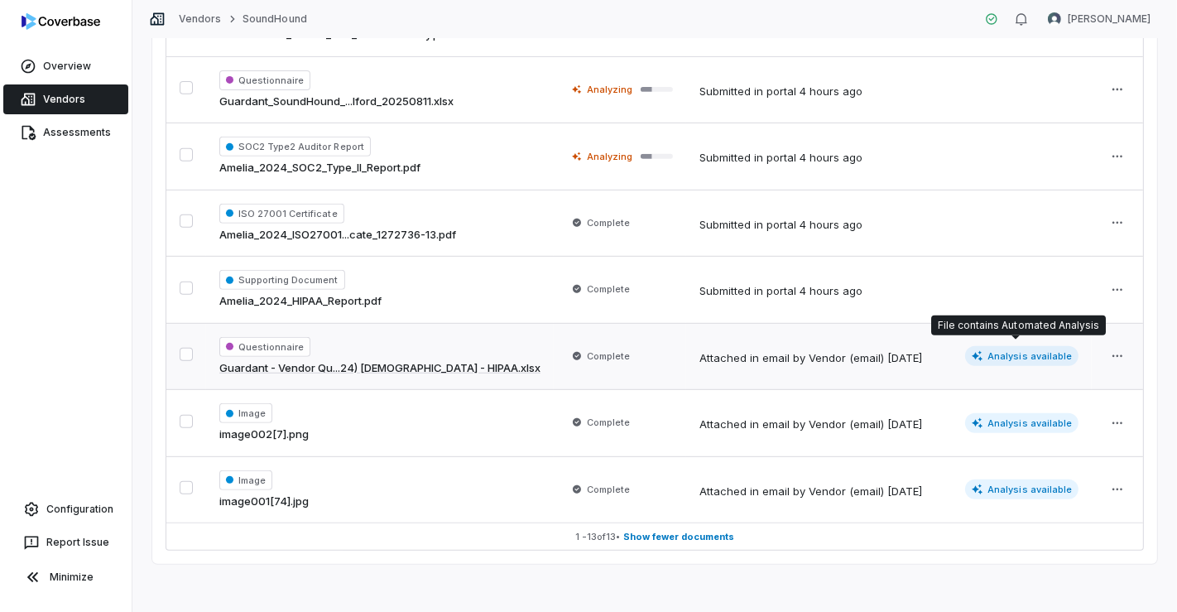
click at [1049, 353] on span "Analysis available" at bounding box center [1022, 356] width 114 height 20
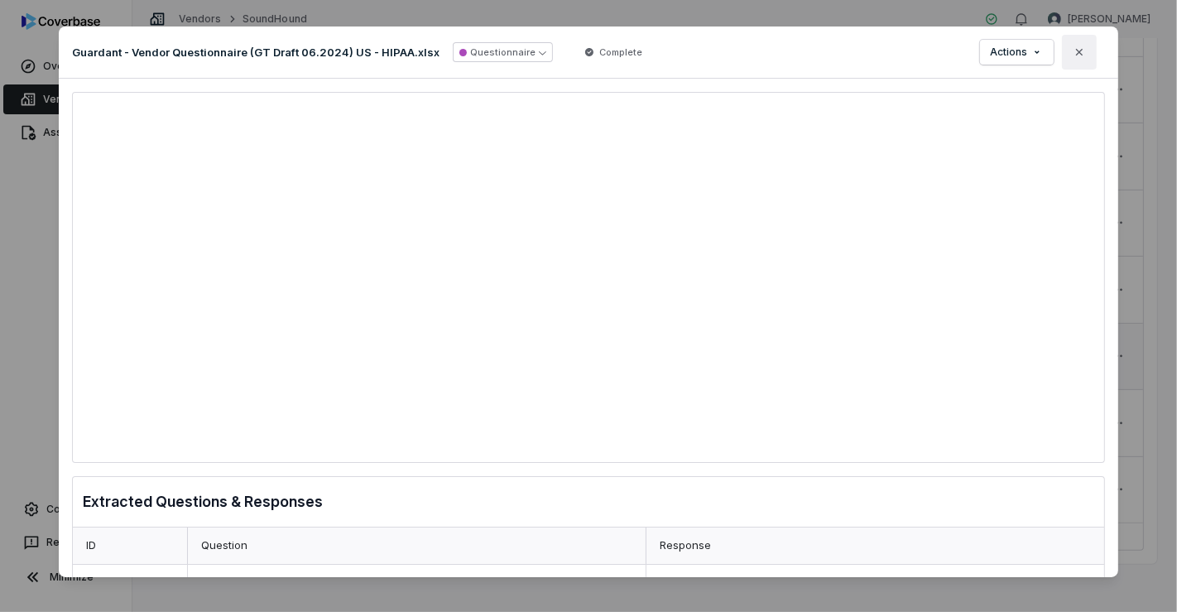
click at [1075, 56] on icon "button" at bounding box center [1079, 52] width 13 height 13
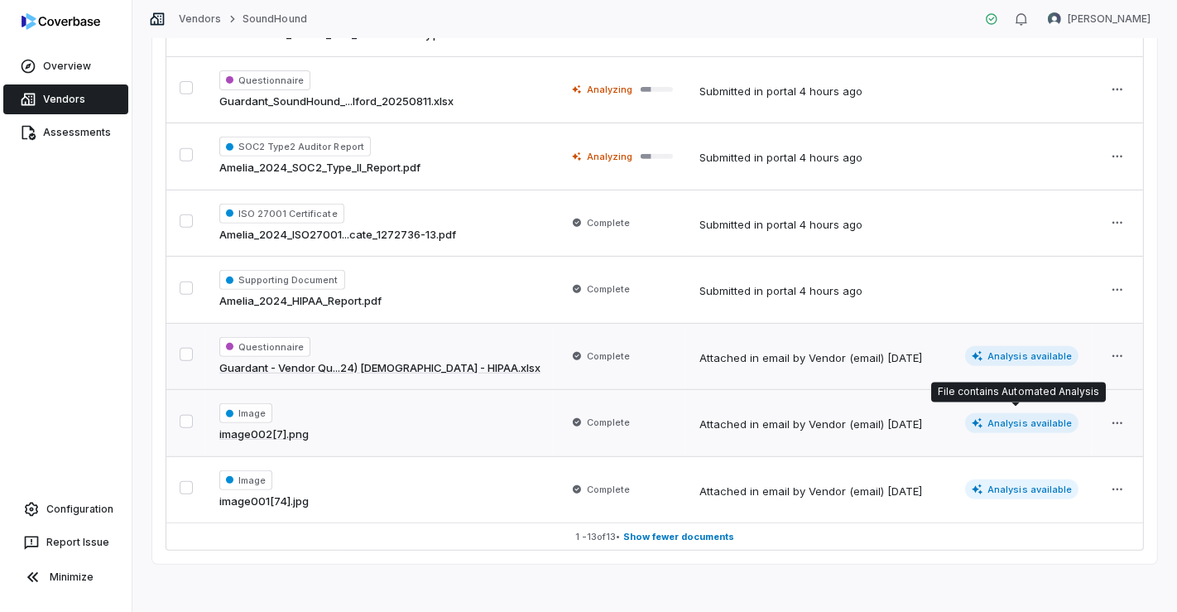
click at [1016, 428] on span "Analysis available" at bounding box center [1022, 423] width 114 height 20
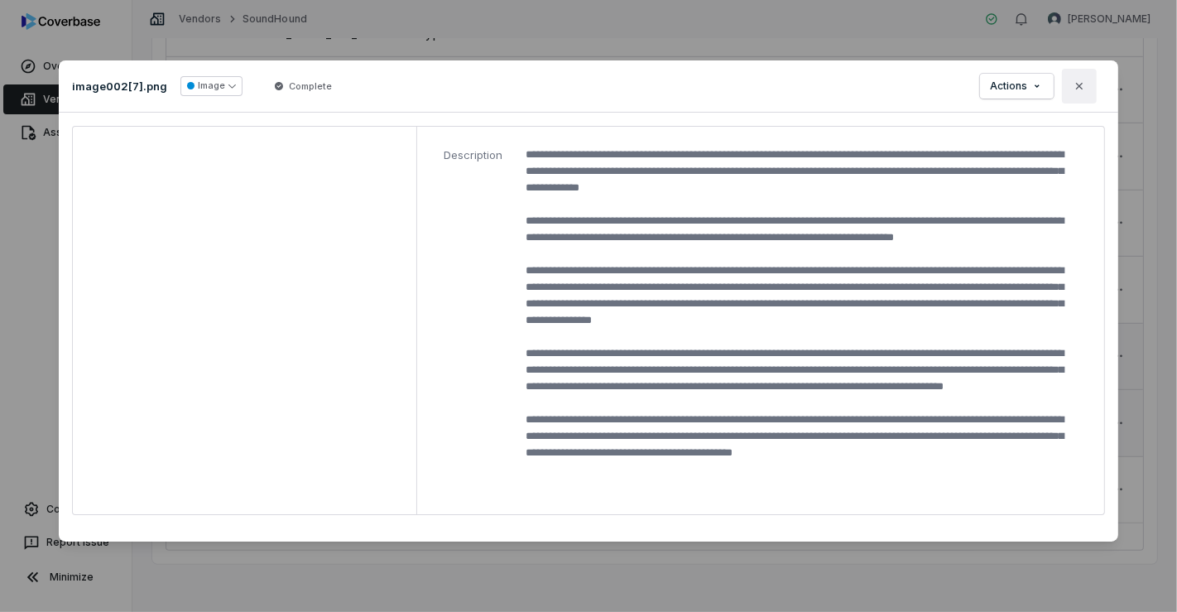
click at [1080, 91] on icon "button" at bounding box center [1079, 85] width 13 height 13
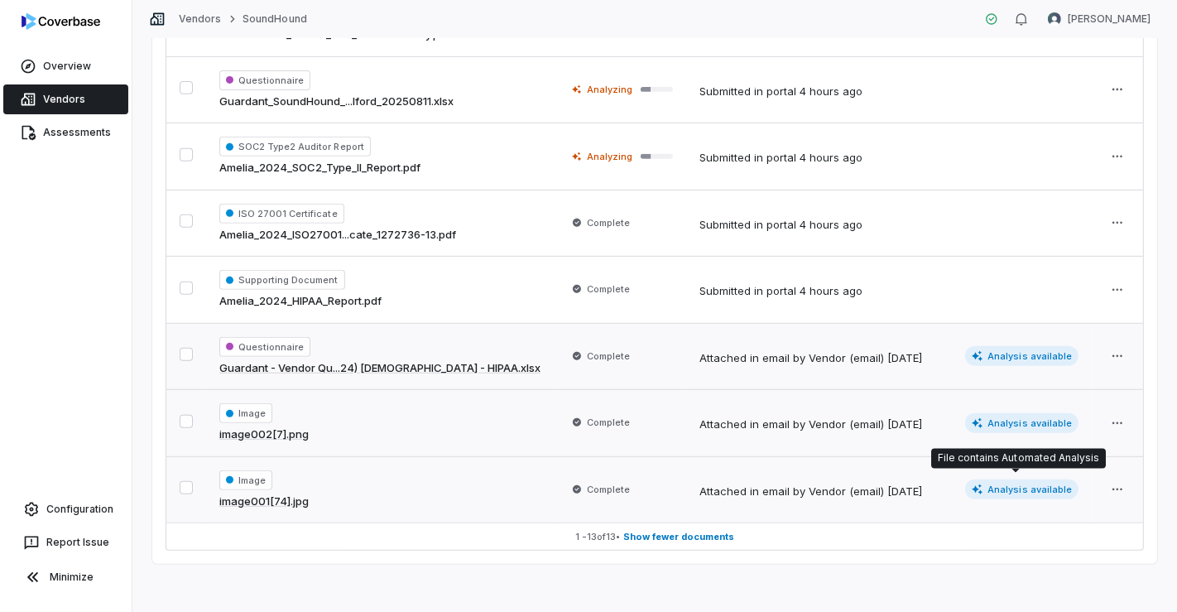
click at [1038, 489] on span "Analysis available" at bounding box center [1022, 489] width 114 height 20
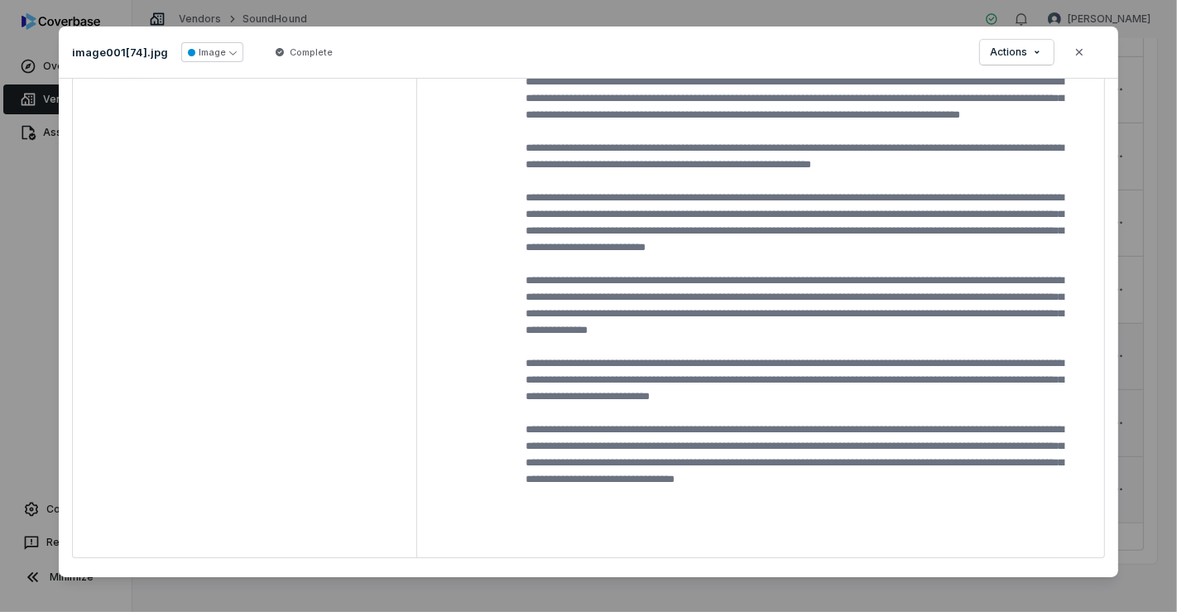
scroll to position [94, 0]
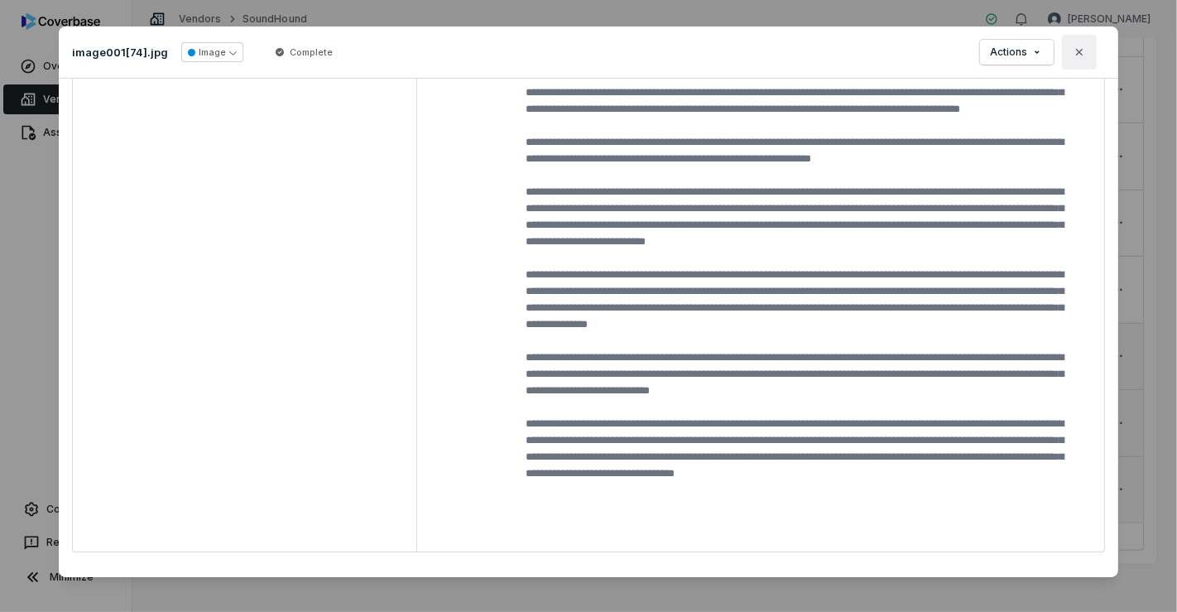
click at [1072, 40] on button "Close" at bounding box center [1079, 52] width 35 height 35
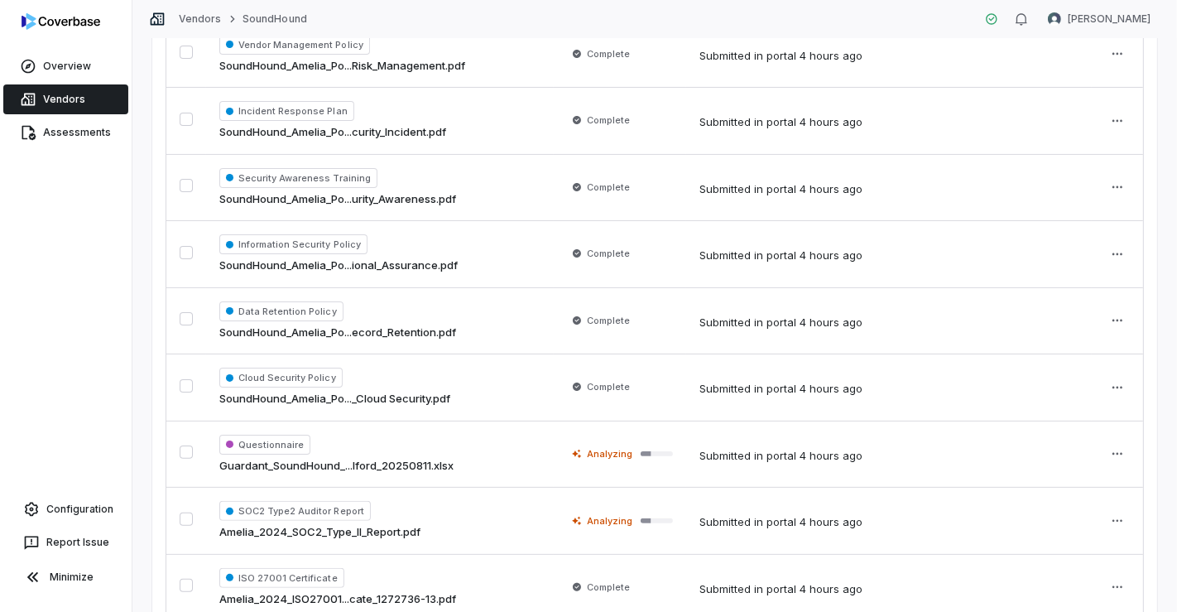
scroll to position [243, 0]
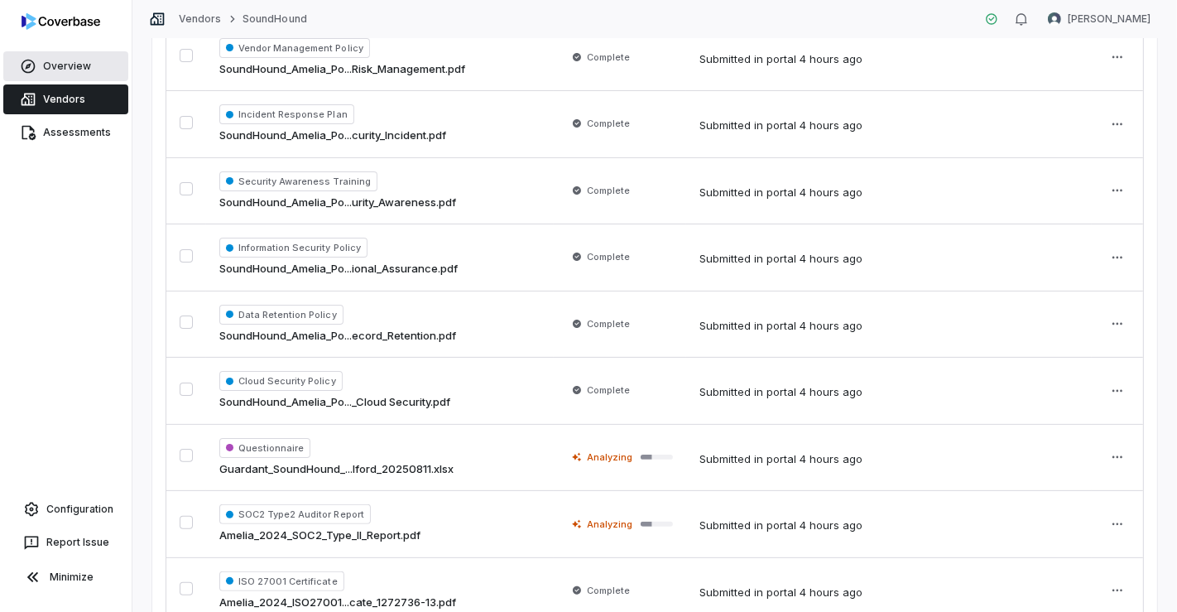
click at [55, 71] on link "Overview" at bounding box center [65, 66] width 125 height 30
